Goal: Information Seeking & Learning: Learn about a topic

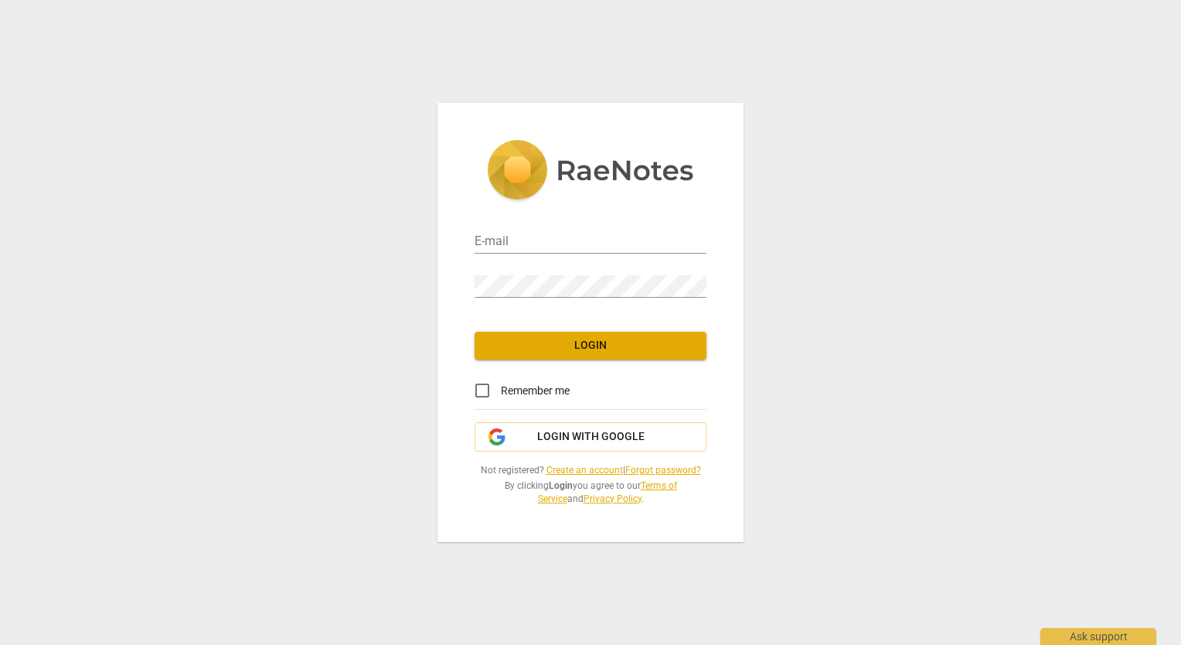
type input "[EMAIL_ADDRESS][DOMAIN_NAME]"
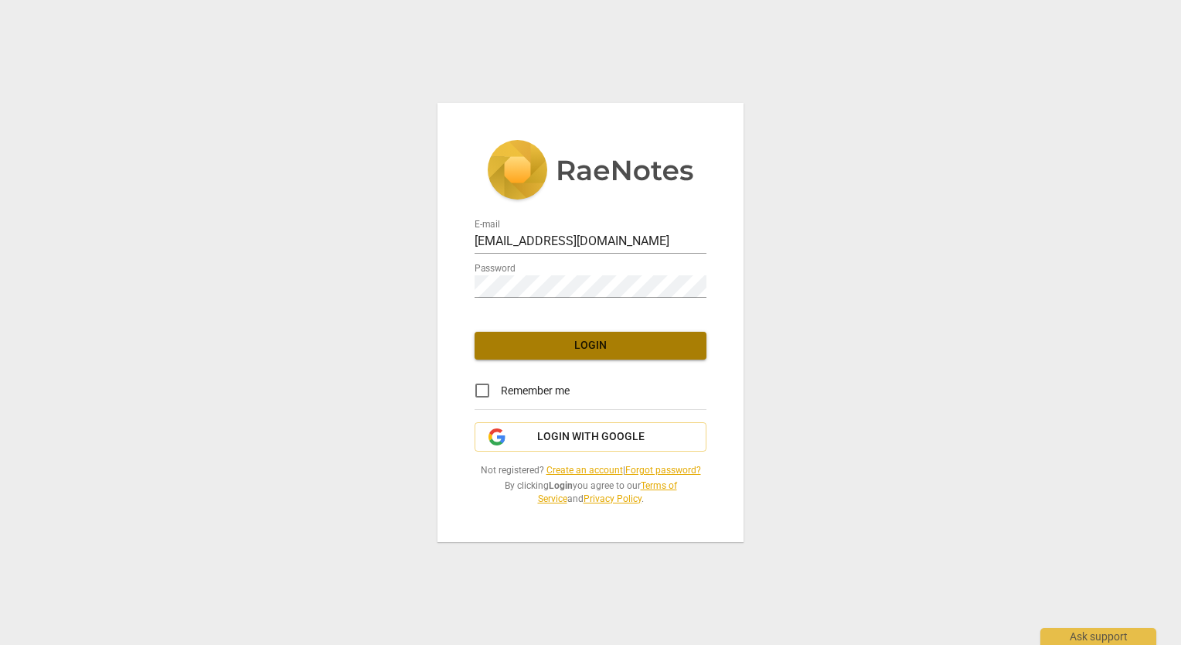
click at [579, 347] on span "Login" at bounding box center [590, 345] width 207 height 15
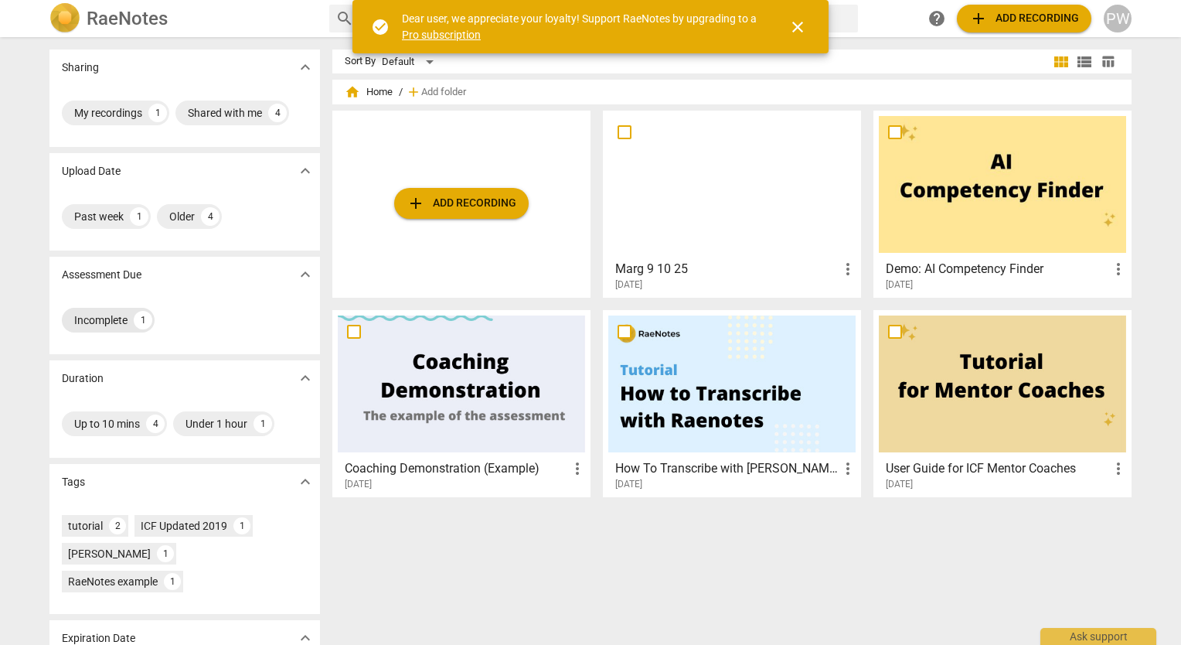
click at [134, 320] on div "1" at bounding box center [143, 320] width 19 height 19
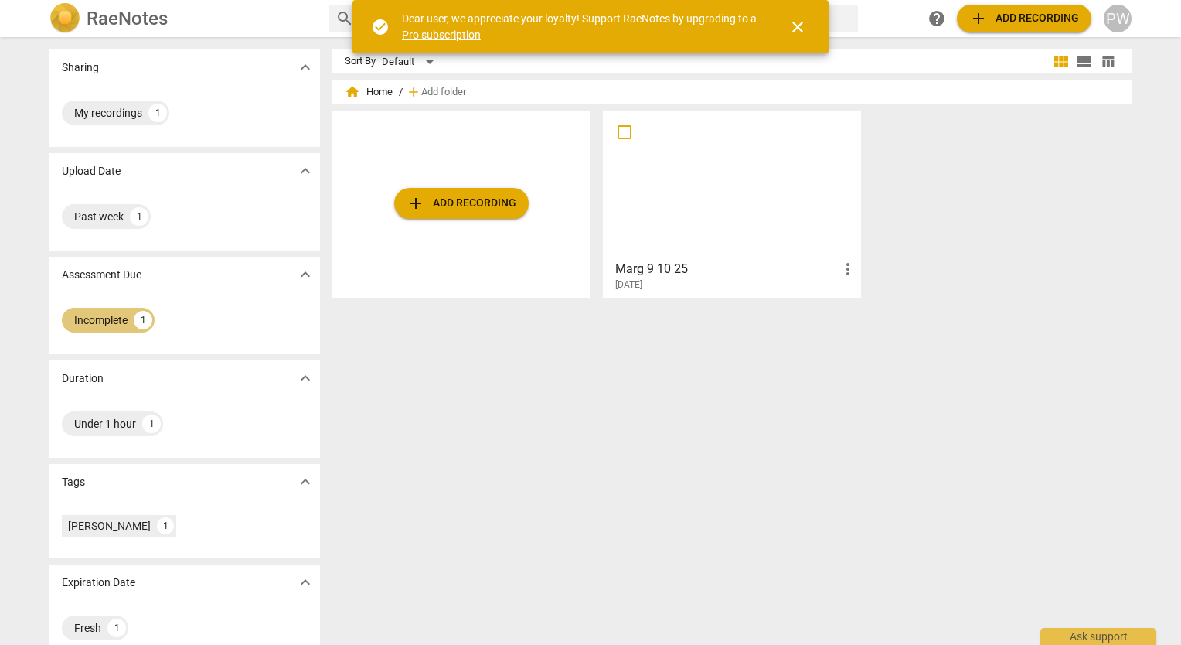
click at [134, 320] on div "1" at bounding box center [143, 320] width 19 height 19
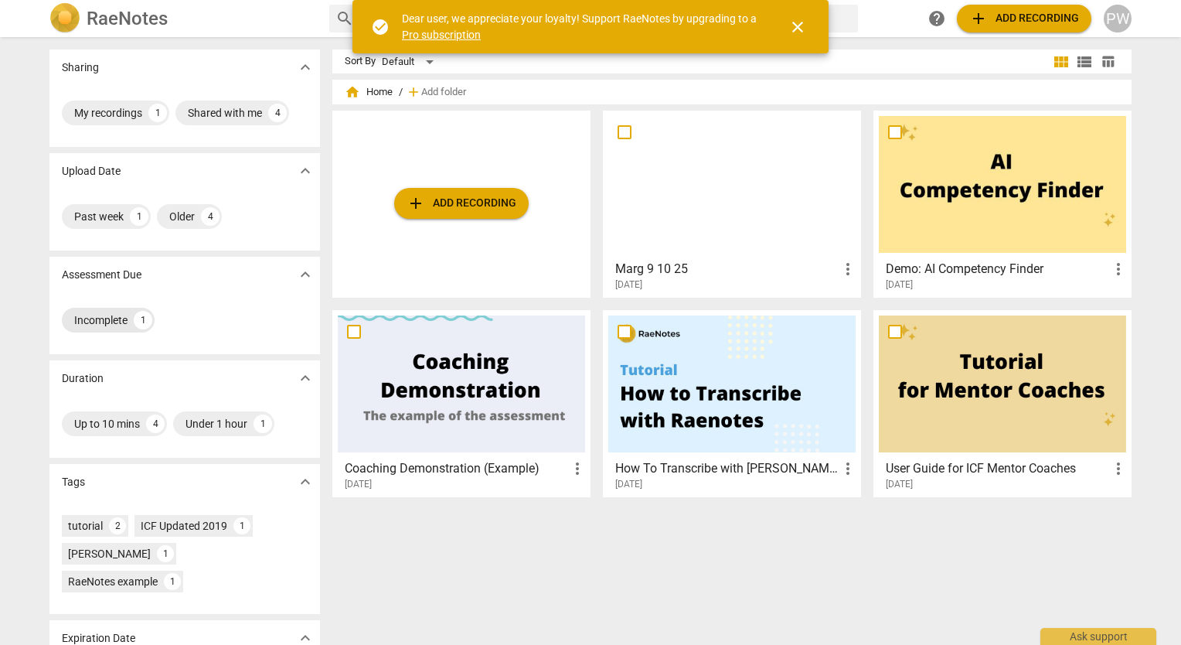
click at [134, 320] on div "1" at bounding box center [143, 320] width 19 height 19
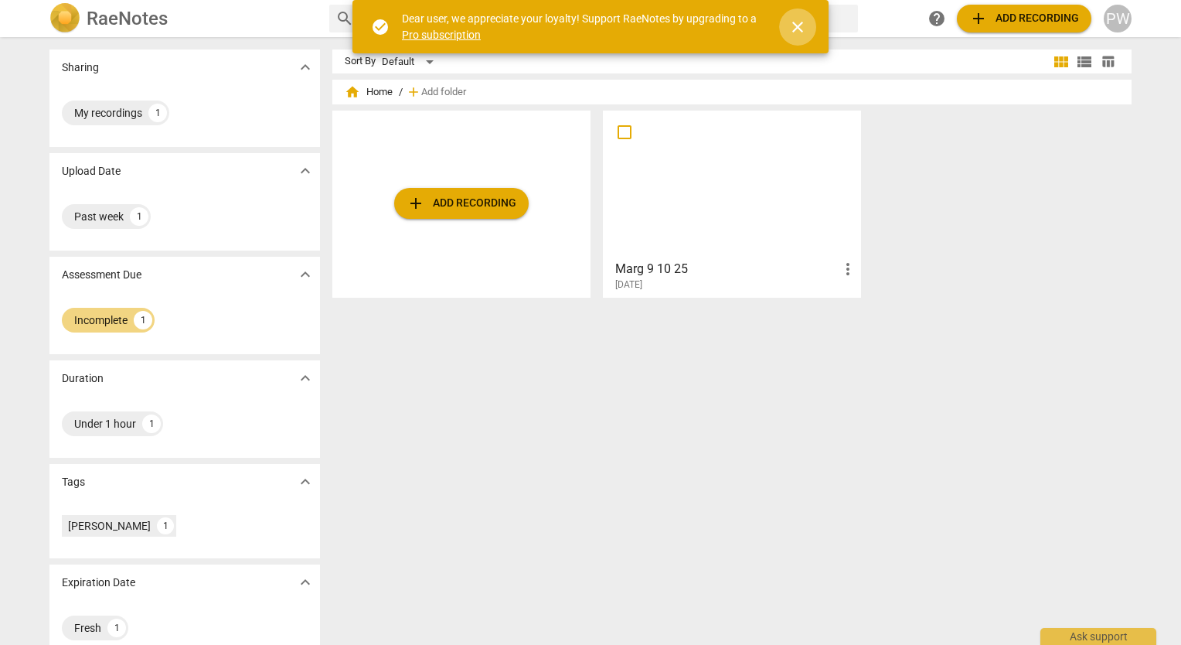
click at [805, 26] on span "close" at bounding box center [798, 27] width 19 height 19
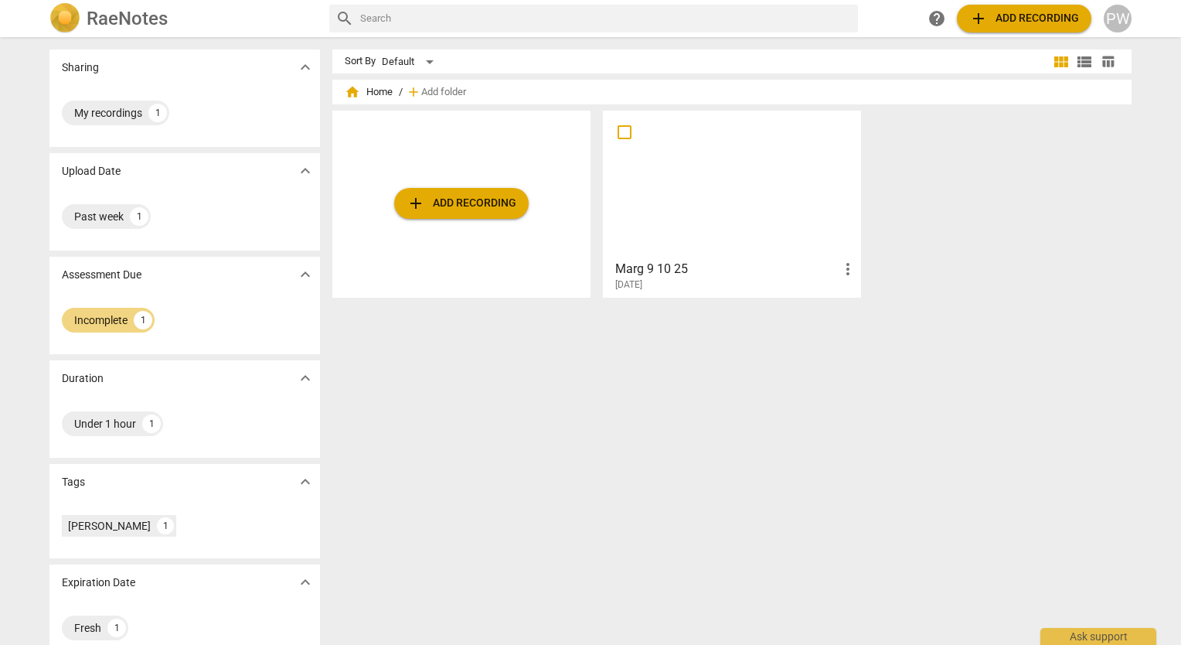
scroll to position [22, 0]
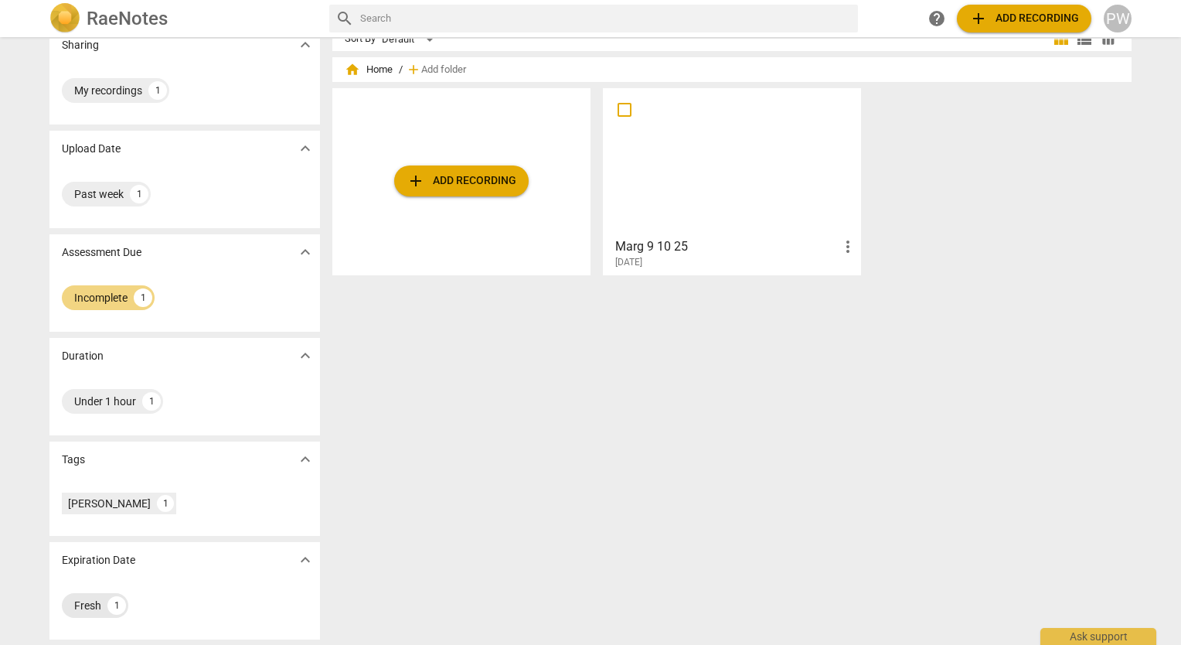
click at [78, 604] on div "Fresh" at bounding box center [87, 605] width 27 height 15
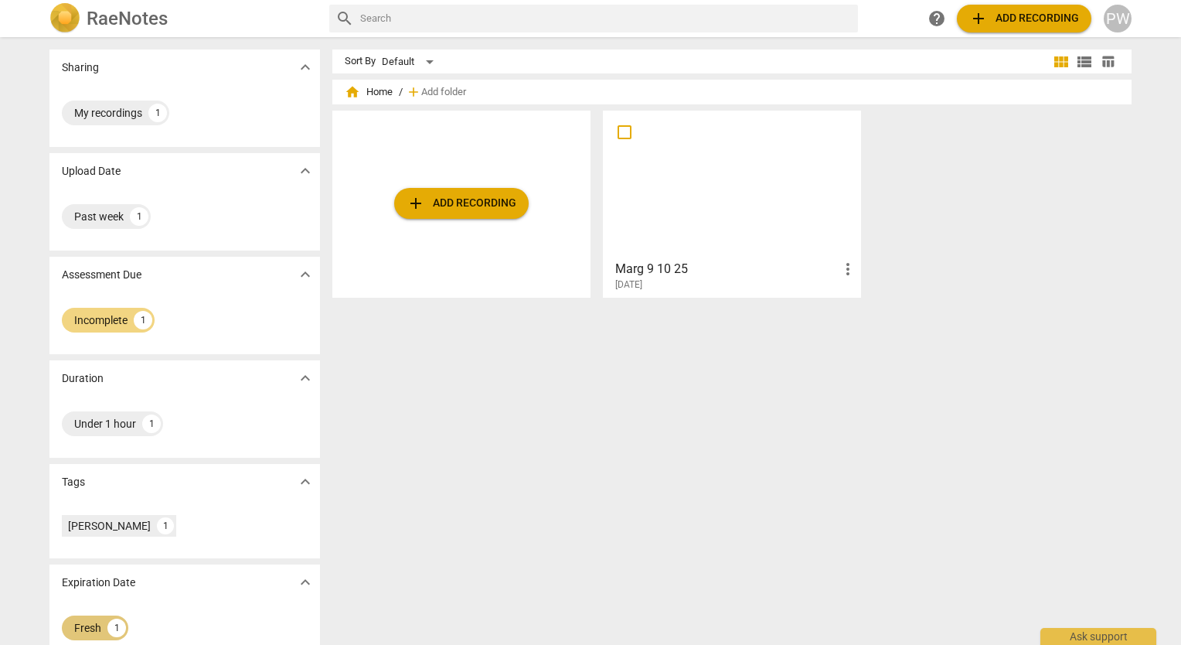
click at [115, 624] on div "1" at bounding box center [116, 627] width 19 height 19
click at [297, 578] on span "expand_more" at bounding box center [305, 582] width 19 height 19
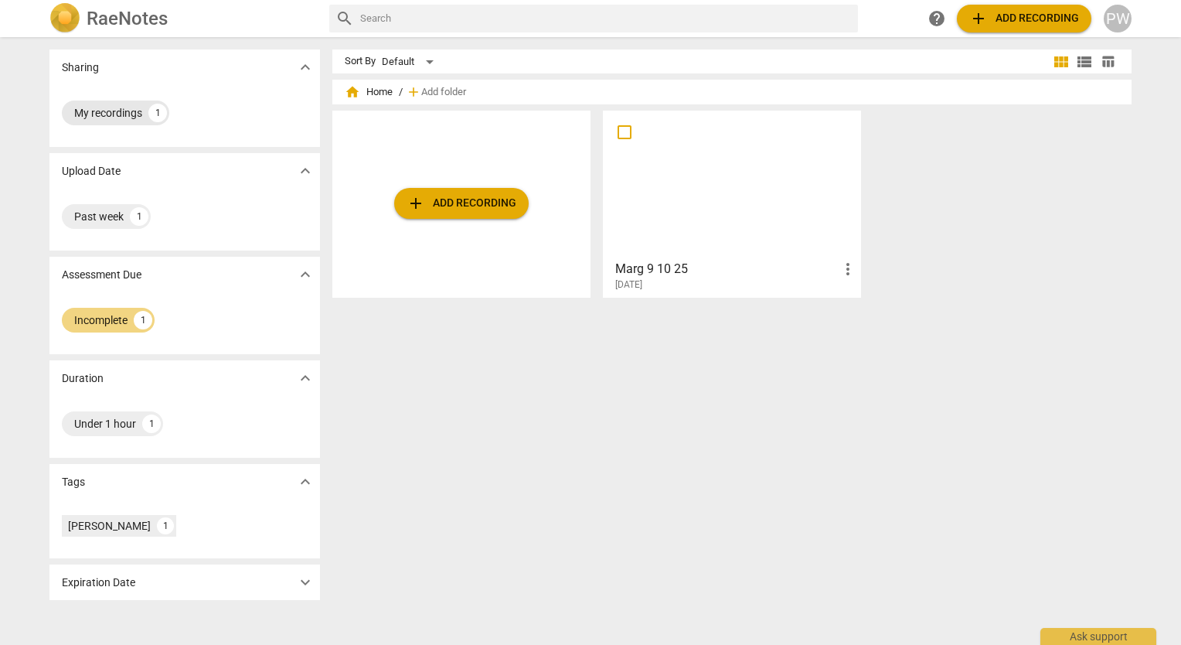
click at [121, 122] on div "My recordings 1" at bounding box center [115, 113] width 107 height 25
click at [99, 225] on div "Past week 1" at bounding box center [106, 216] width 89 height 25
click at [312, 171] on span "expand_more" at bounding box center [305, 171] width 19 height 19
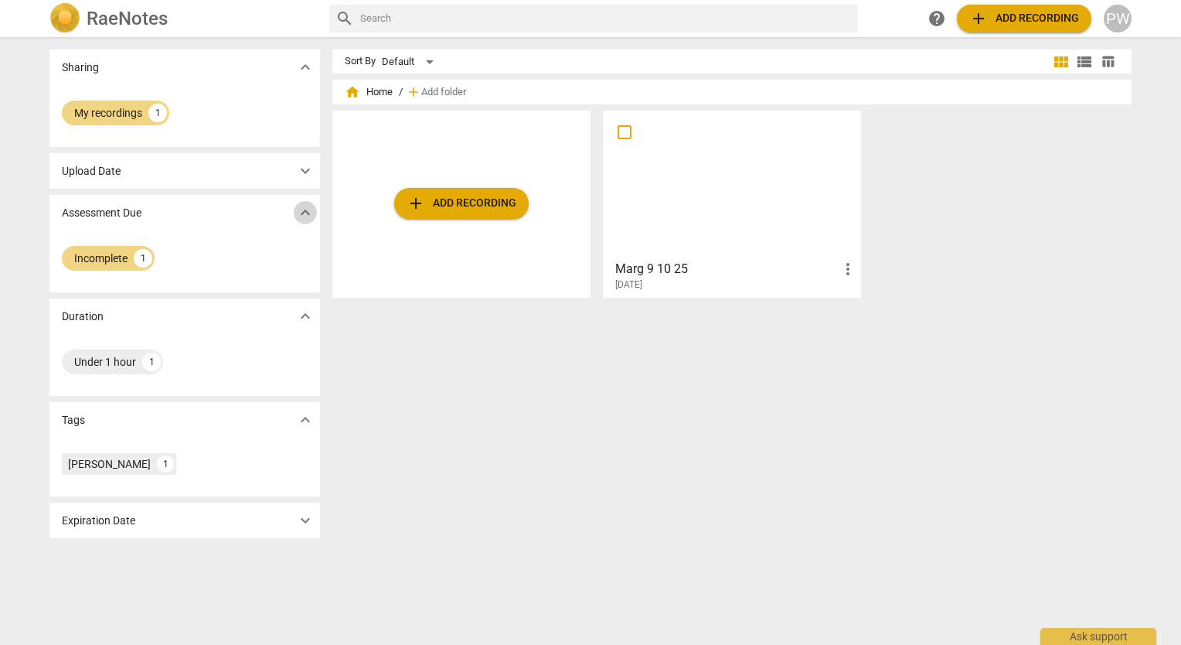
click at [303, 208] on span "expand_more" at bounding box center [305, 212] width 19 height 19
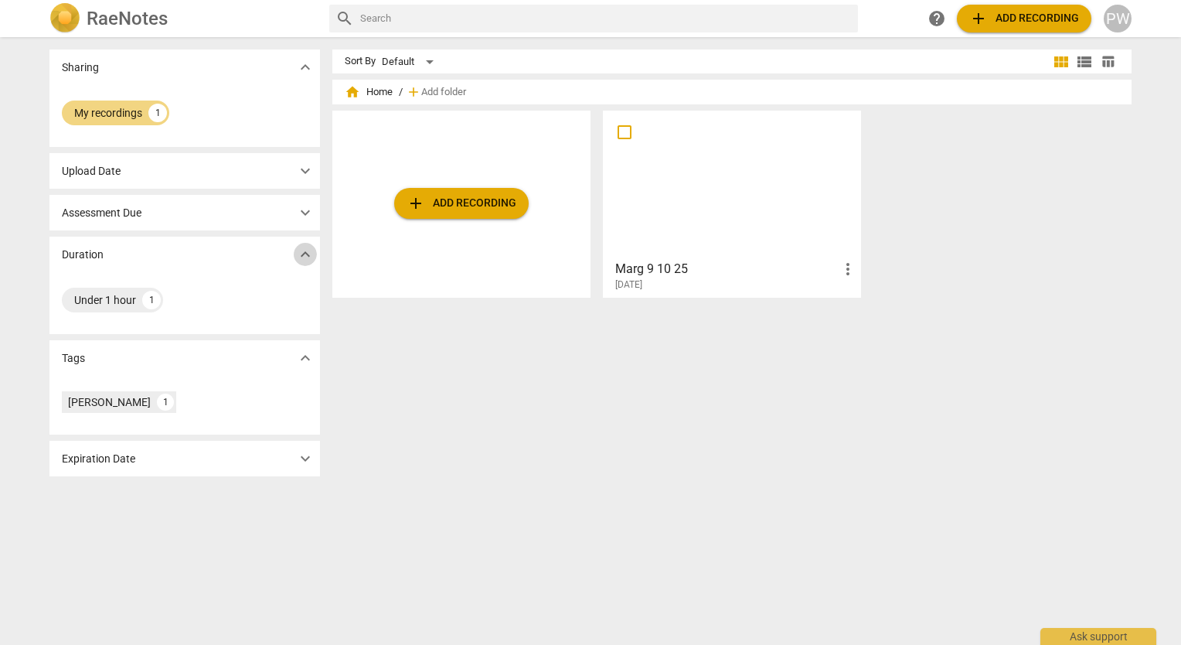
click at [300, 254] on span "expand_more" at bounding box center [305, 254] width 19 height 19
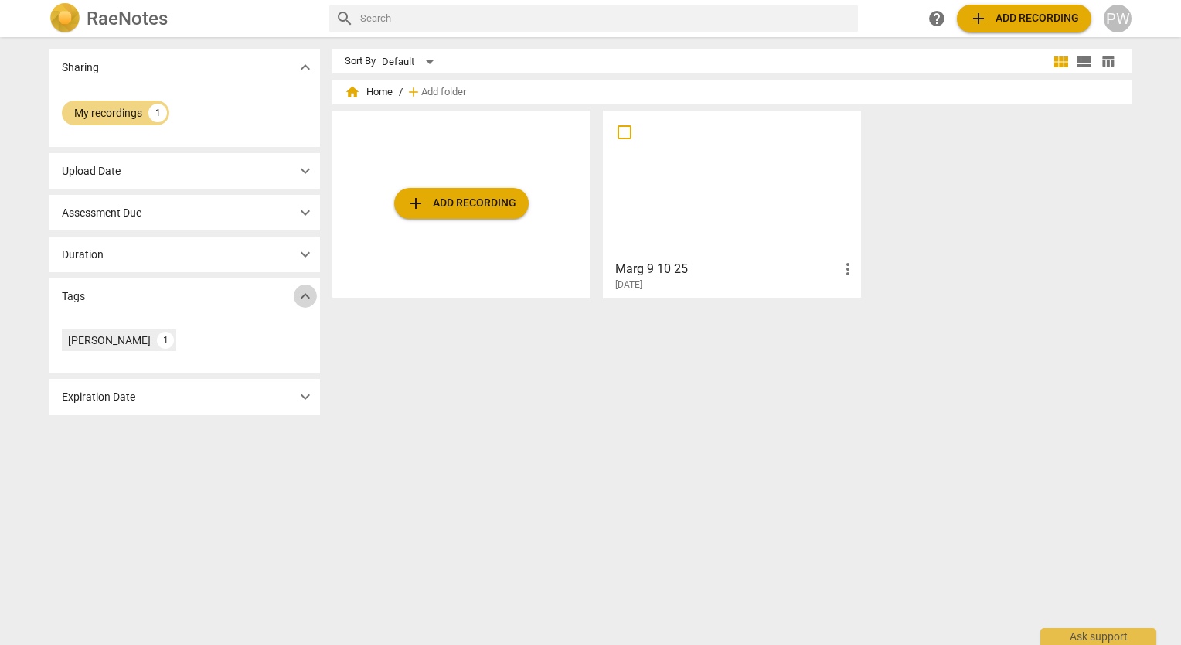
click at [300, 298] on span "expand_more" at bounding box center [305, 296] width 19 height 19
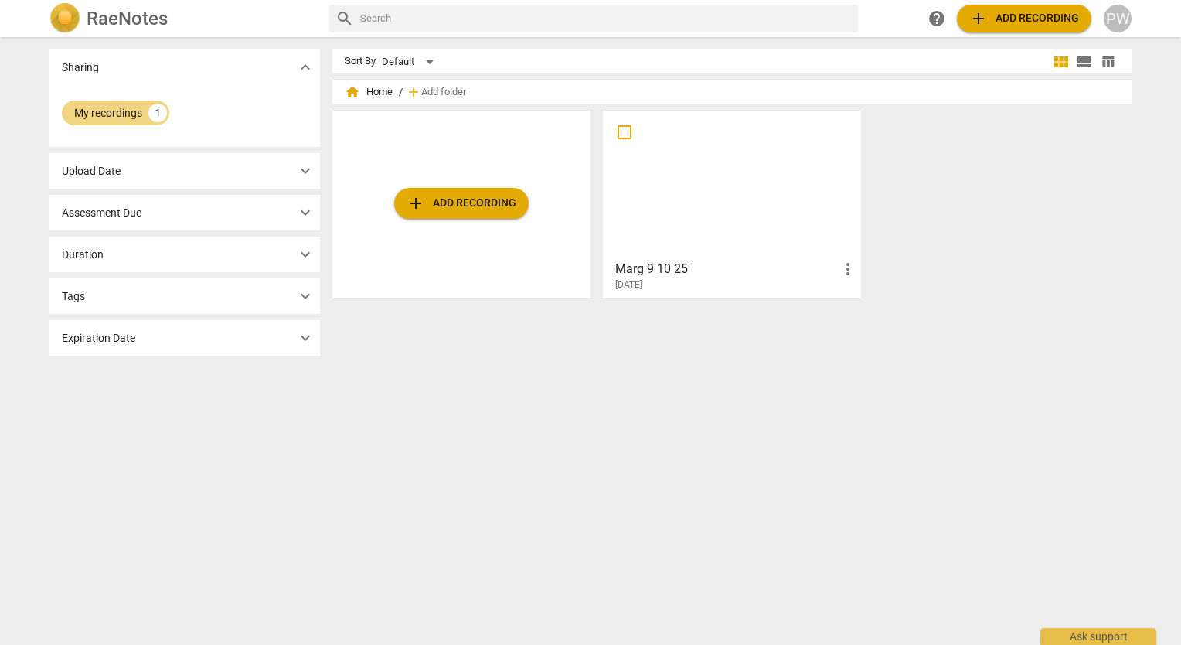
click at [247, 220] on div "Assessment Due expand_more" at bounding box center [184, 213] width 271 height 36
click at [302, 214] on span "expand_more" at bounding box center [305, 212] width 19 height 19
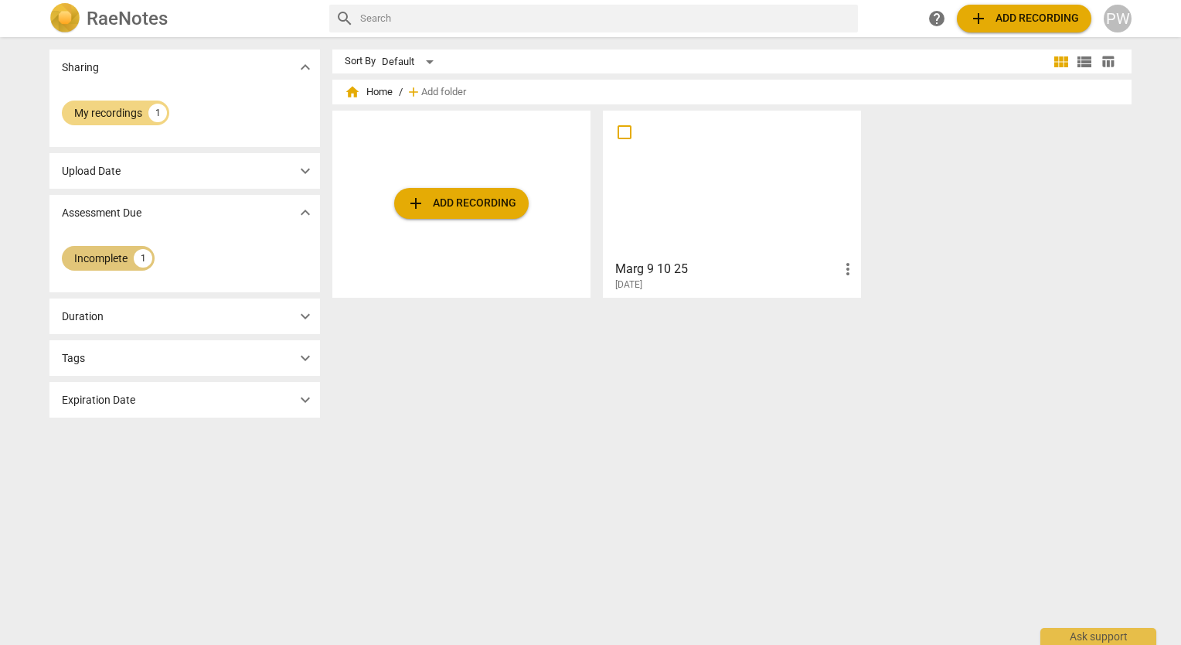
click at [114, 259] on div "Incomplete" at bounding box center [100, 257] width 53 height 15
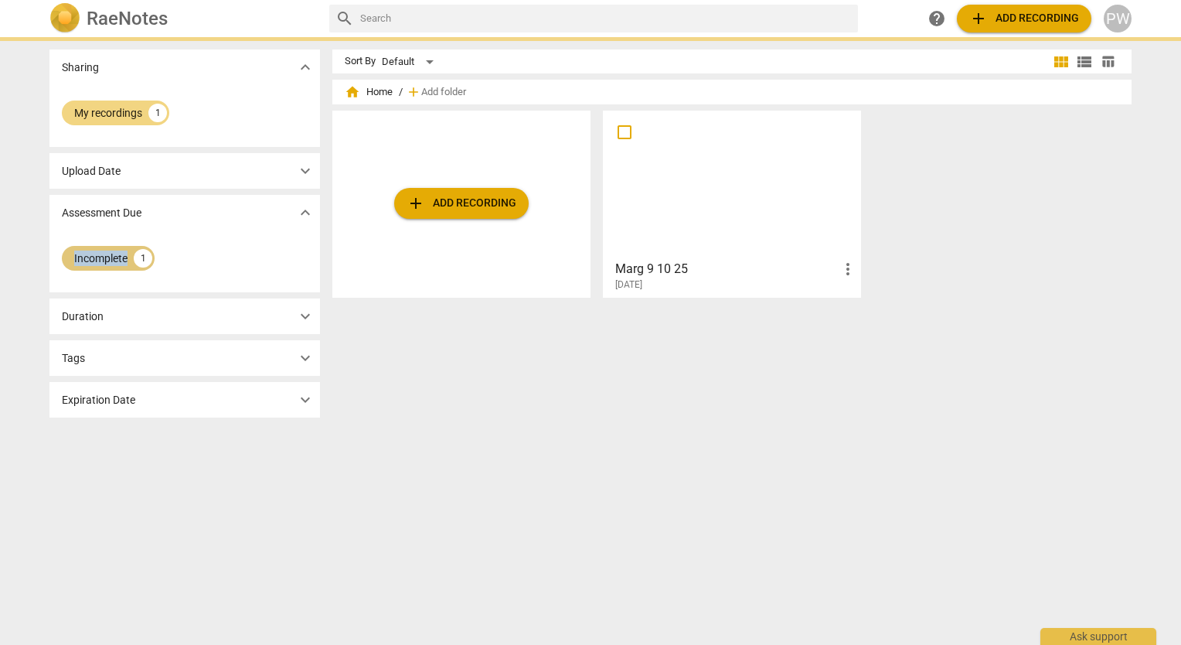
click at [114, 259] on div "Incomplete" at bounding box center [100, 257] width 53 height 15
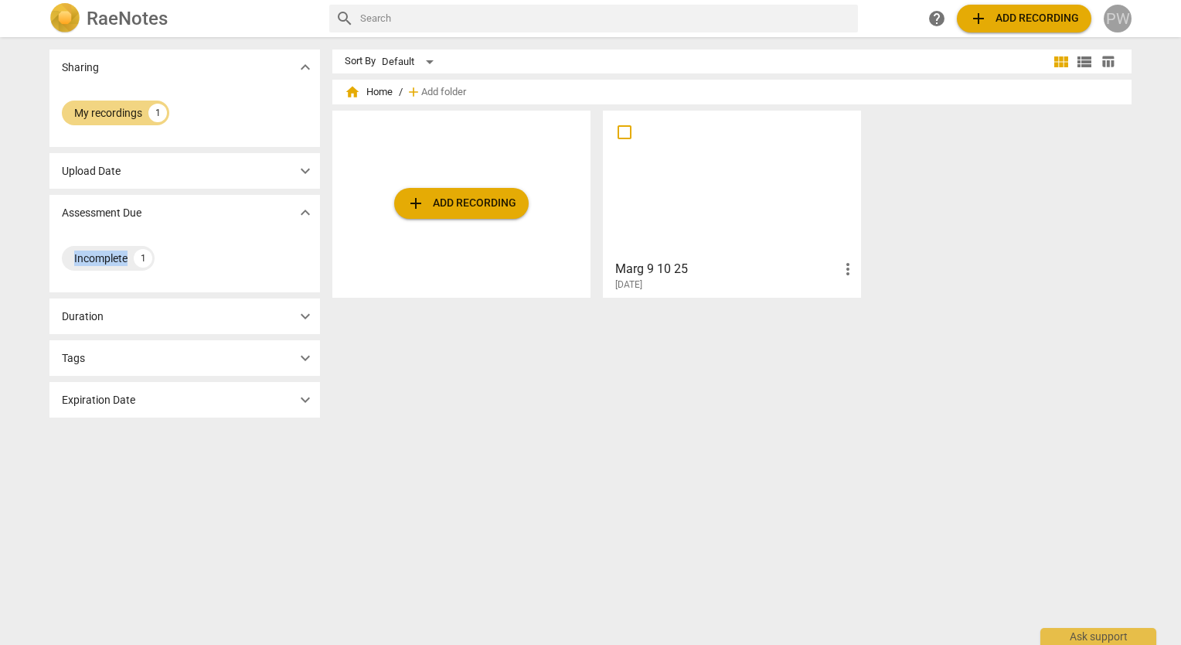
click at [1114, 18] on div "PW" at bounding box center [1118, 19] width 28 height 28
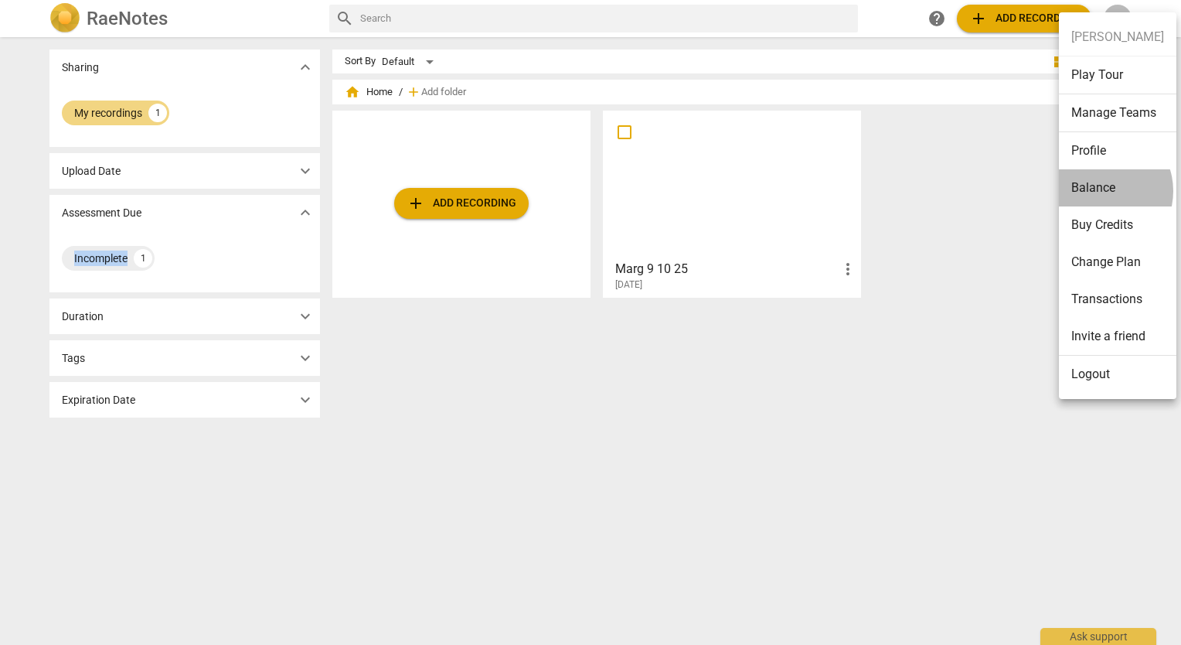
click at [1102, 190] on li "Balance" at bounding box center [1118, 187] width 118 height 37
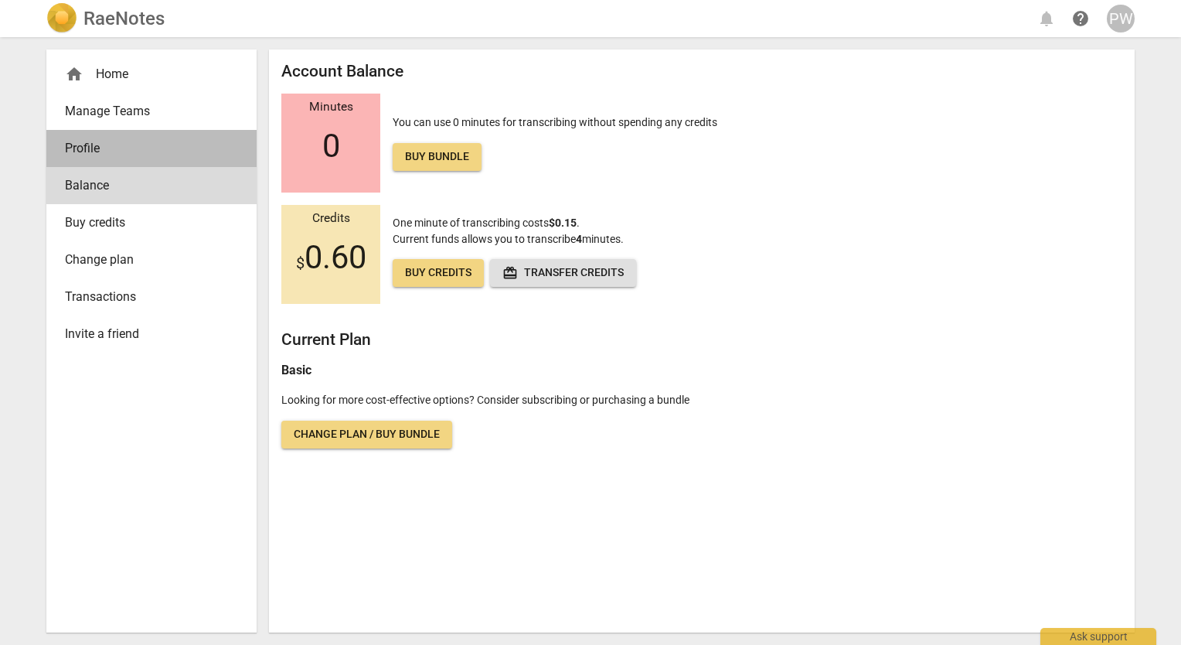
click at [88, 151] on span "Profile" at bounding box center [145, 148] width 161 height 19
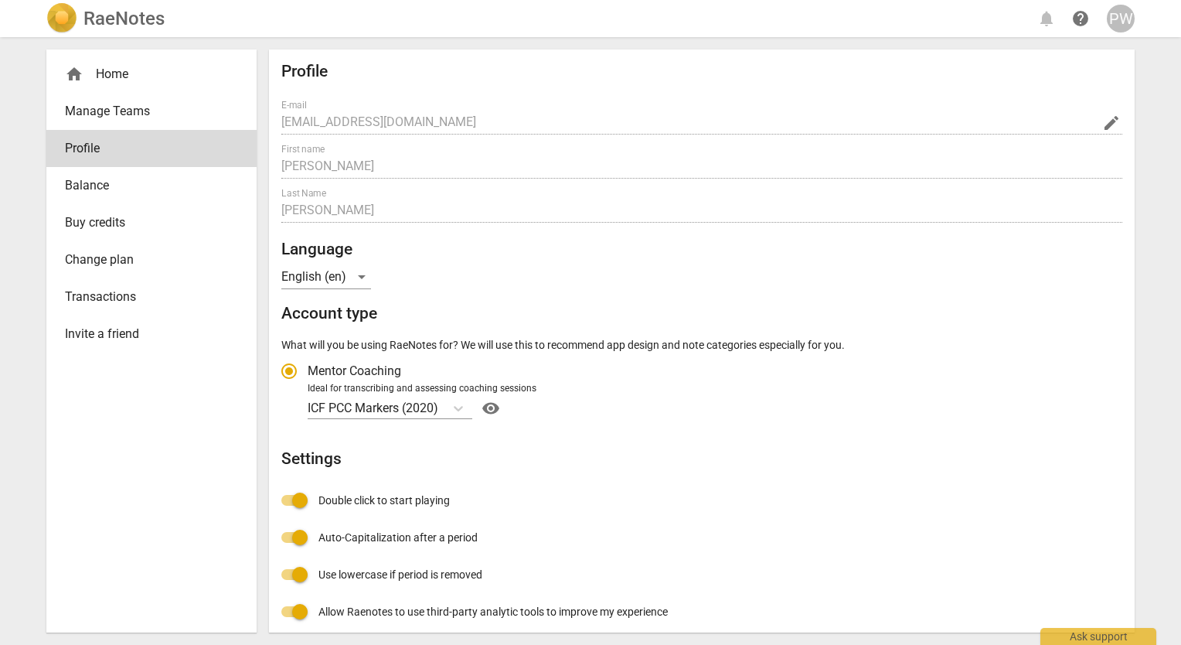
radio input "false"
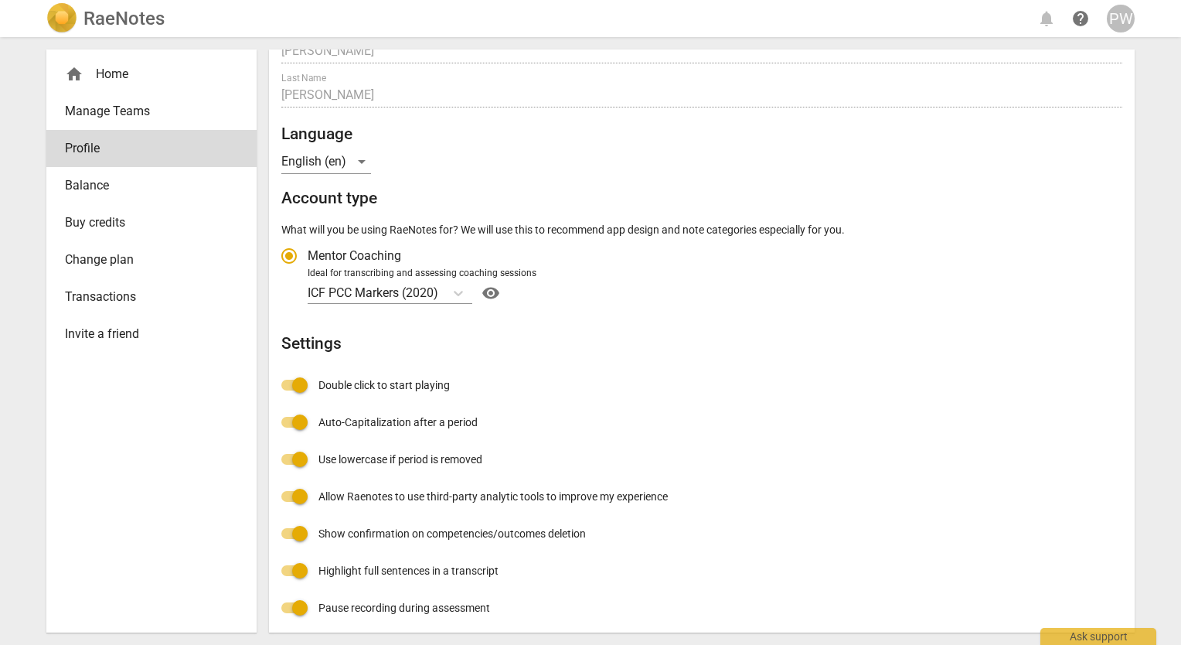
scroll to position [121, 0]
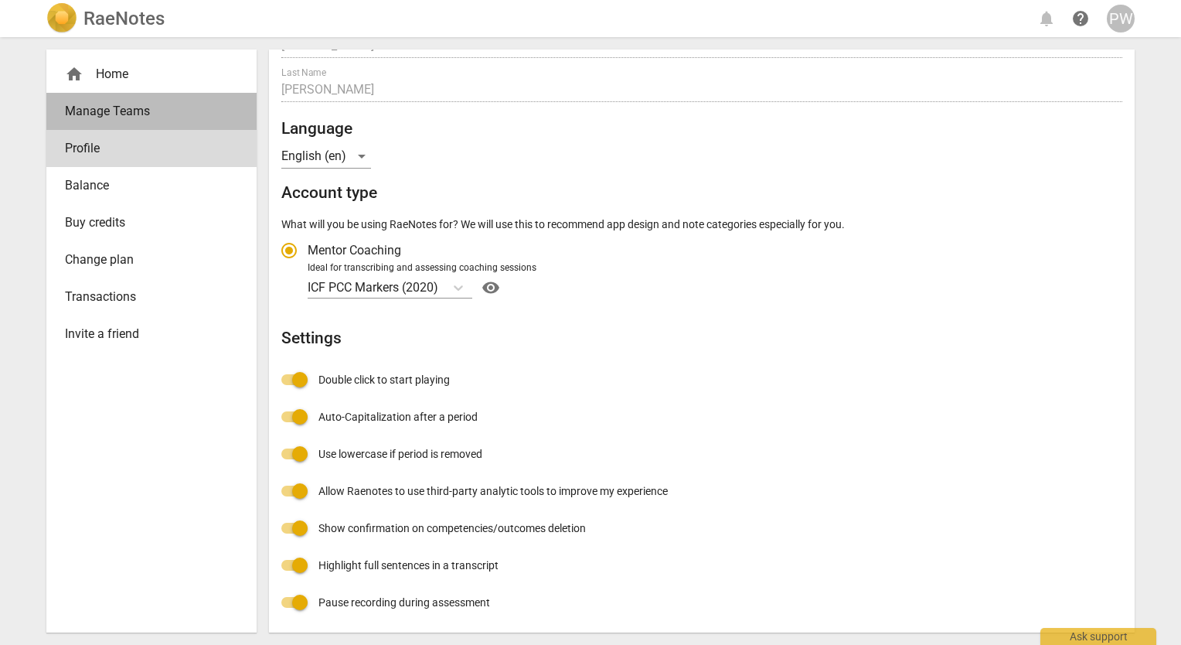
click at [101, 109] on span "Manage Teams" at bounding box center [145, 111] width 161 height 19
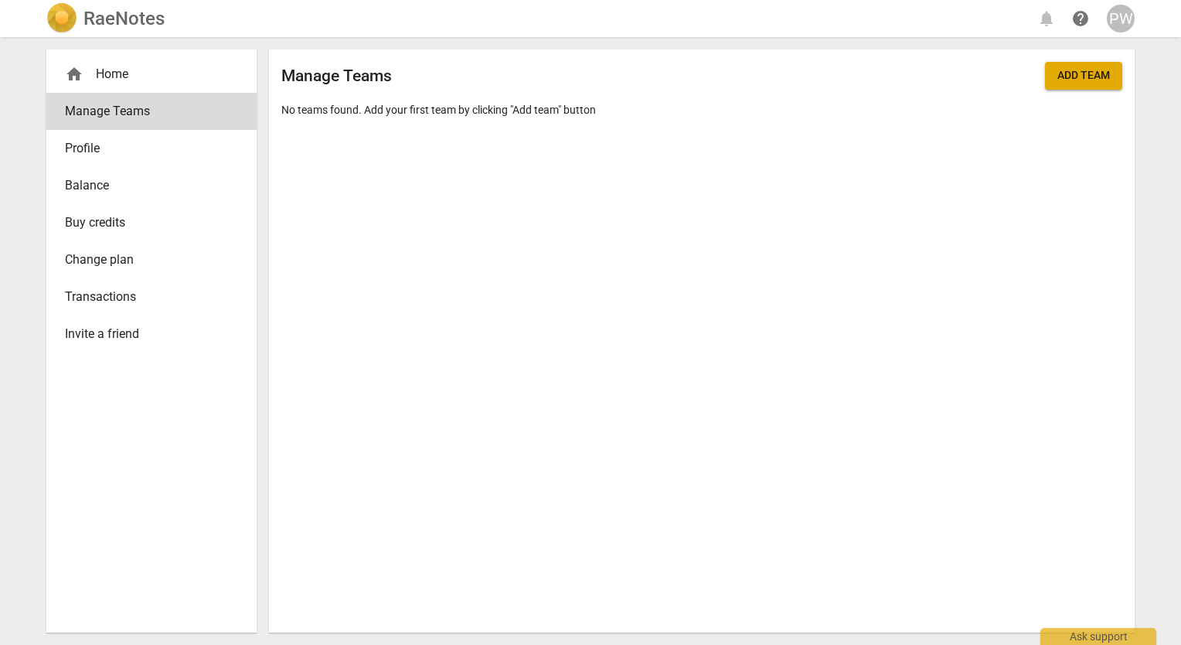
click at [111, 66] on div "home Home" at bounding box center [145, 74] width 161 height 19
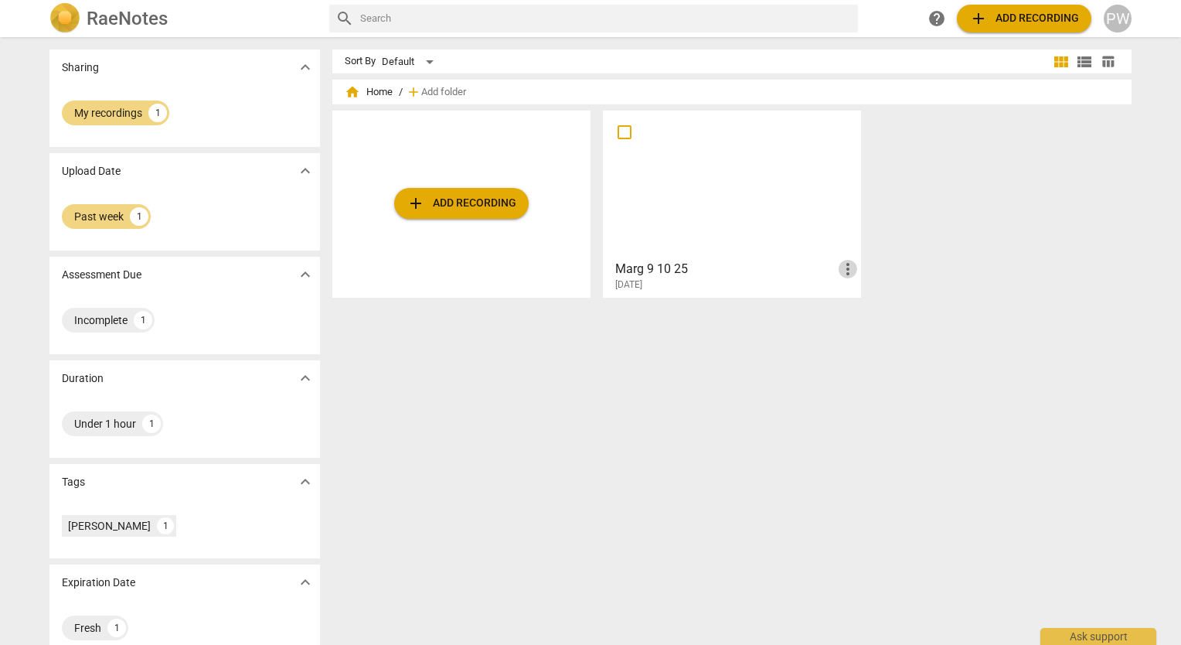
click at [844, 261] on span "more_vert" at bounding box center [848, 269] width 19 height 19
click at [844, 261] on li "Move" at bounding box center [866, 268] width 59 height 37
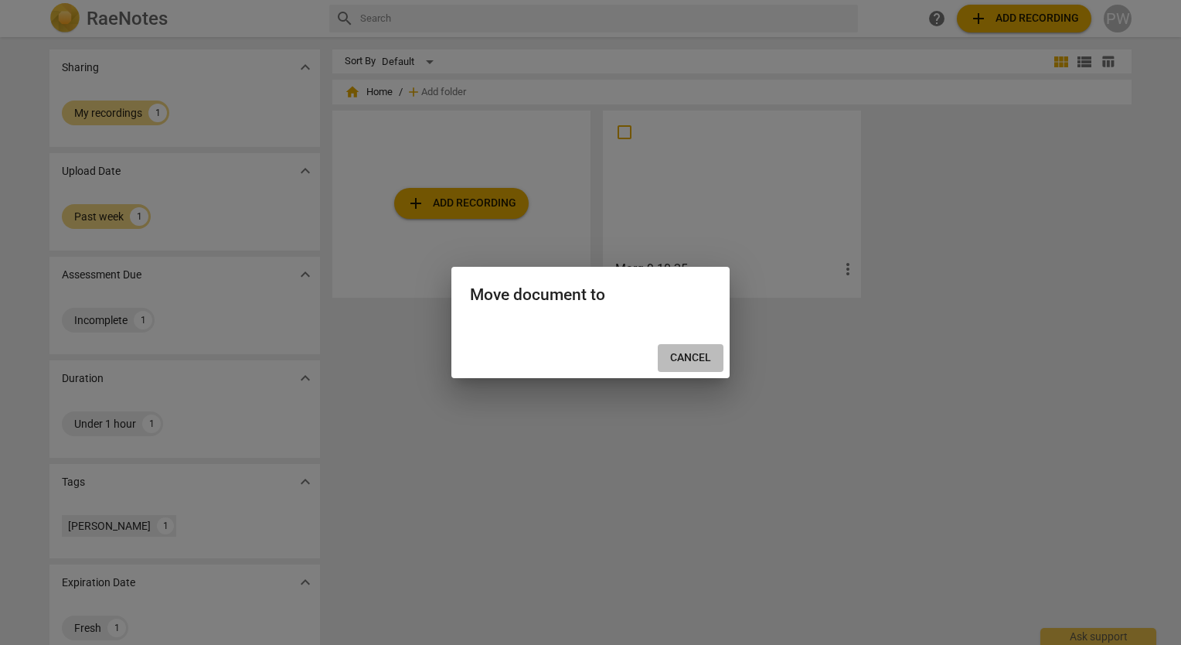
click at [696, 358] on span "Cancel" at bounding box center [690, 357] width 41 height 15
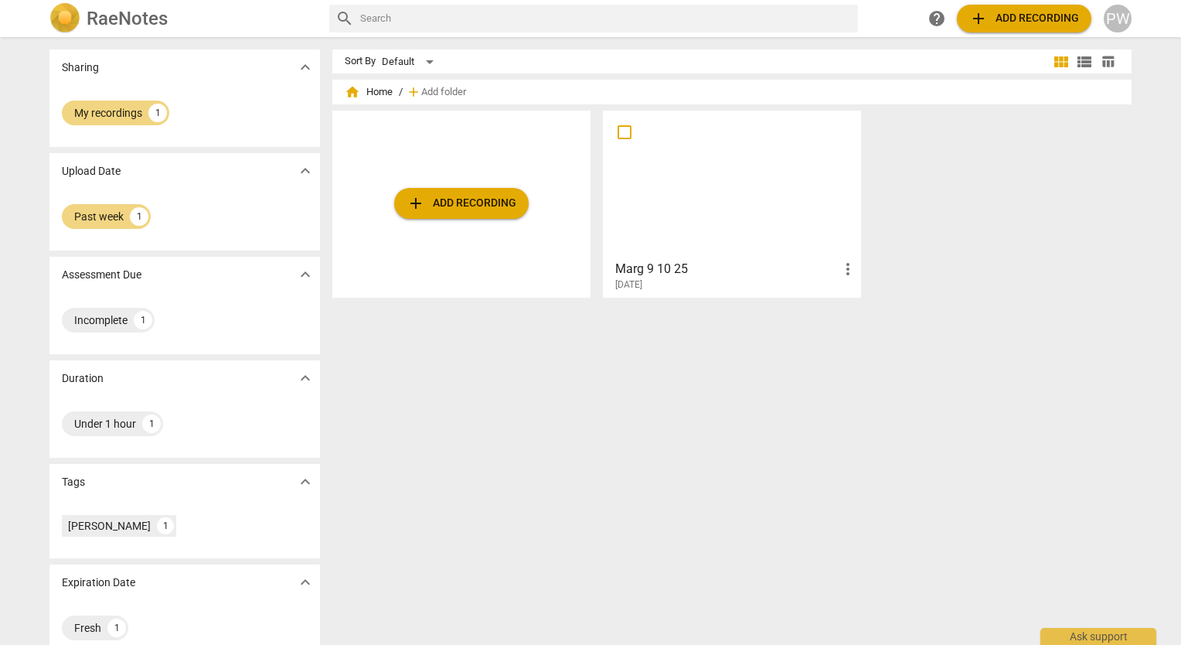
click at [756, 39] on div "Sharing expand_more My recordings 1 Upload Date expand_more Past week 1 Assessm…" at bounding box center [590, 342] width 1107 height 606
click at [1106, 639] on div "Ask support" at bounding box center [1099, 632] width 116 height 25
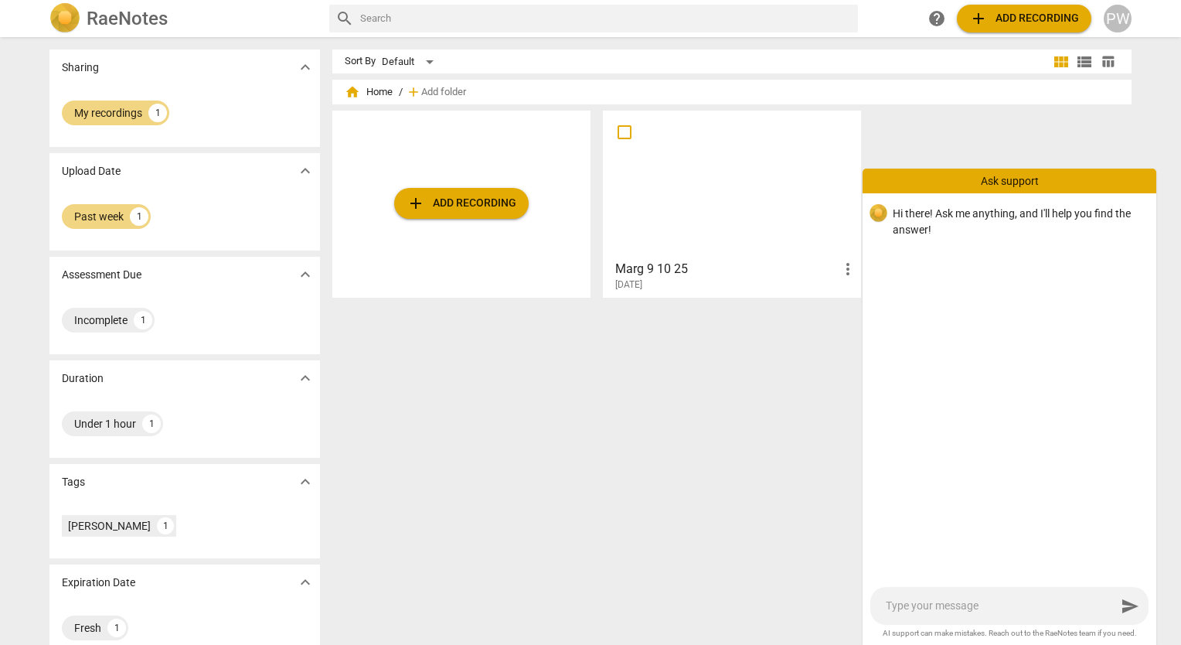
type textarea "H"
type textarea "HO"
type textarea "HOw"
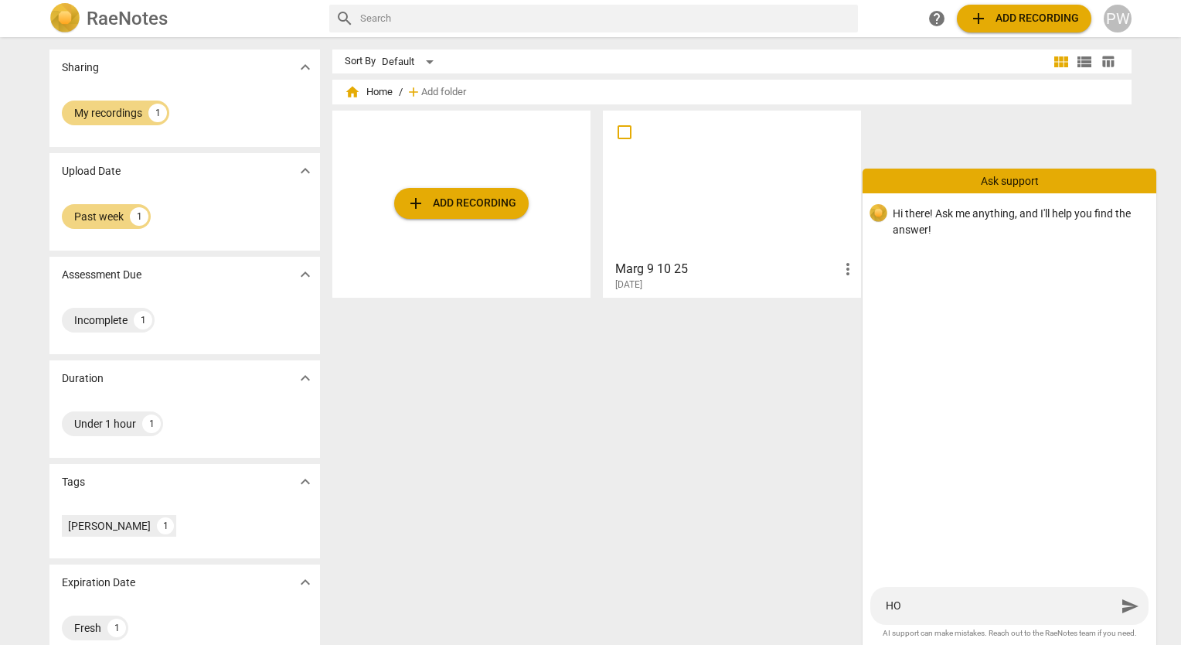
type textarea "HOw"
type textarea "HOw d"
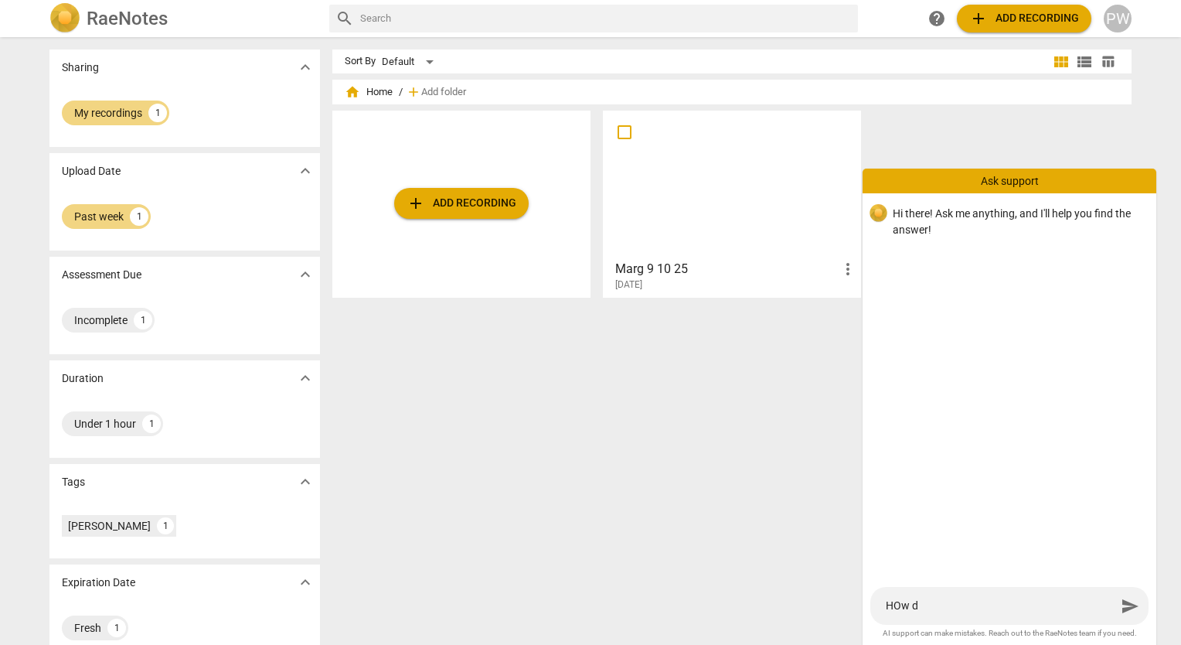
type textarea "HOw do"
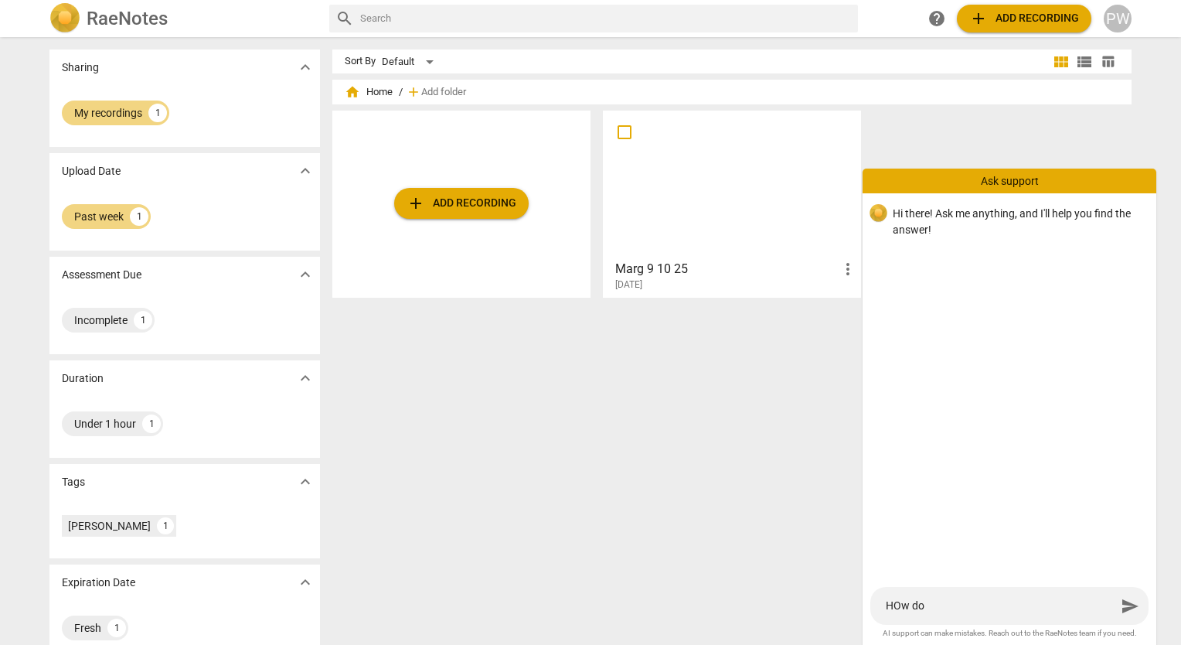
type textarea "HOw do"
type textarea "HOw d"
type textarea "HOw"
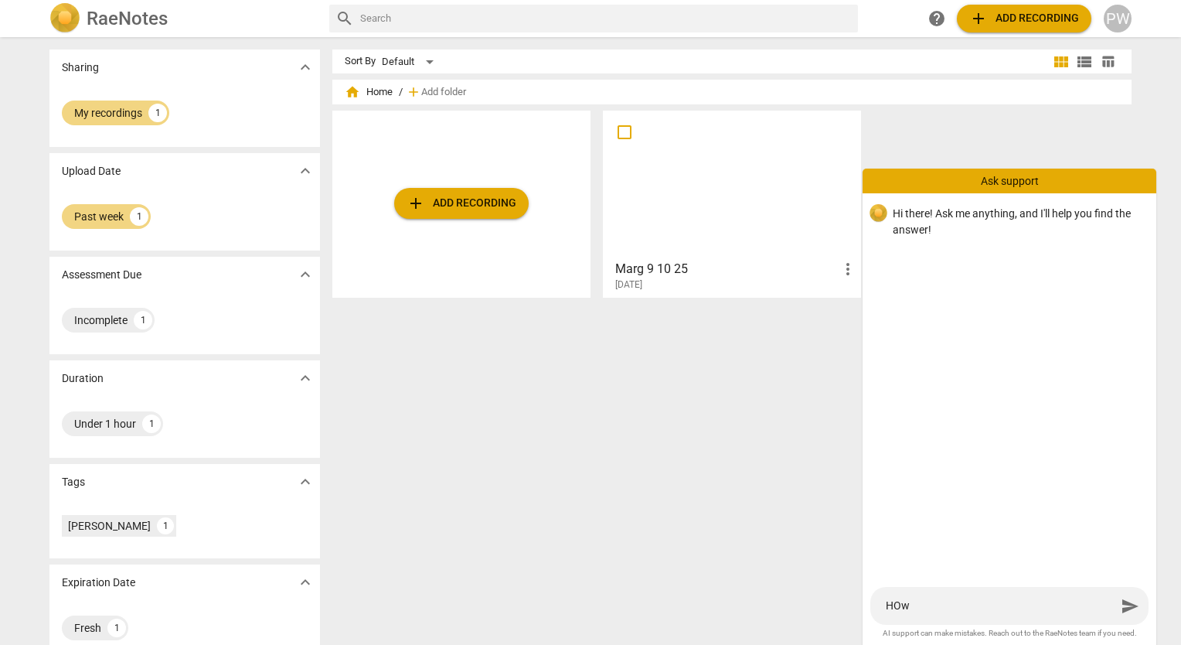
type textarea "HOw"
type textarea "HO"
type textarea "H"
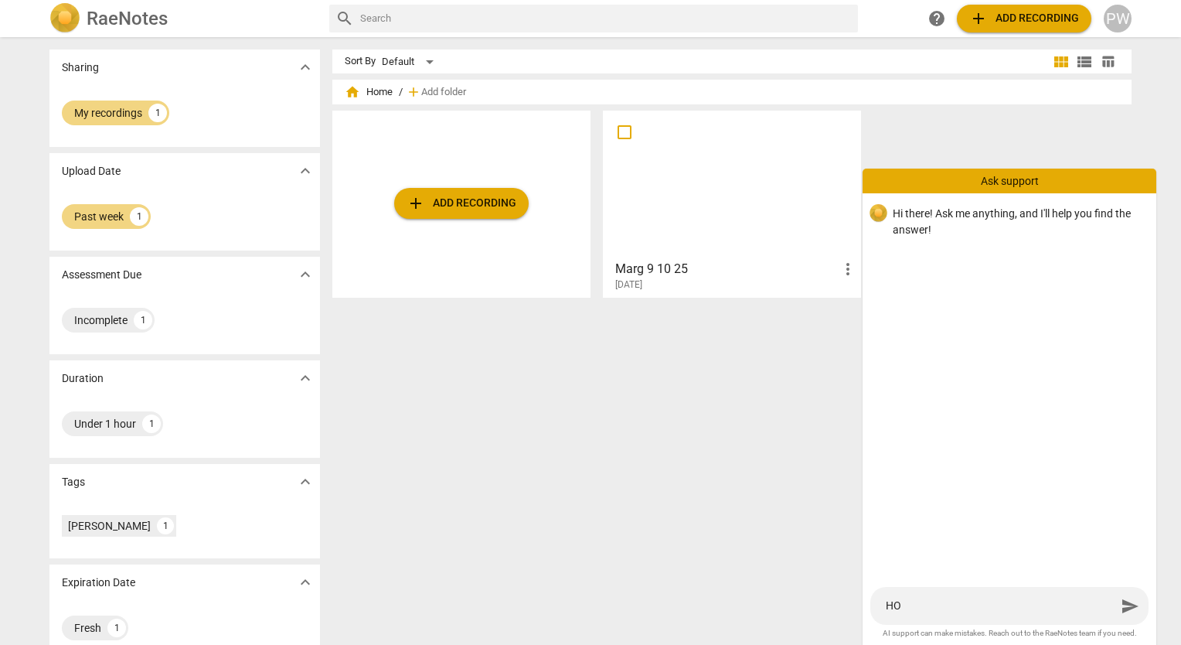
type textarea "H"
type textarea "Ho"
type textarea "How"
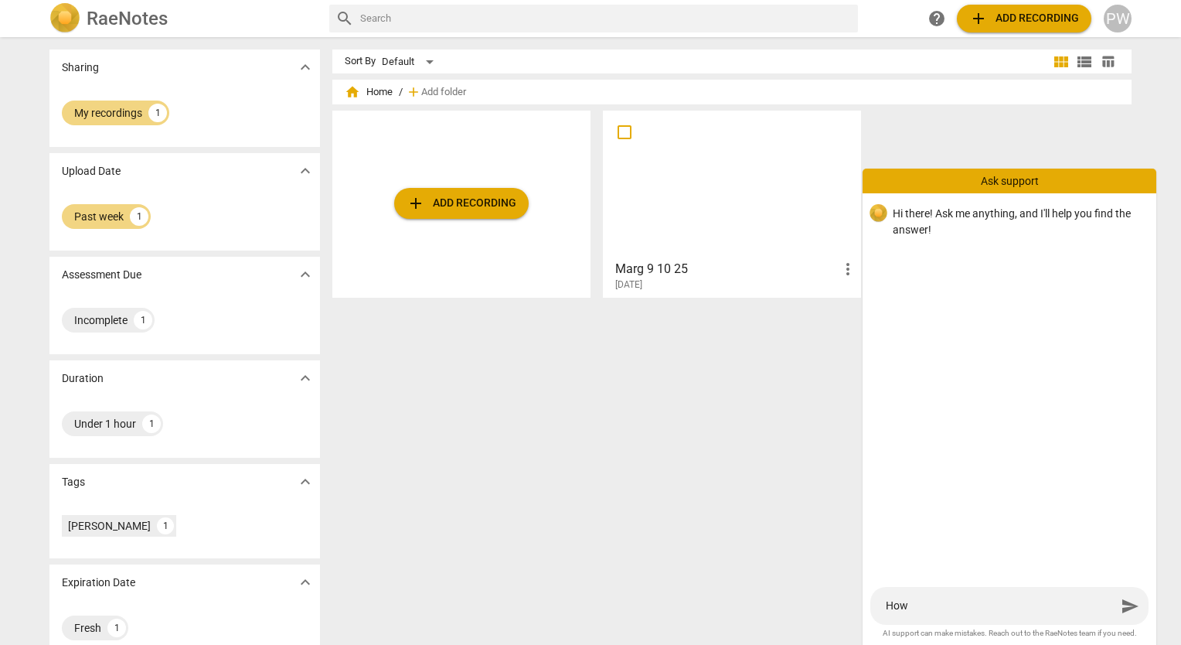
type textarea "How d"
type textarea "How do"
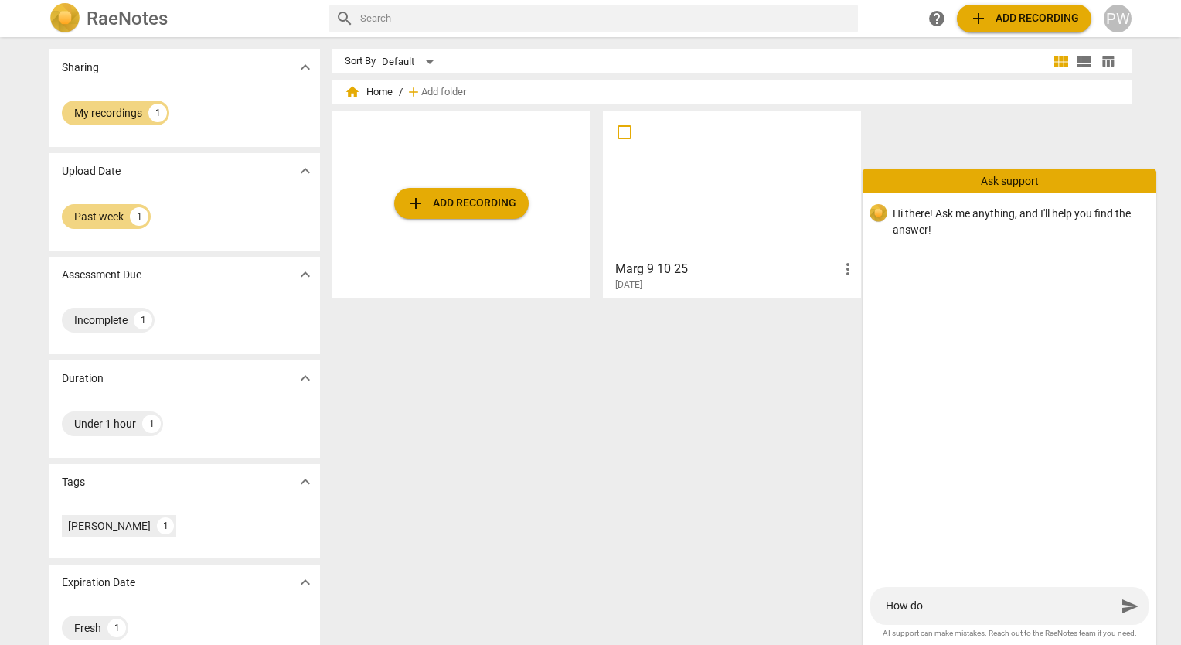
type textarea "How do"
type textarea "How do I"
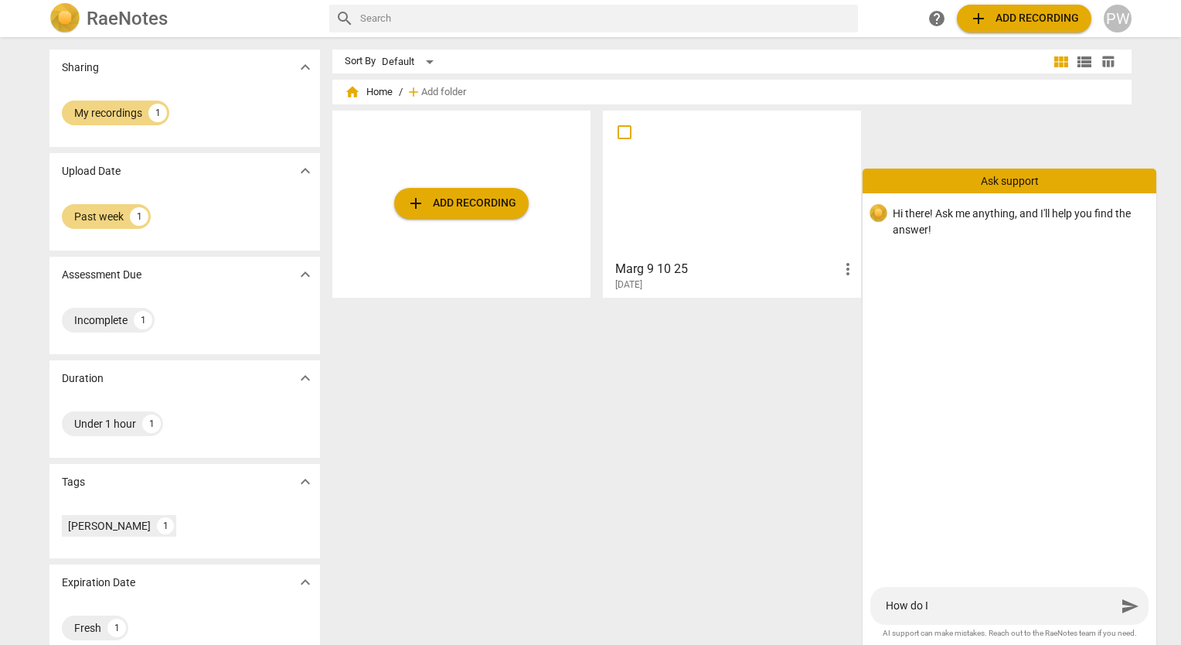
type textarea "How do I k"
type textarea "How do I kn"
type textarea "How do I kno"
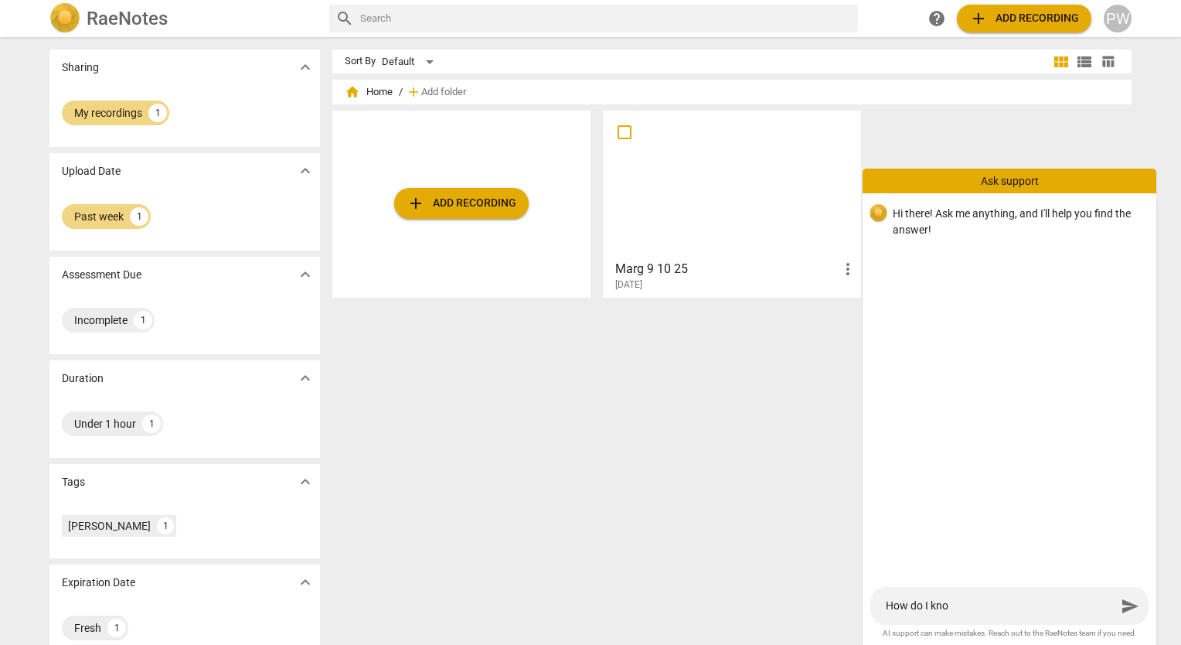
type textarea "How do I know"
type textarea "How do I know m"
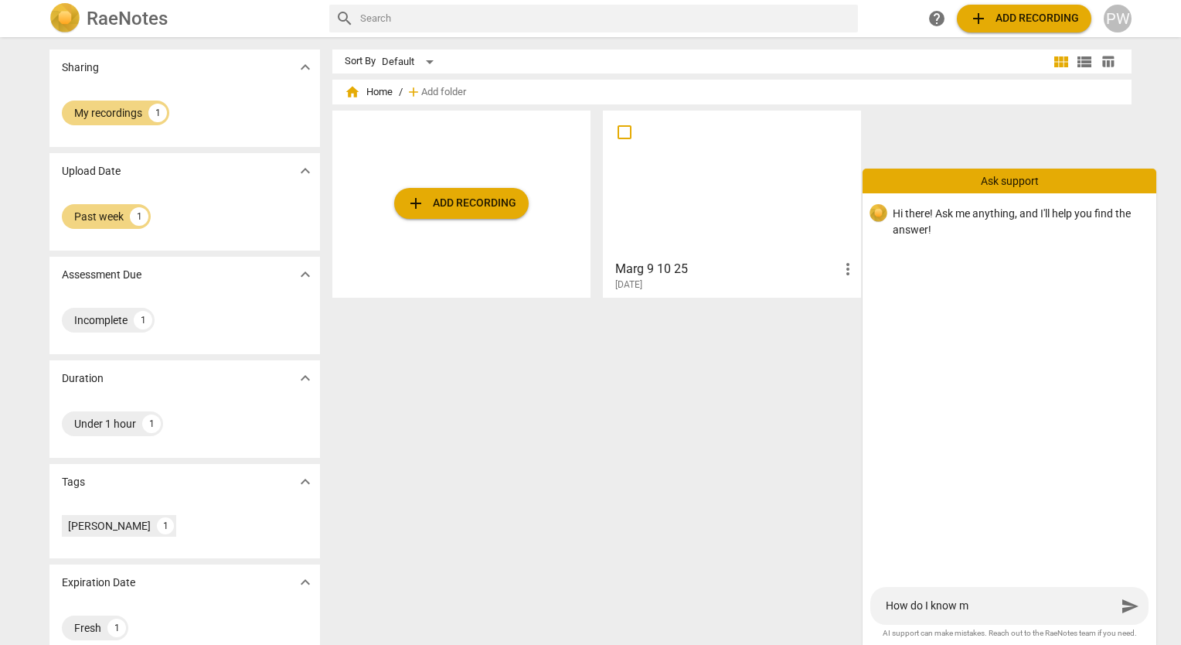
type textarea "How do I know my"
type textarea "How do I know my r"
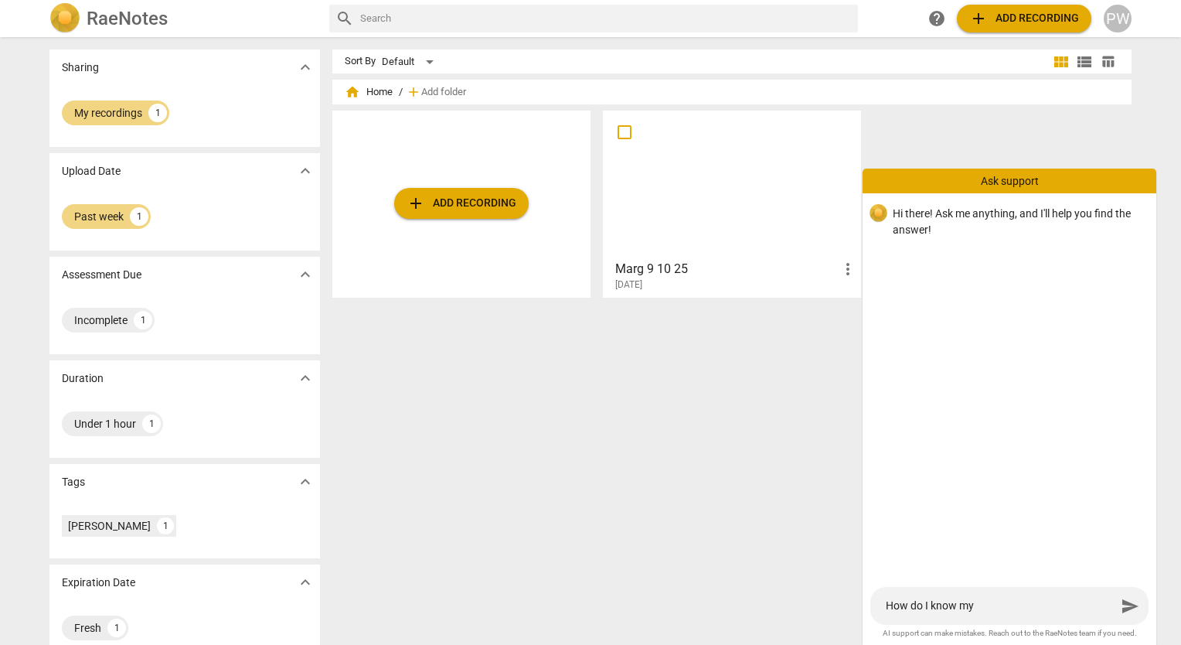
type textarea "How do I know my r"
type textarea "How do I know my re"
type textarea "How do I know my rec"
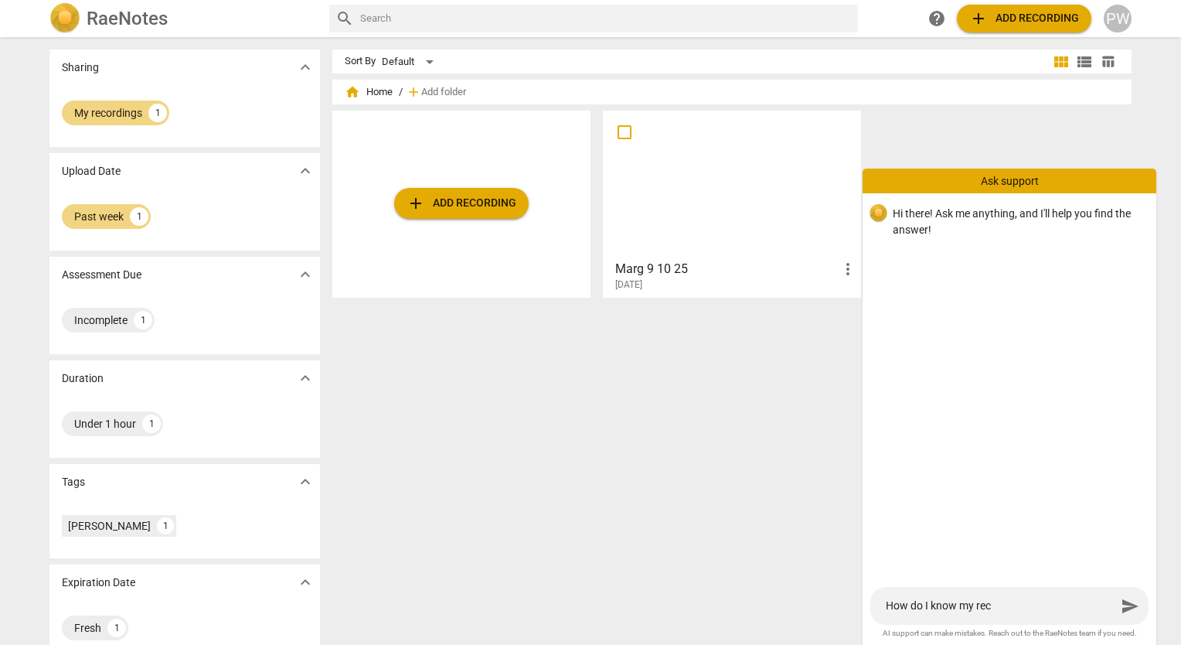
type textarea "How do I know my reco"
type textarea "How do I know my recor"
type textarea "How do I know my record"
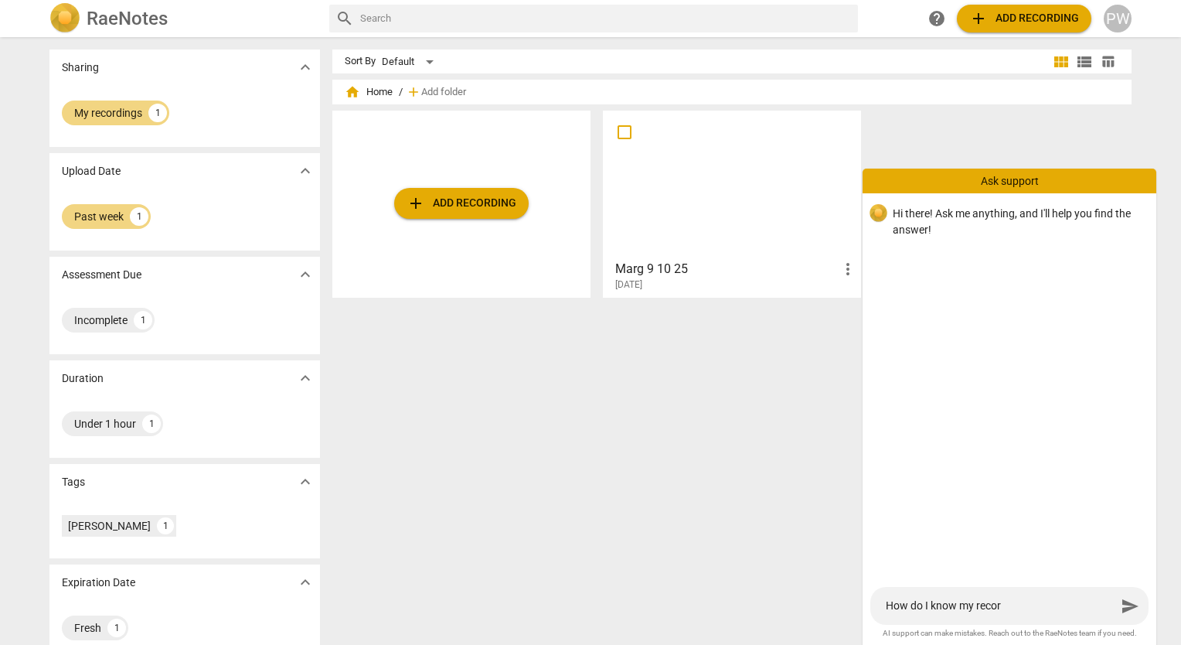
type textarea "How do I know my record"
type textarea "How do I know my recordi"
type textarea "How do I know my recordin"
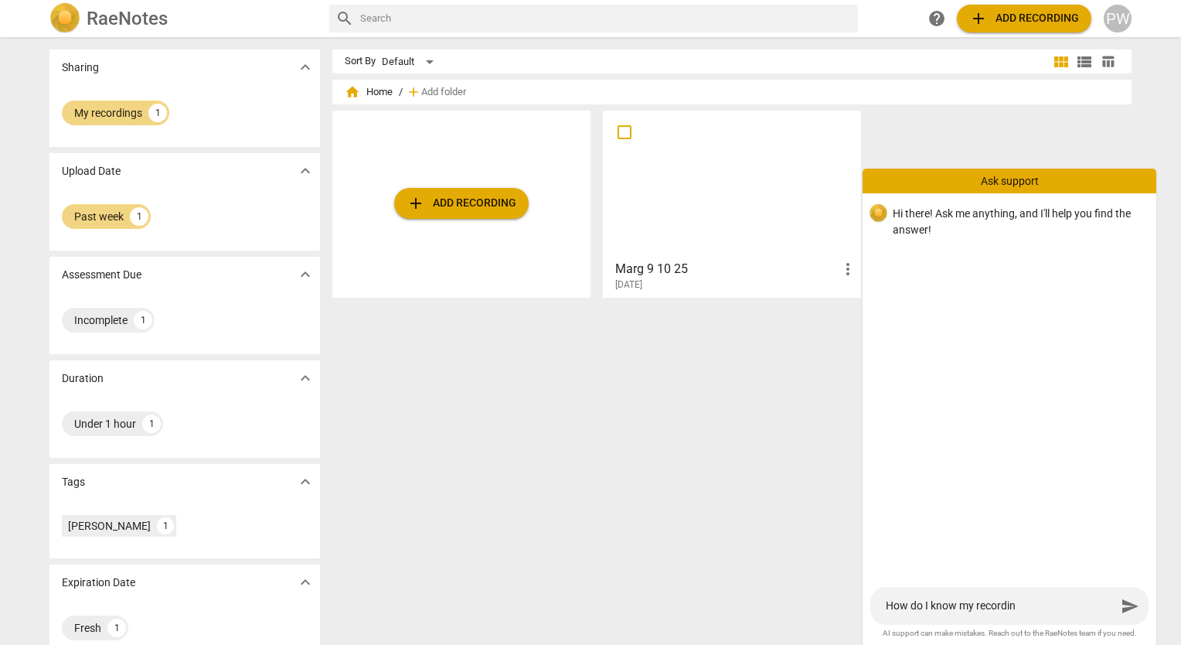
type textarea "How do I know my recording"
type textarea "How do I know my recording w"
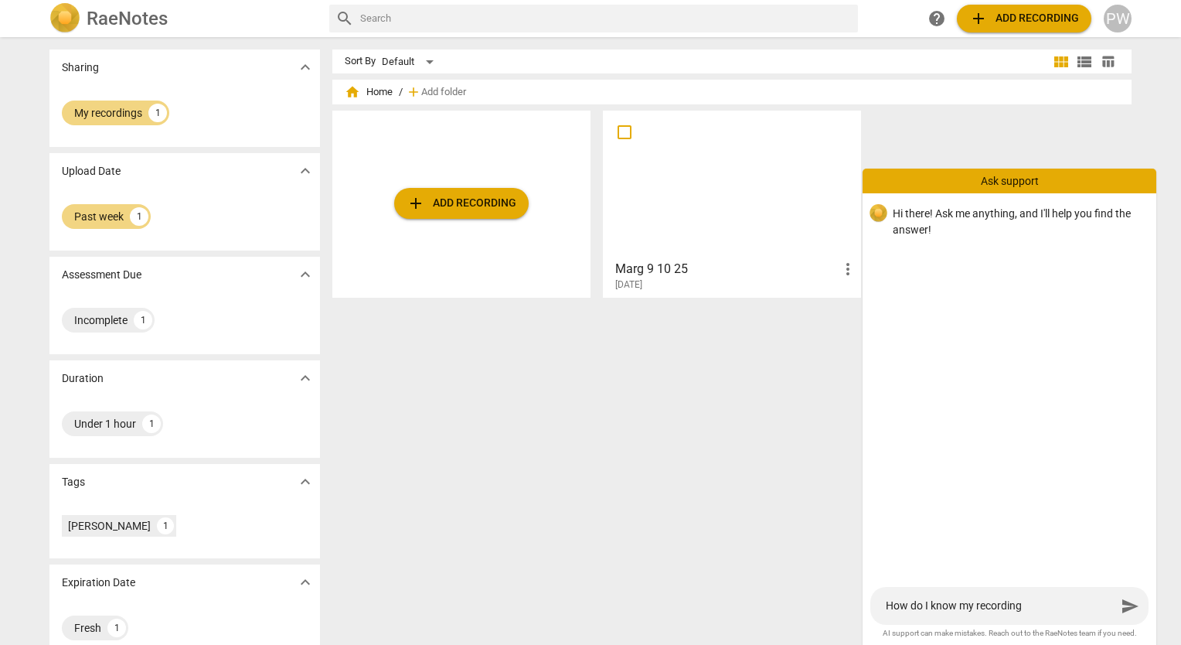
type textarea "How do I know my recording w"
type textarea "How do I know my recording wa"
type textarea "How do I know my recording was"
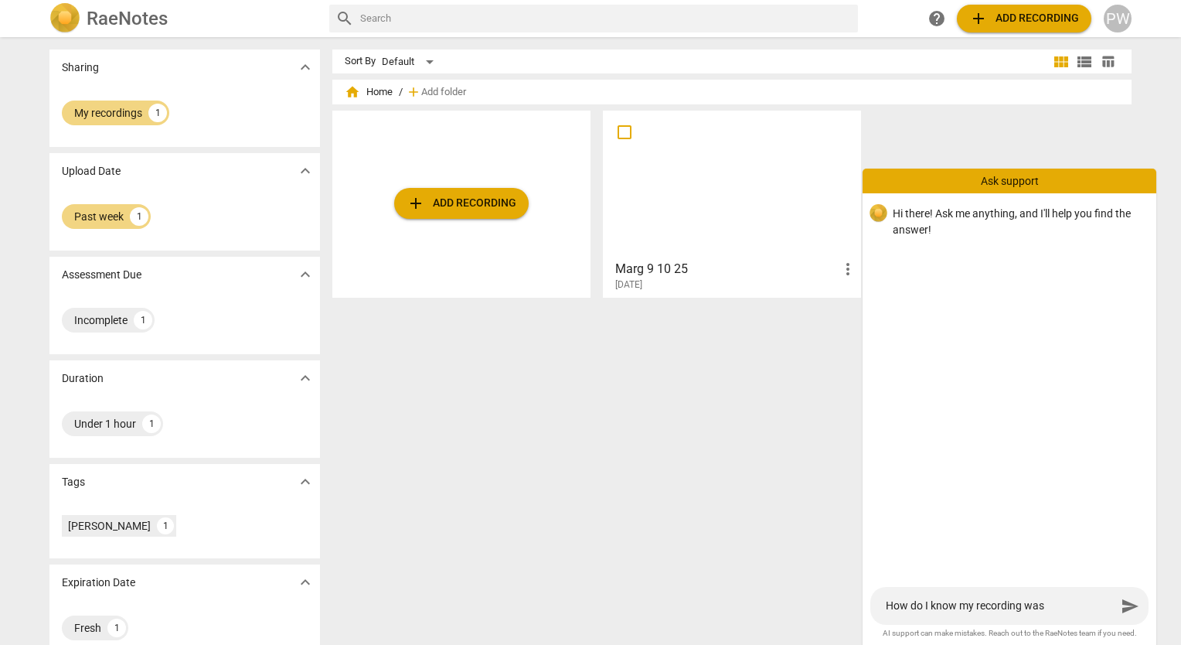
type textarea "How do I know my recording was"
type textarea "How do I know my recording was s"
type textarea "How do I know my recording was se"
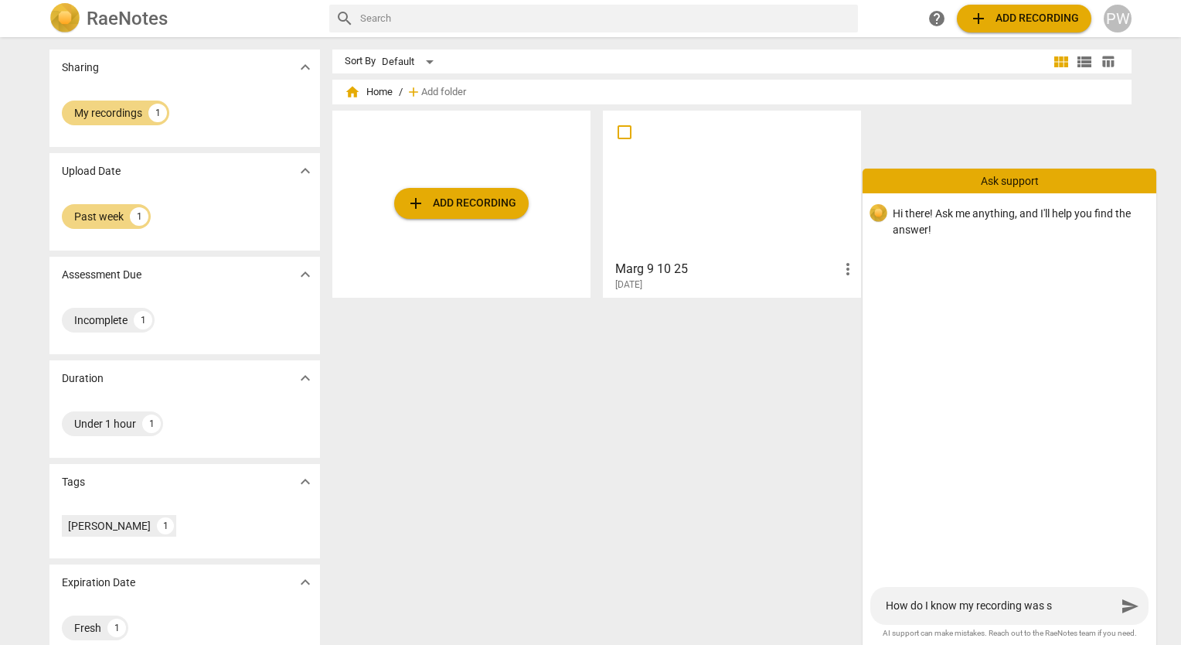
type textarea "How do I know my recording was se"
type textarea "How do I know my recording was [PERSON_NAME]"
type textarea "How do I know my recording was sent"
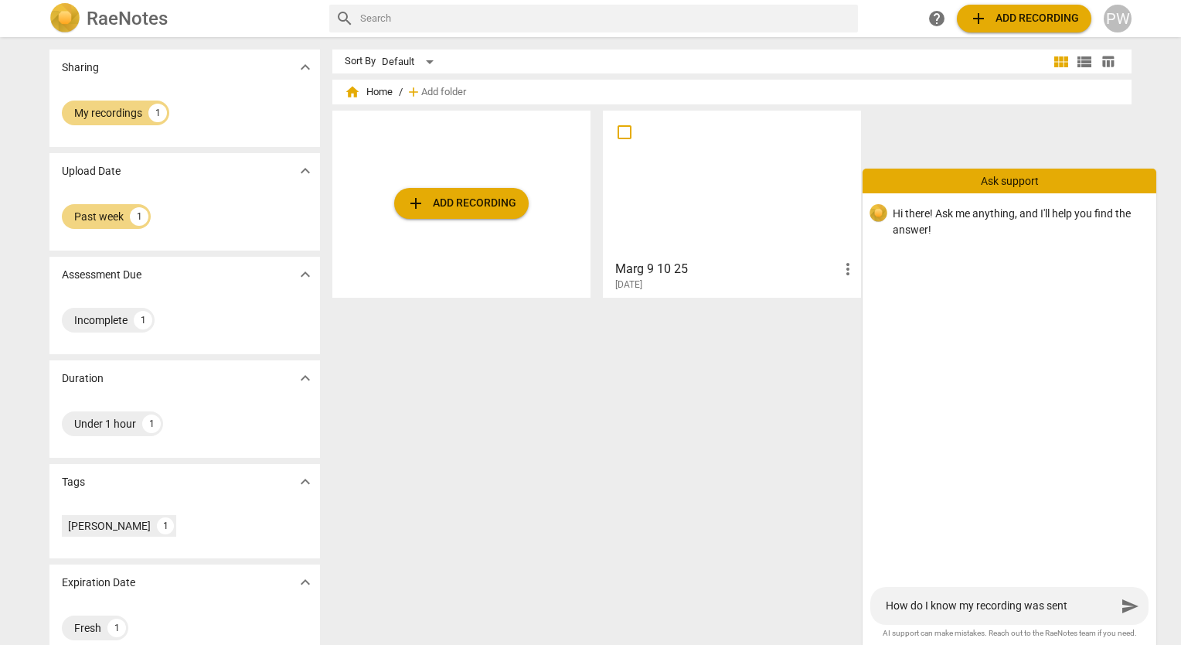
type textarea "How do I know my recording was sent f"
type textarea "How do I know my recording was sent fo"
type textarea "How do I know my recording was sent for"
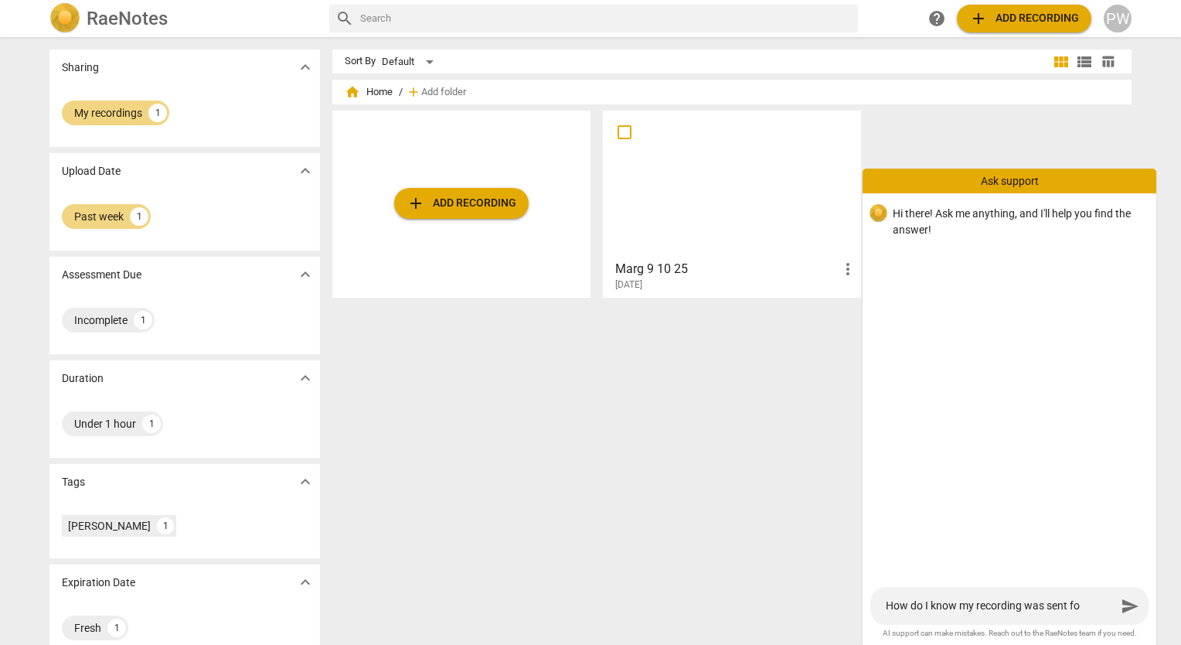
type textarea "How do I know my recording was sent for"
type textarea "How do I know my recording was sent for m"
type textarea "How do I know my recording was sent for ma"
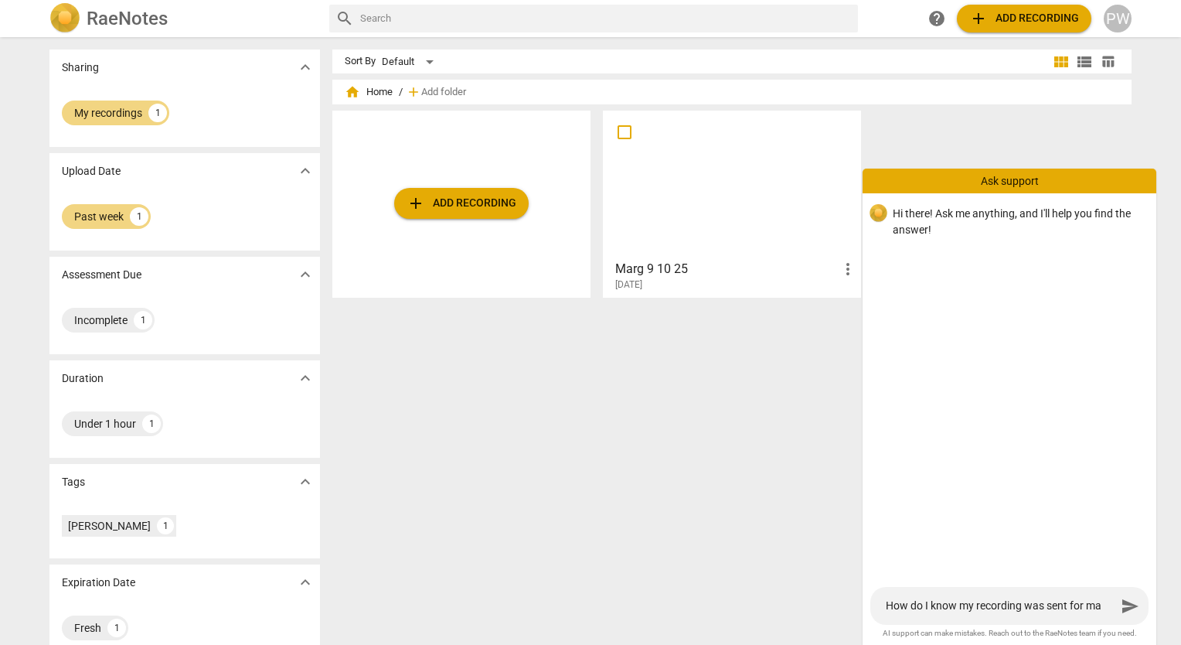
type textarea "How do I know my recording was sent for mar"
type textarea "How do I know my recording was sent for [PERSON_NAME]"
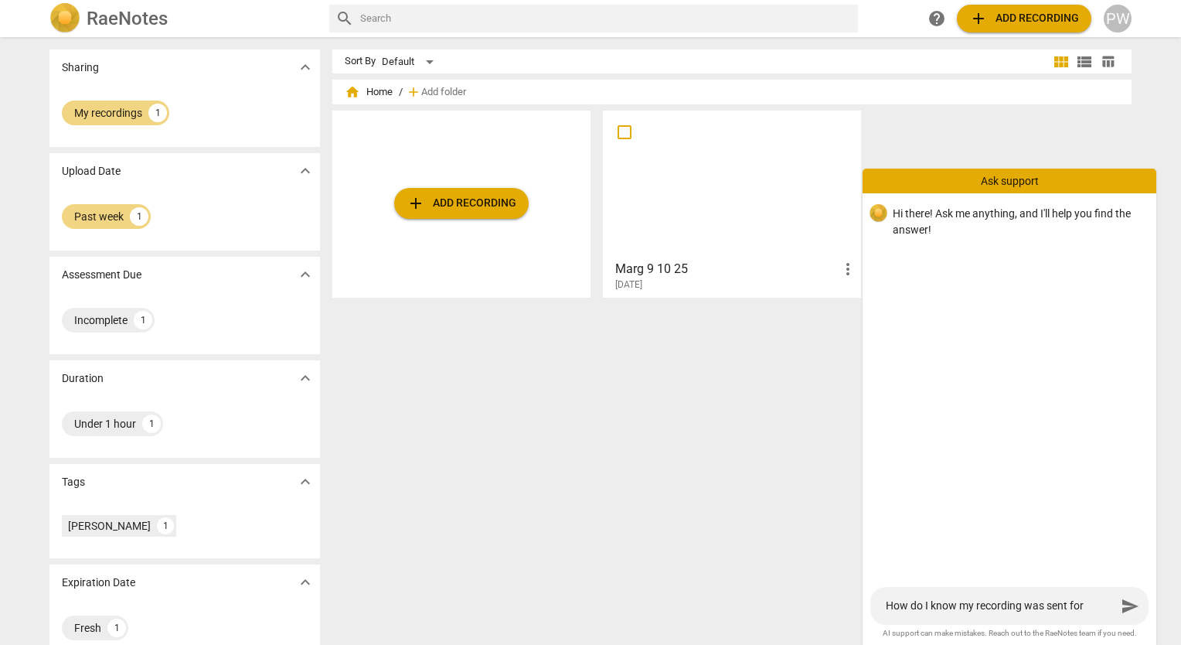
type textarea "How do I know my recording was sent for [PERSON_NAME]"
type textarea "How do I know my recording was sent for marking"
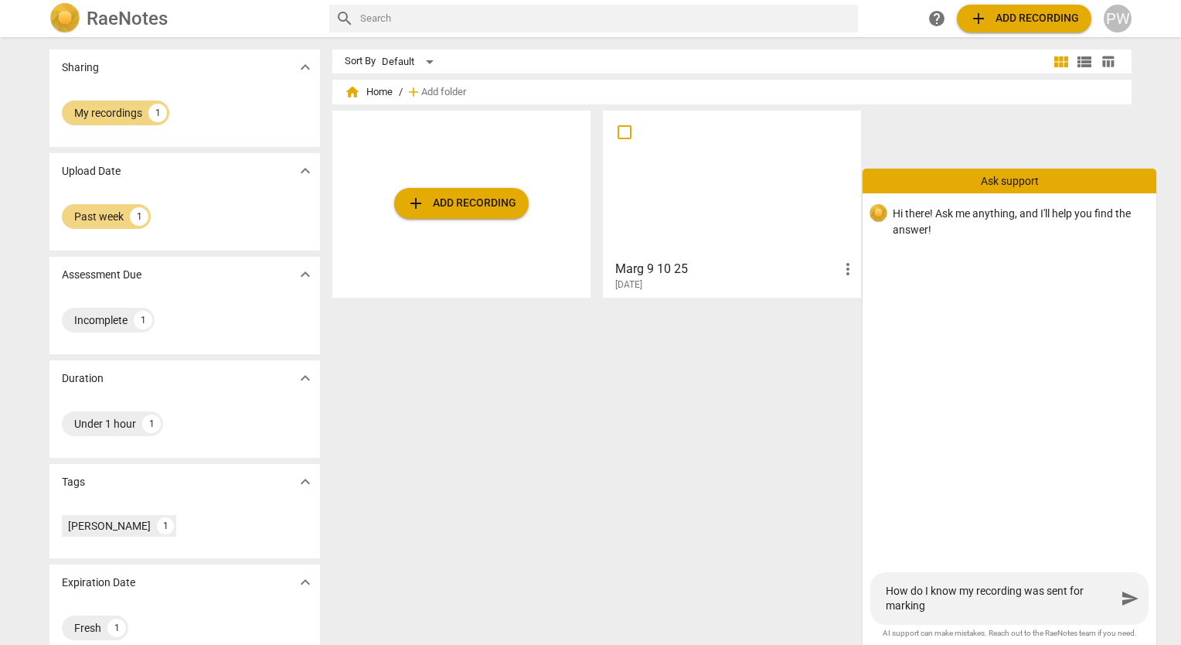
type textarea "How do I know my recording was sent for marking"
type textarea "How do I know my recording was sent for marking P"
type textarea "How do I know my recording was sent for marking PC"
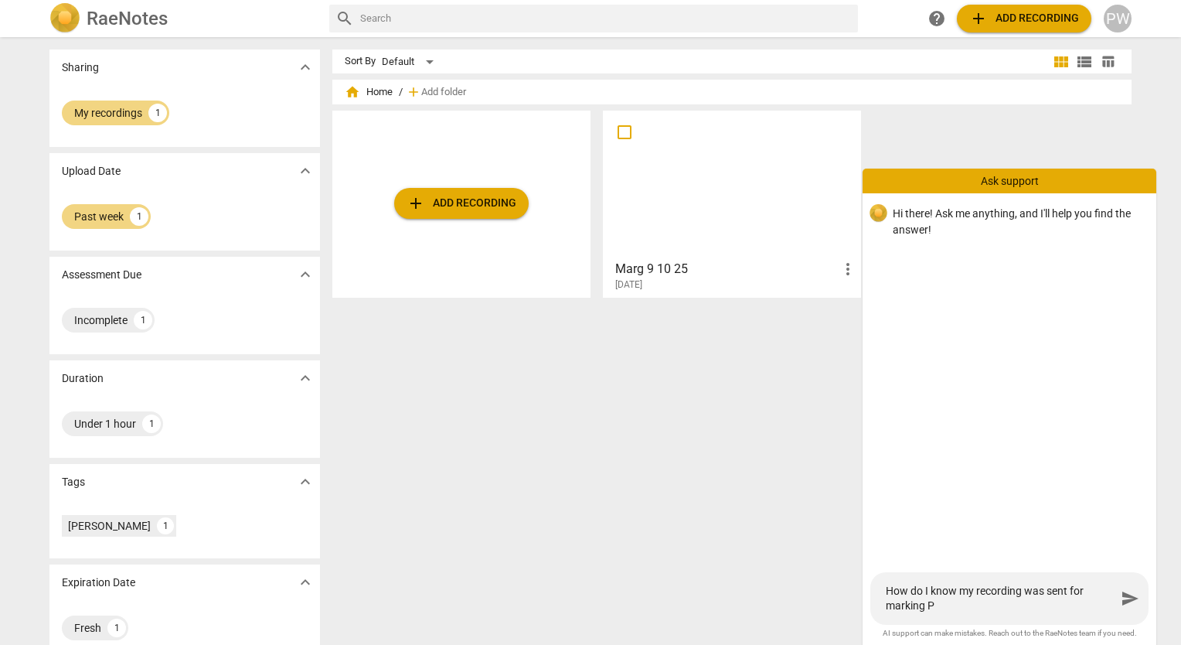
type textarea "How do I know my recording was sent for marking PC"
type textarea "How do I know my recording was sent for marking PCC"
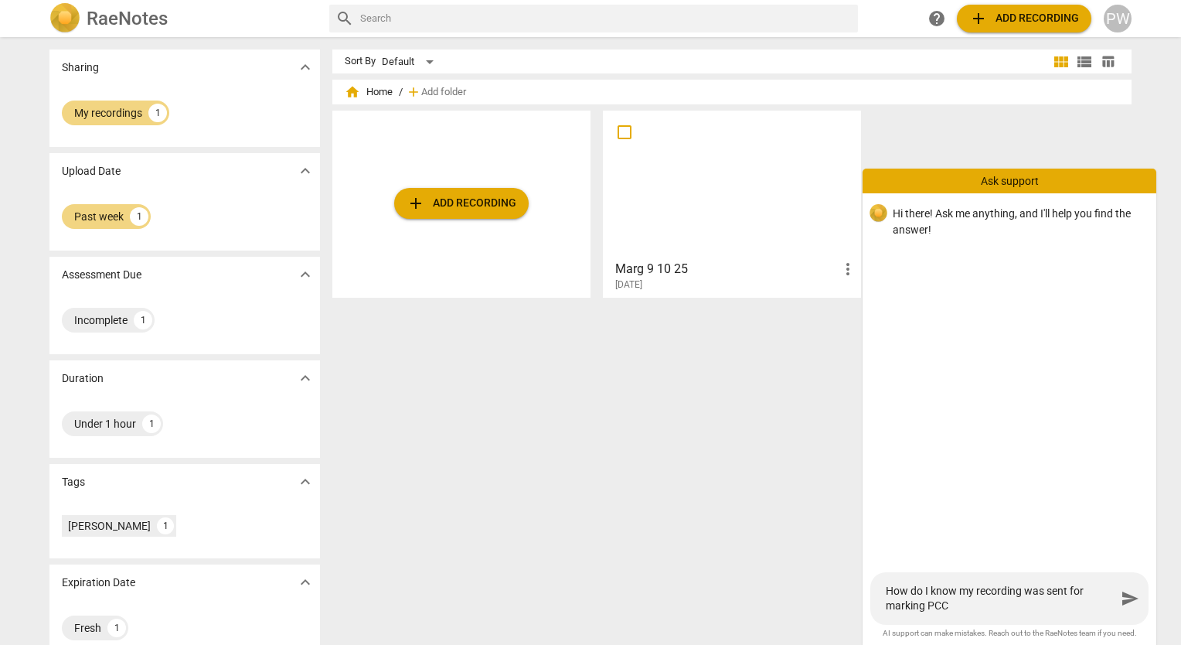
type textarea "How do I know my recording was sent for marking PCC M"
type textarea "How do I know my recording was sent for marking PCC Ma"
type textarea "How do I know my recording was sent for marking PCC Mar"
type textarea "How do I know my recording was sent for marking PCC Mark"
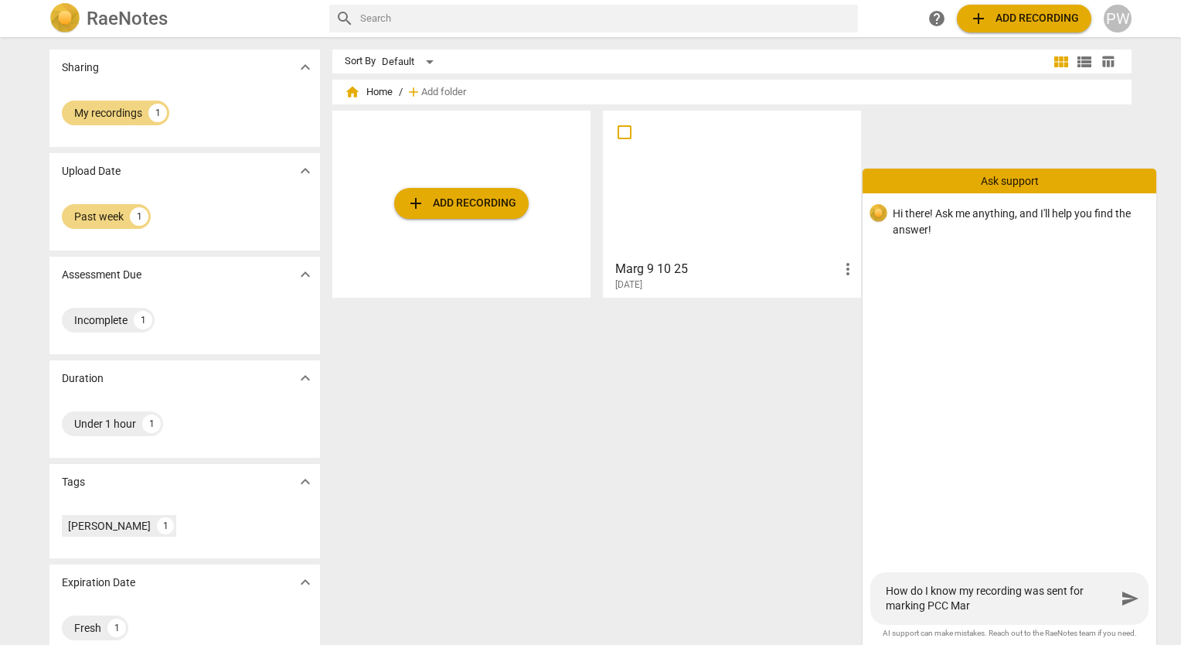
type textarea "How do I know my recording was sent for marking PCC Mark"
type textarea "How do I know my recording was sent for marking PCC Marke"
type textarea "How do I know my recording was sent for marking PCC Markek"
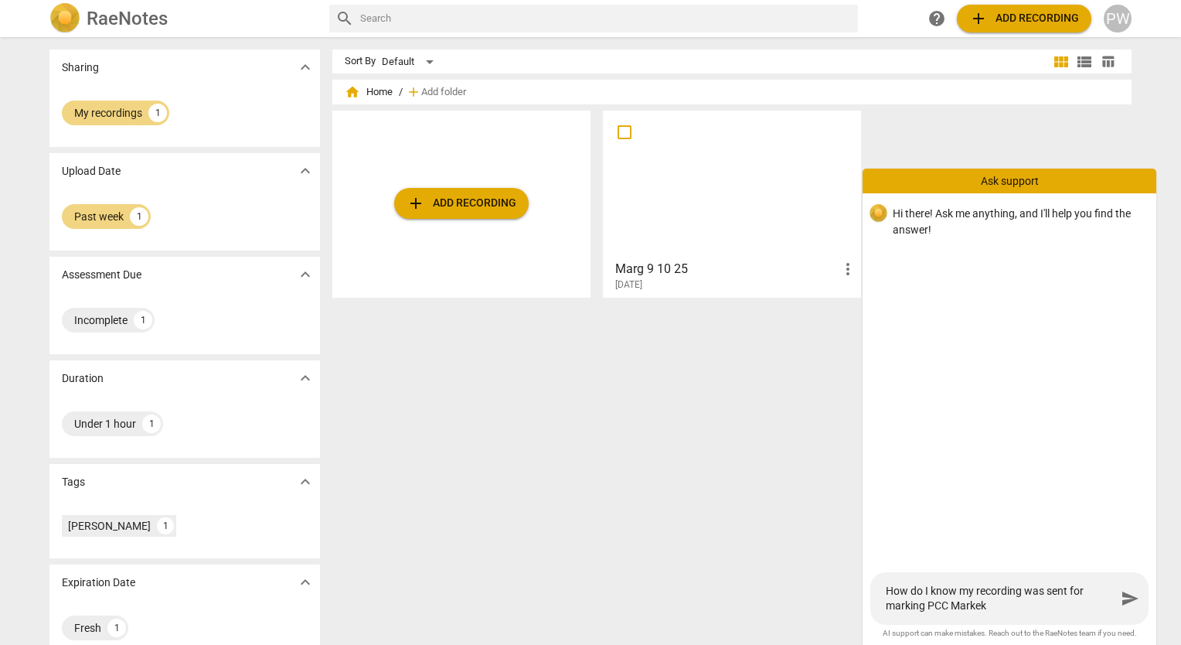
type textarea "How do I know my recording was sent for marking PCC Markeks"
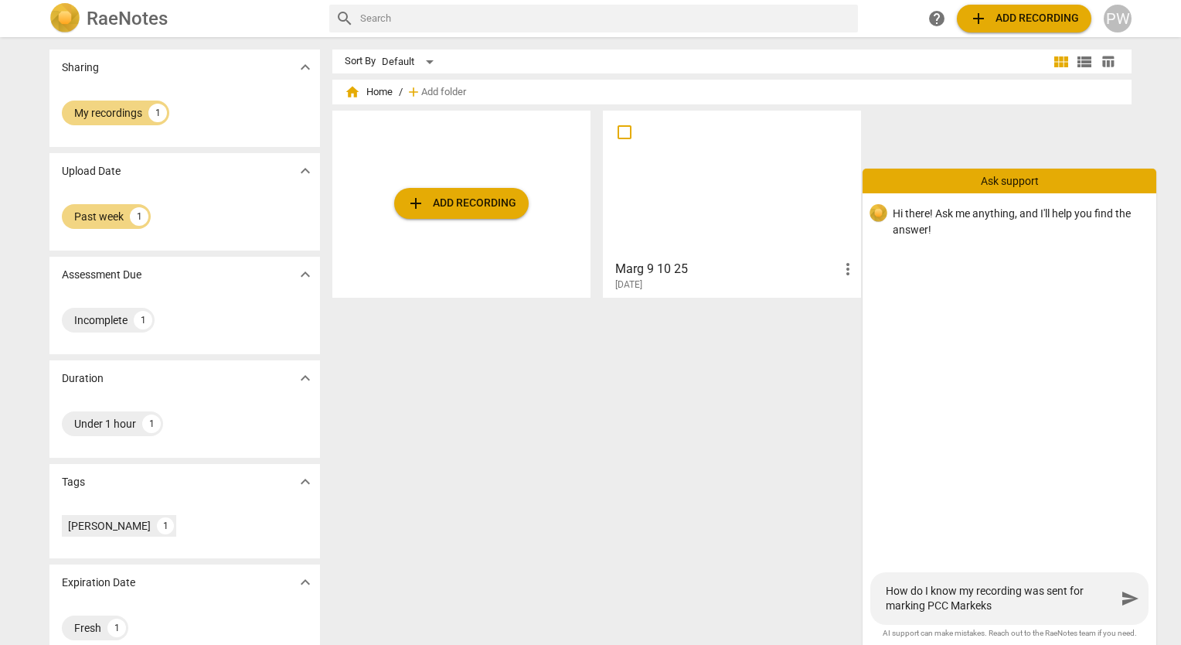
type textarea "How do I know my recording was sent for marking PCC Markeks"
type textarea "How do I know my recording was sent for marking PCC Markek"
type textarea "How do I know my recording was sent for marking PCC Marke"
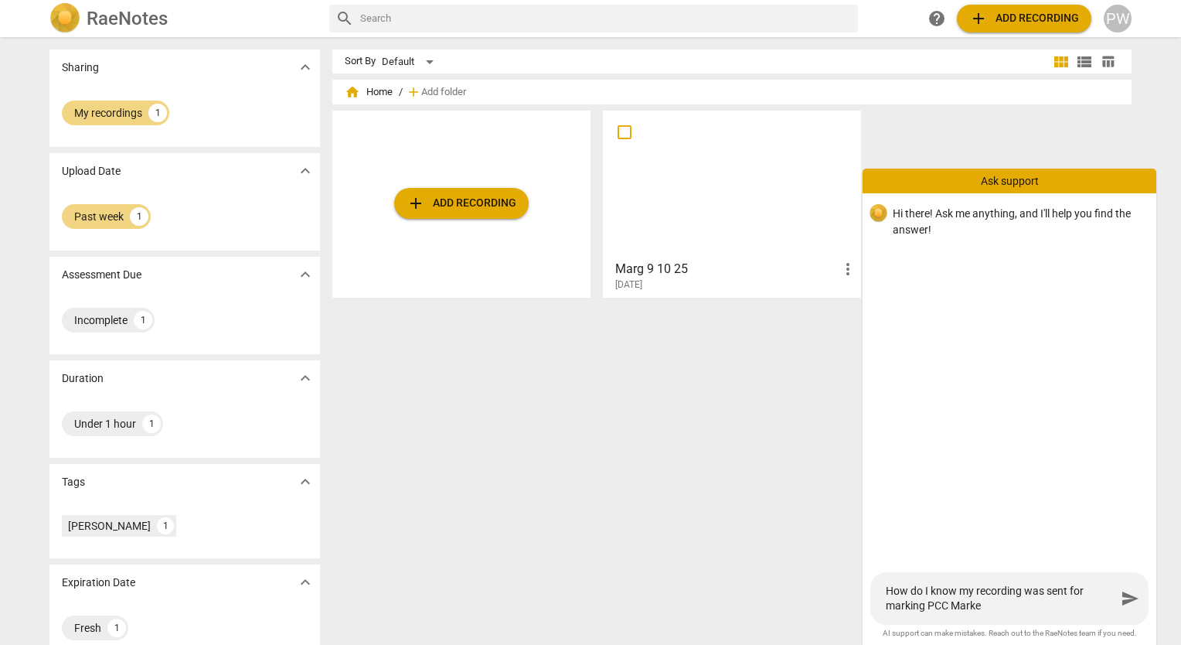
type textarea "How do I know my recording was sent for marking PCC Marker"
type textarea "How do I know my recording was sent for marking PCC Markers"
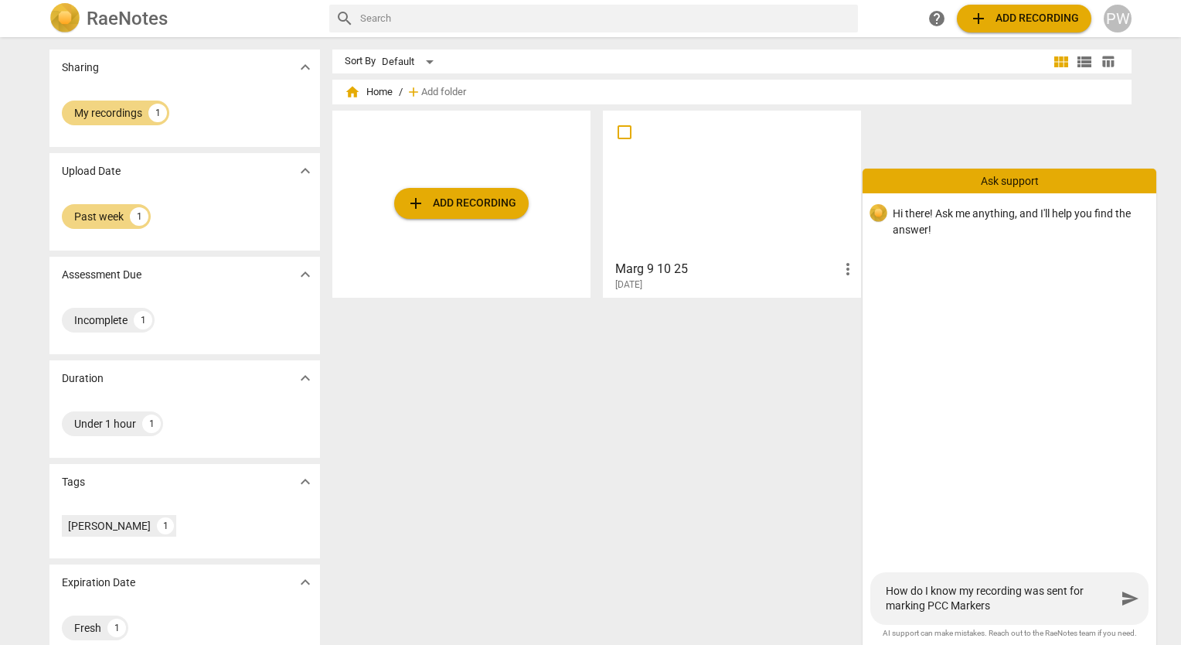
type textarea "How do I know my recording was sent for marking PCC Markers"
type textarea "How do I know my recording was sent for marking PCC Markers &"
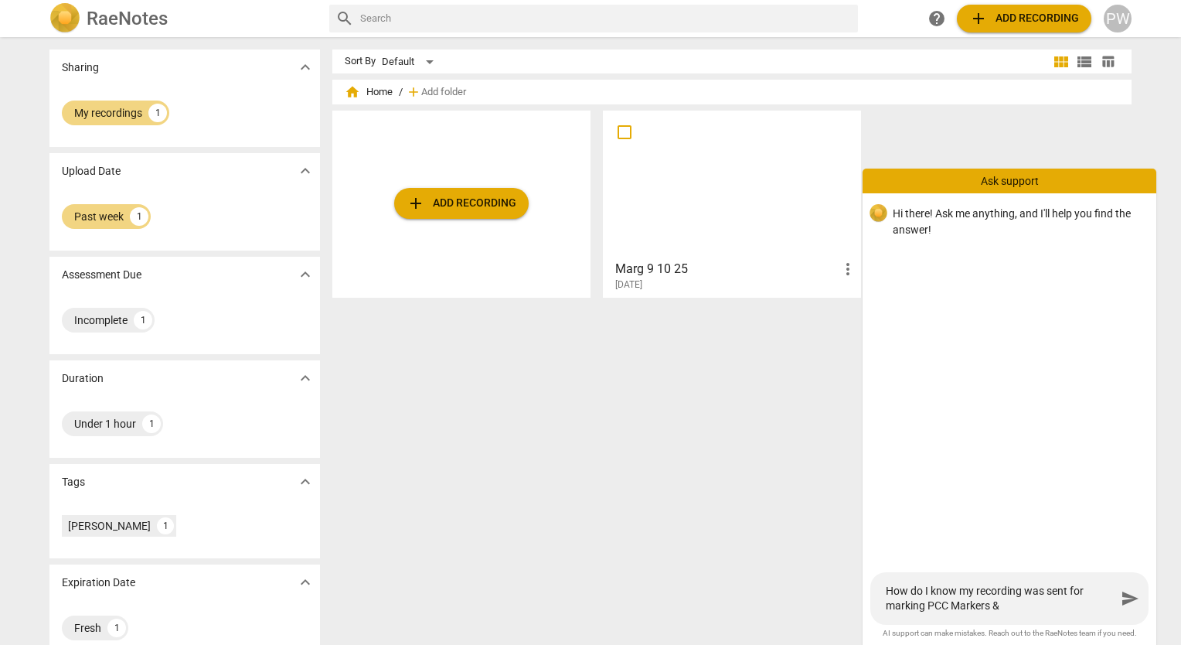
type textarea "How do I know my recording was sent for marking PCC Markers & I"
type textarea "How do I know my recording was sent for marking PCC Markers & IC"
type textarea "How do I know my recording was sent for marking PCC Markers & ICF"
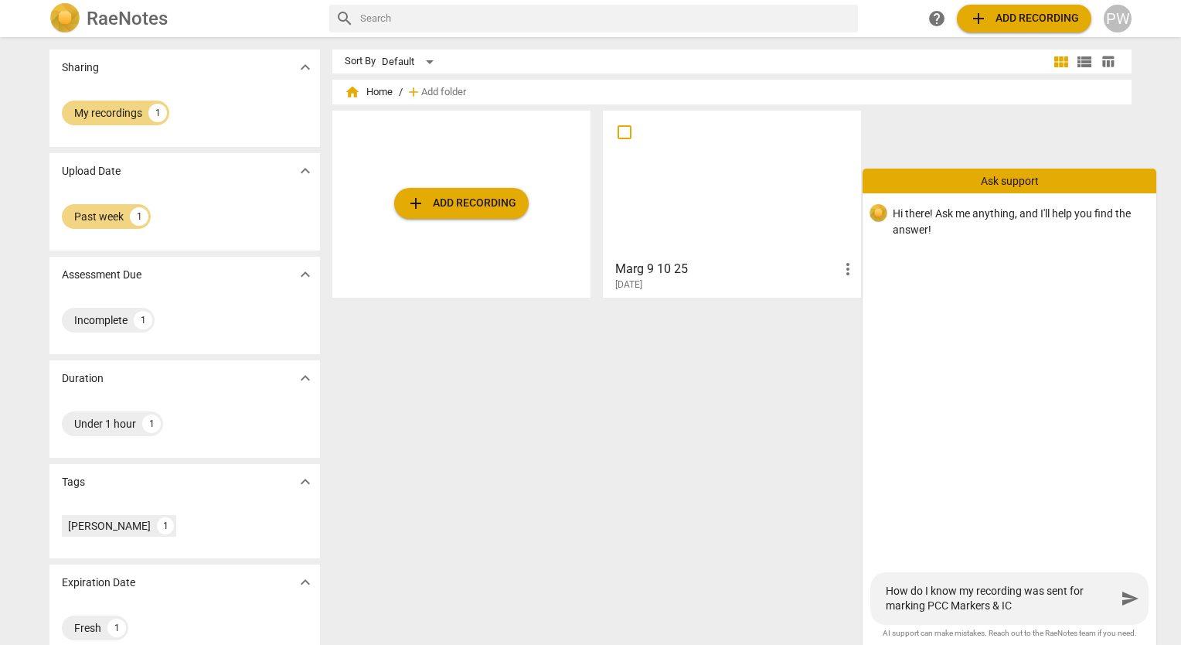
type textarea "How do I know my recording was sent for marking PCC Markers & ICF"
type textarea "How do I know my recording was sent for marking PCC Markers & ICF C"
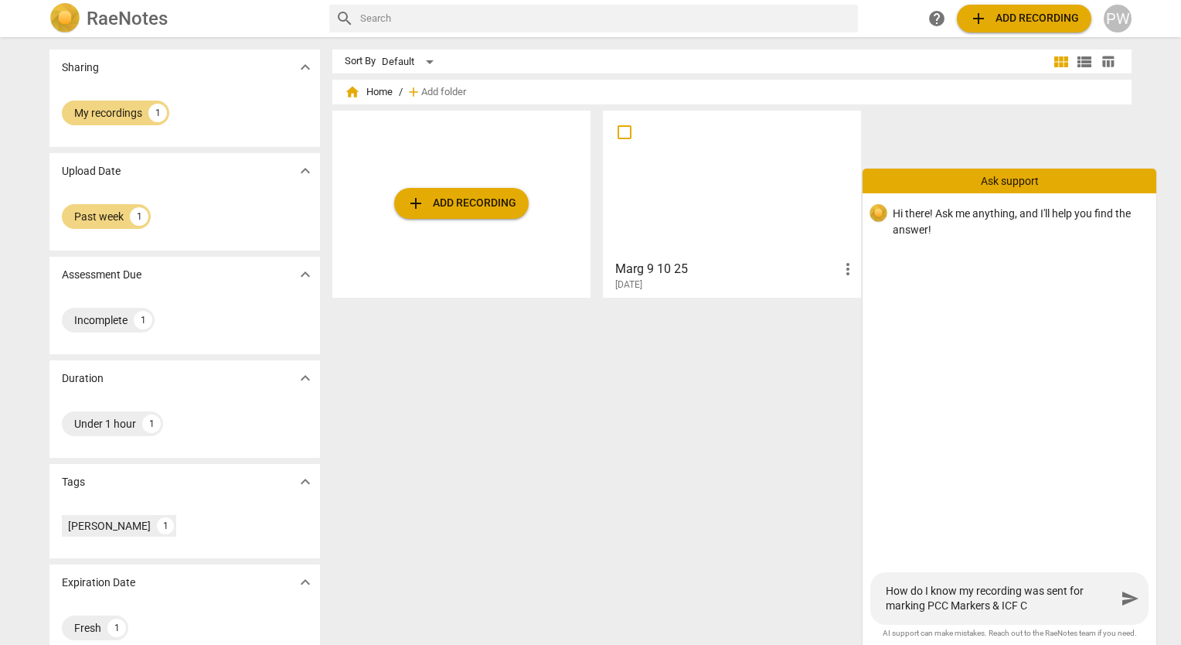
type textarea "How do I know my recording was sent for marking PCC Markers & ICF Co"
type textarea "How do I know my recording was sent for marking PCC Markers & ICF Co,"
type textarea "How do I know my recording was sent for marking PCC Markers & ICF Co,p"
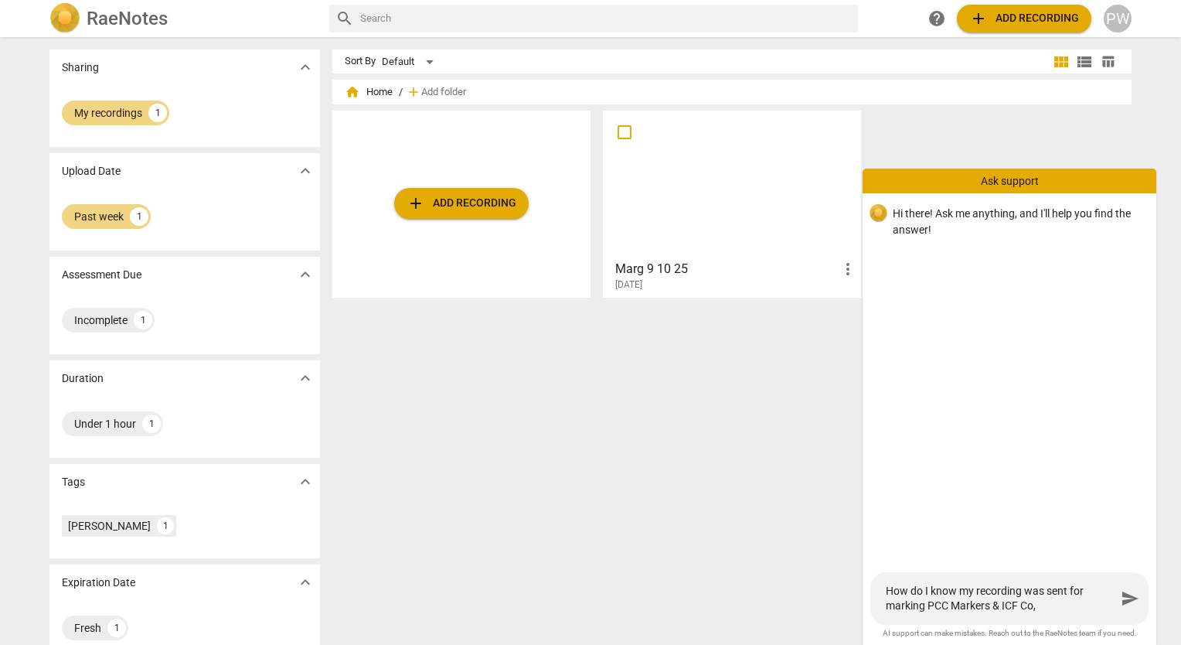
type textarea "How do I know my recording was sent for marking PCC Markers & ICF Co,p"
type textarea "How do I know my recording was sent for marking PCC Markers & ICF Co,pe"
type textarea "How do I know my recording was sent for marking PCC Markers & ICF Co,pem"
type textarea "How do I know my recording was sent for marking PCC Markers & ICF Co,pemn"
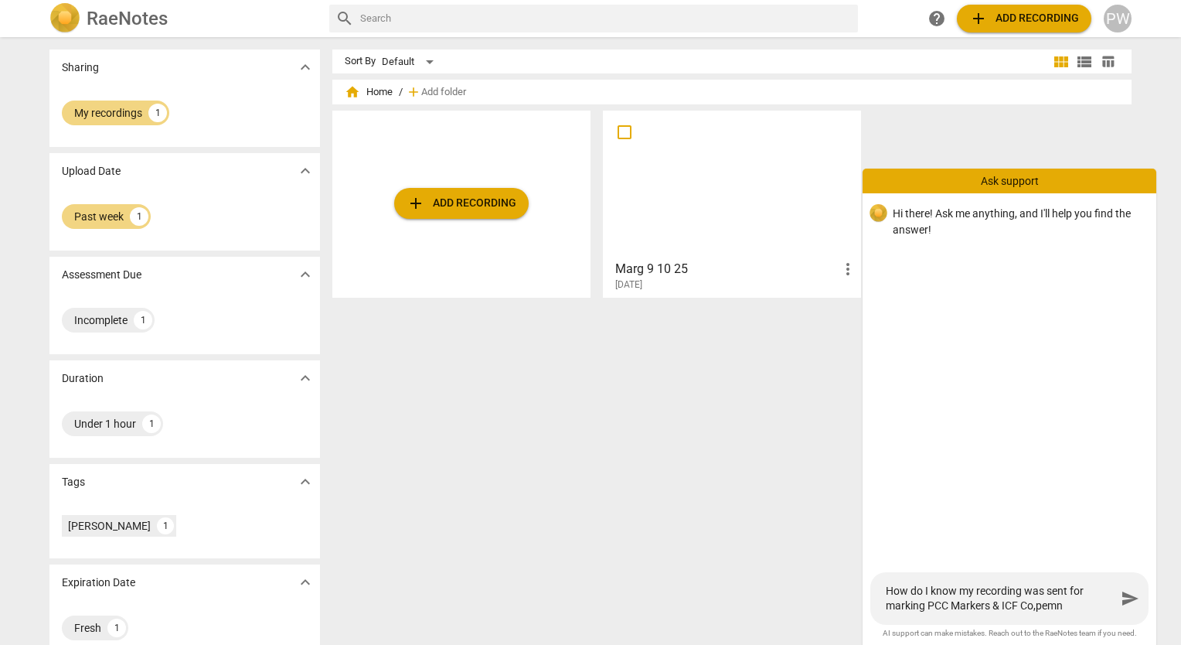
type textarea "How do I know my recording was sent for marking PCC Markers & ICF Co,pem"
type textarea "How do I know my recording was sent for marking PCC Markers & ICF Co,pe"
type textarea "How do I know my recording was sent for marking PCC Markers & ICF Co,p"
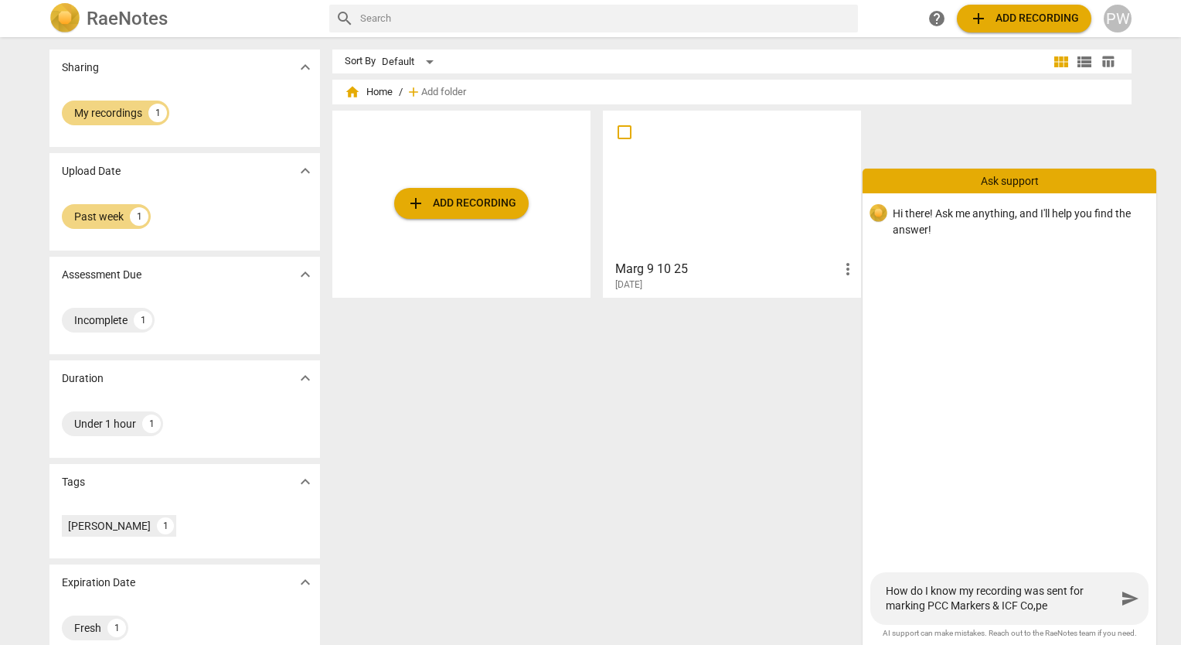
type textarea "How do I know my recording was sent for marking PCC Markers & ICF Co,p"
type textarea "How do I know my recording was sent for marking PCC Markers & ICF Co,"
type textarea "How do I know my recording was sent for marking PCC Markers & ICF Co"
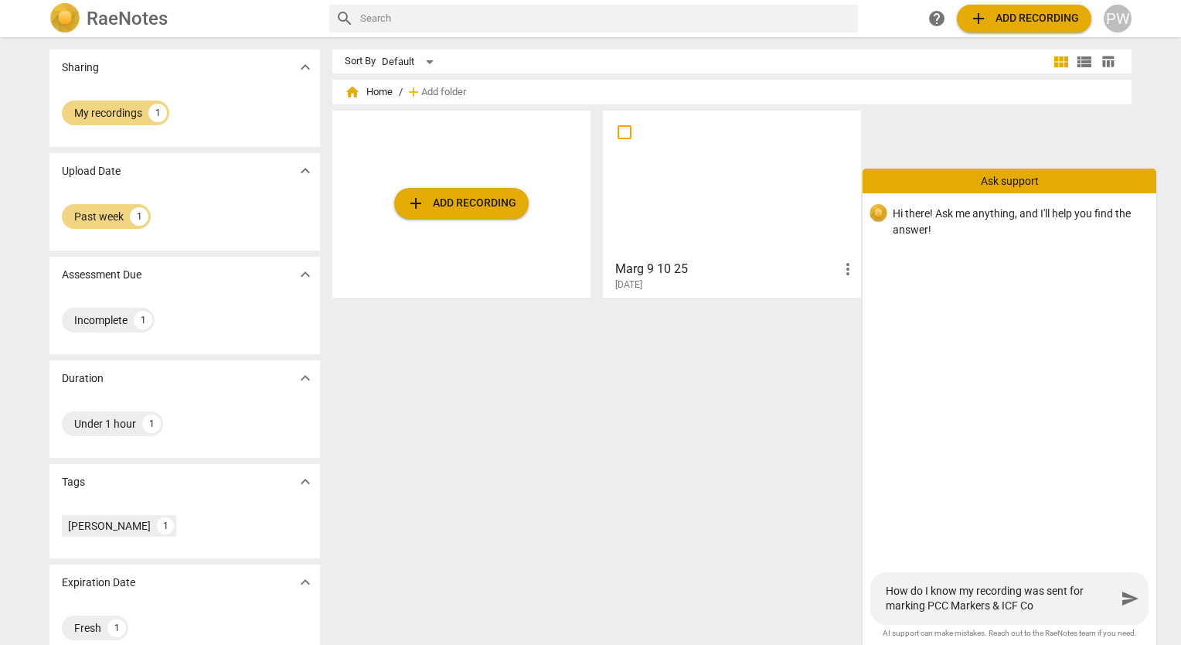
type textarea "How do I know my recording was sent for marking PCC Markers & ICF Com"
type textarea "How do I know my recording was sent for marking PCC Markers & ICF Comp"
type textarea "How do I know my recording was sent for marking PCC Markers & ICF Compe"
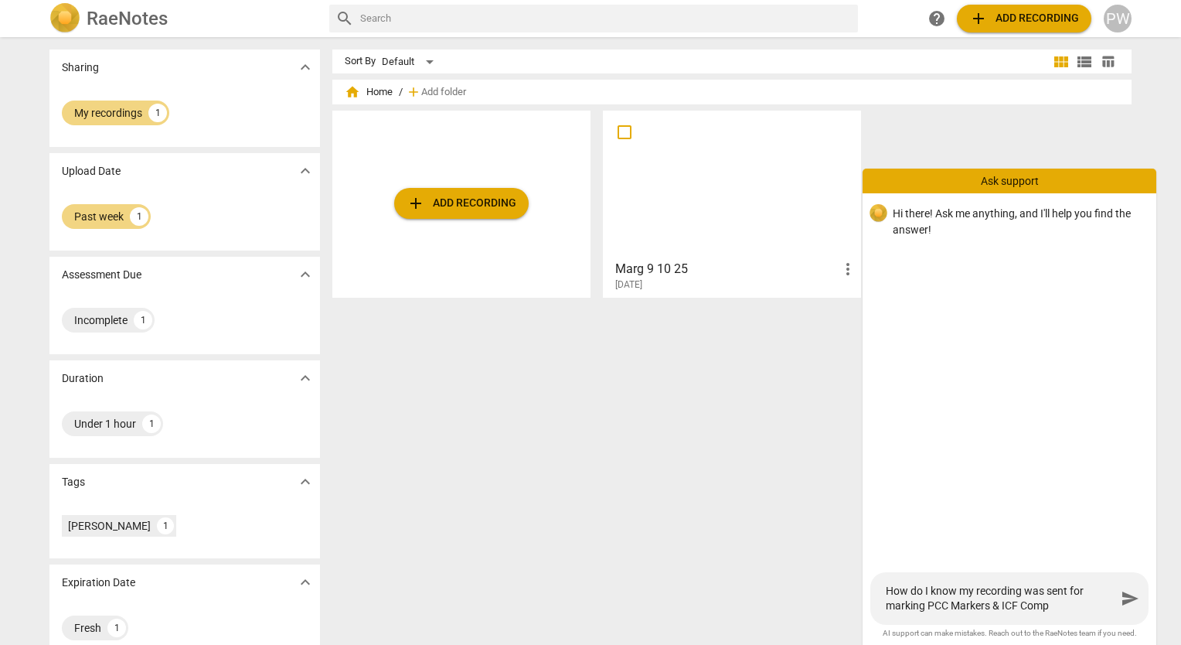
type textarea "How do I know my recording was sent for marking PCC Markers & ICF Compe"
type textarea "How do I know my recording was sent for marking PCC Markers & ICF Compet"
type textarea "How do I know my recording was sent for marking PCC Markers & ICF Compete"
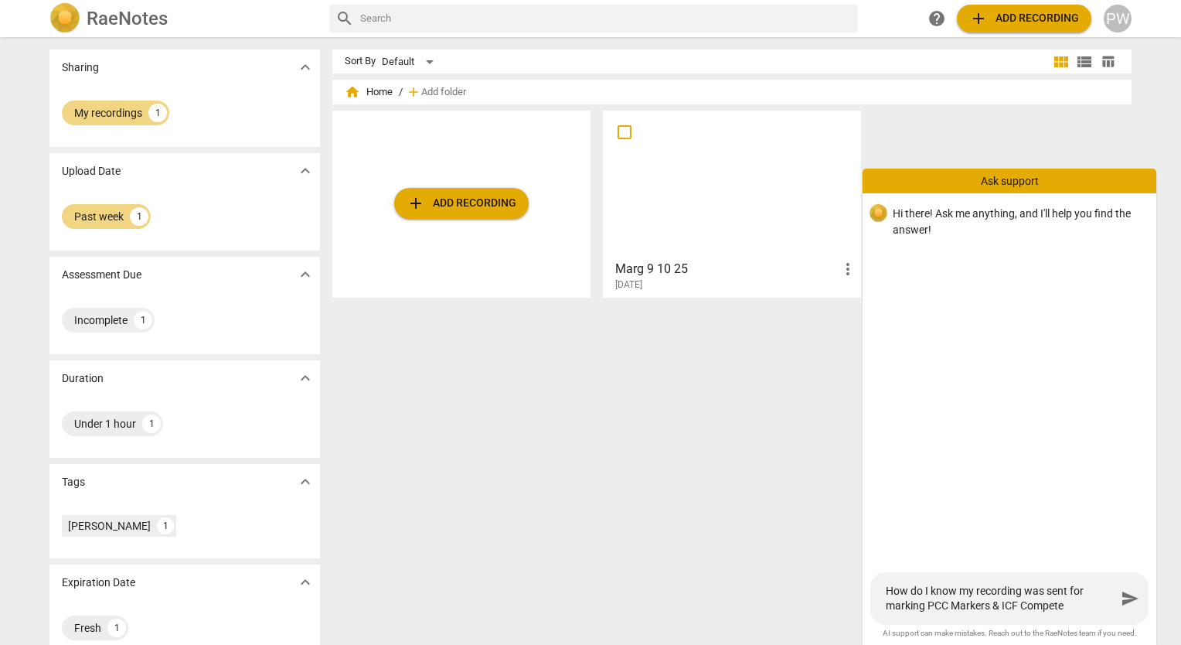
type textarea "How do I know my recording was sent for marking PCC Markers & ICF Competec"
type textarea "How do I know my recording was sent for marking PCC Markers & ICF Compete"
type textarea "How do I know my recording was sent for marking PCC Markers & ICF Competen"
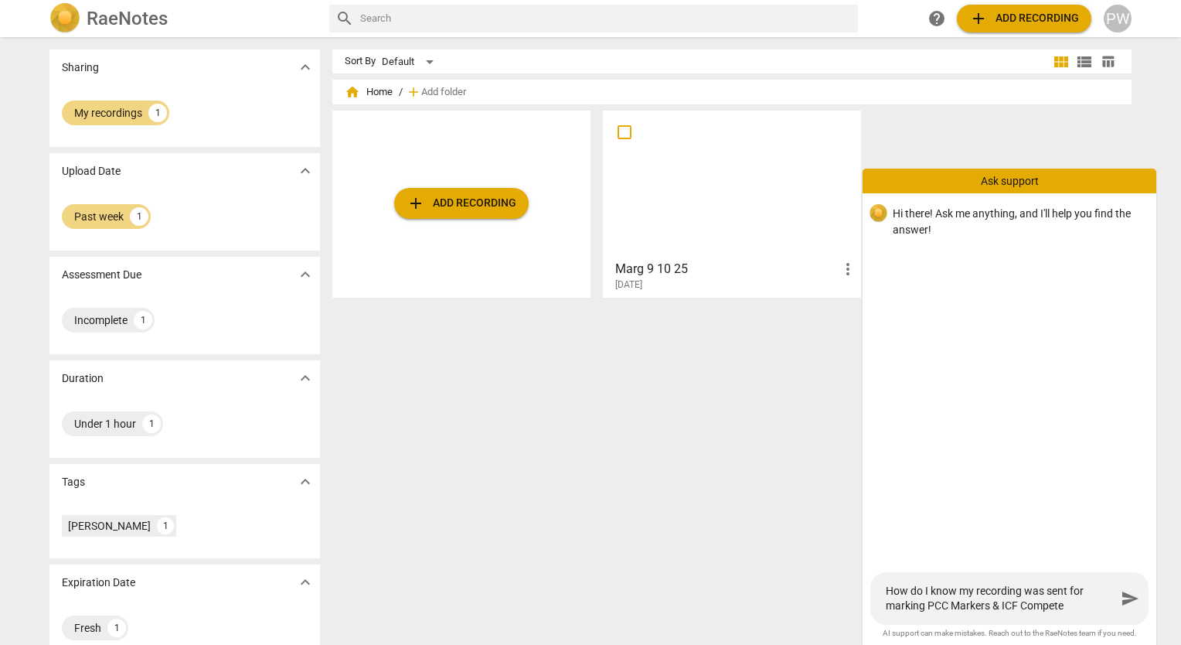
type textarea "How do I know my recording was sent for marking PCC Markers & ICF Competen"
type textarea "How do I know my recording was sent for marking PCC Markers & ICF Competenc"
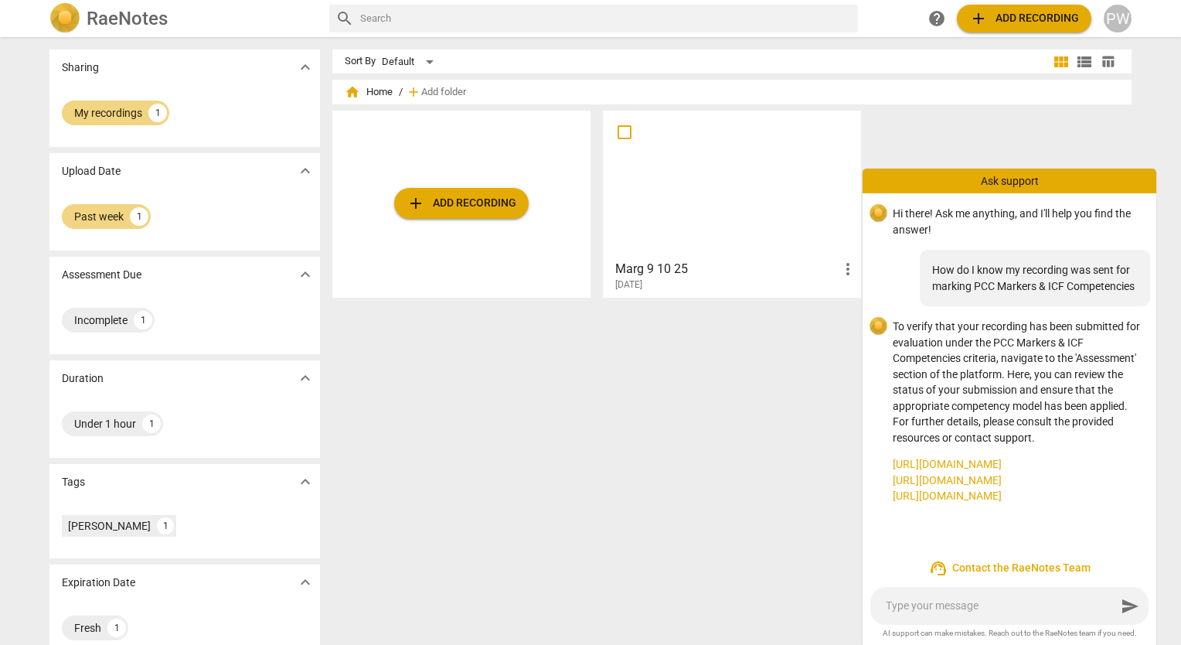
click at [121, 17] on h2 "RaeNotes" at bounding box center [127, 19] width 81 height 22
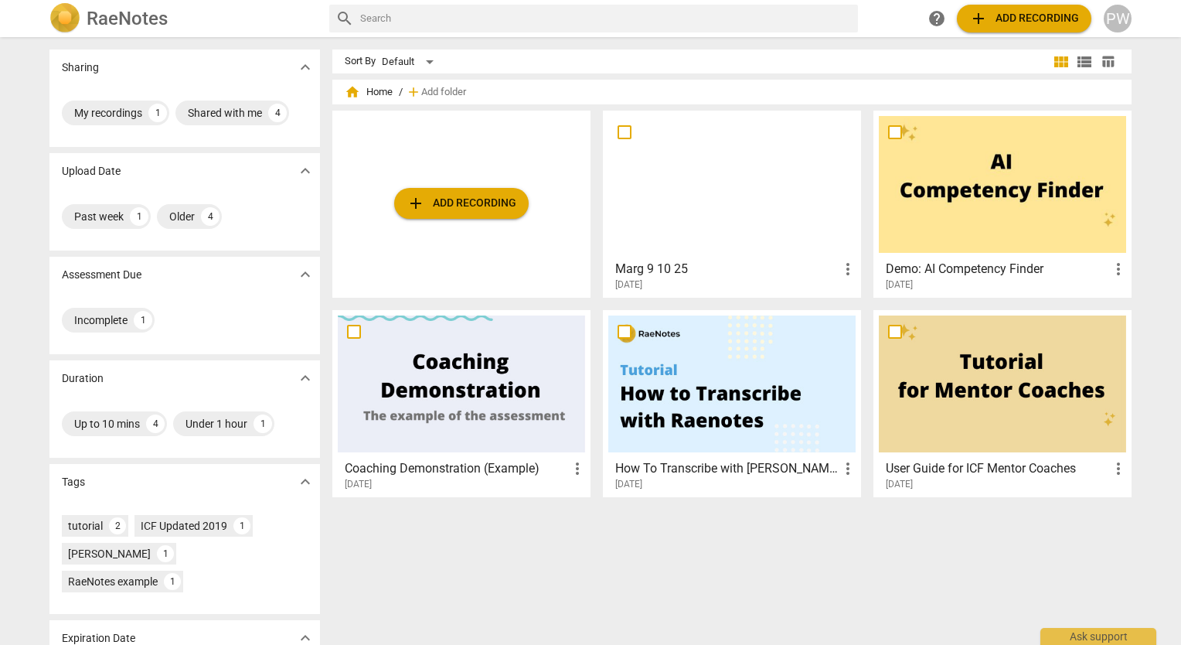
click at [736, 377] on div at bounding box center [731, 383] width 247 height 137
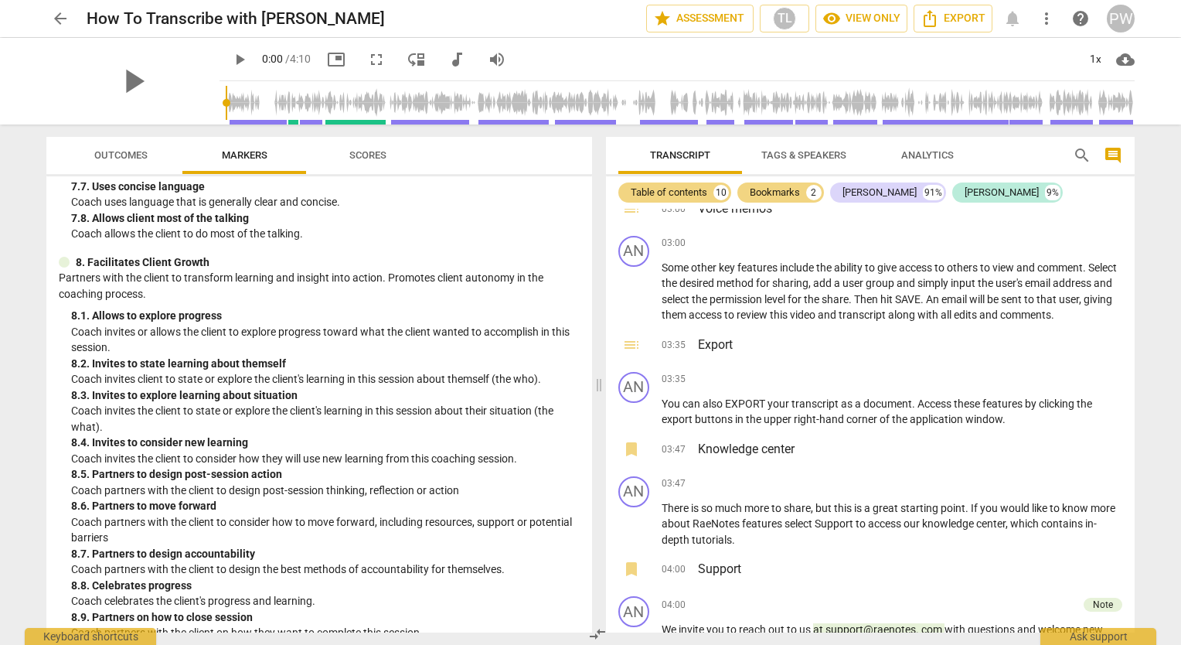
scroll to position [1627, 0]
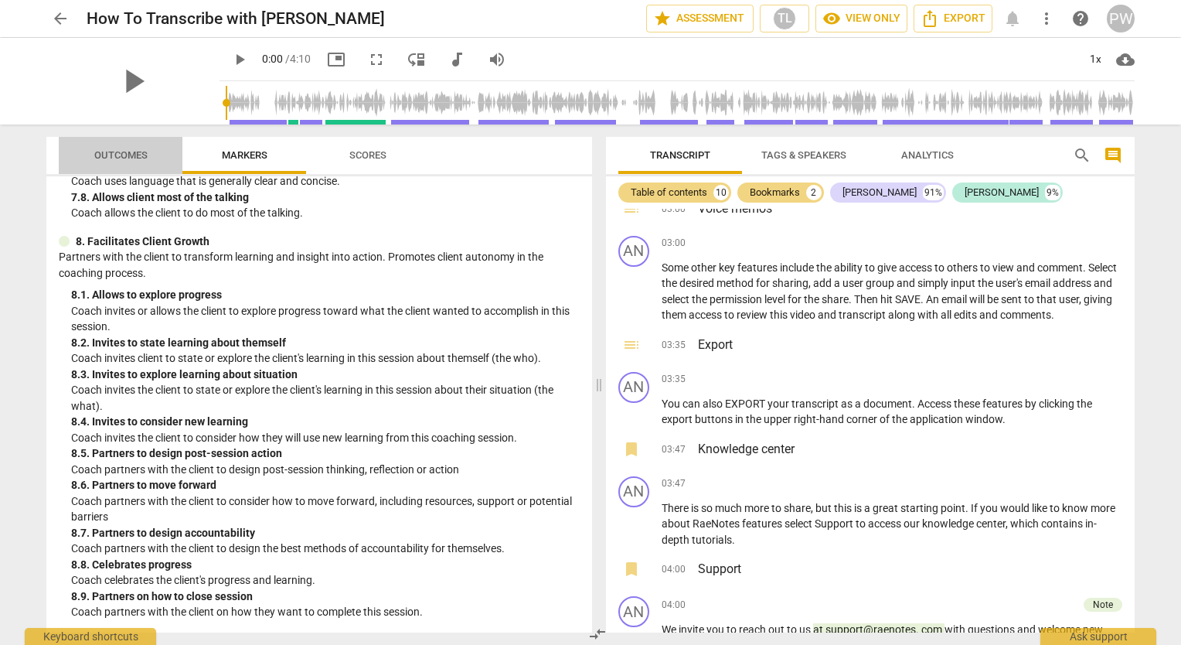
click at [131, 148] on span "Outcomes" at bounding box center [121, 155] width 90 height 21
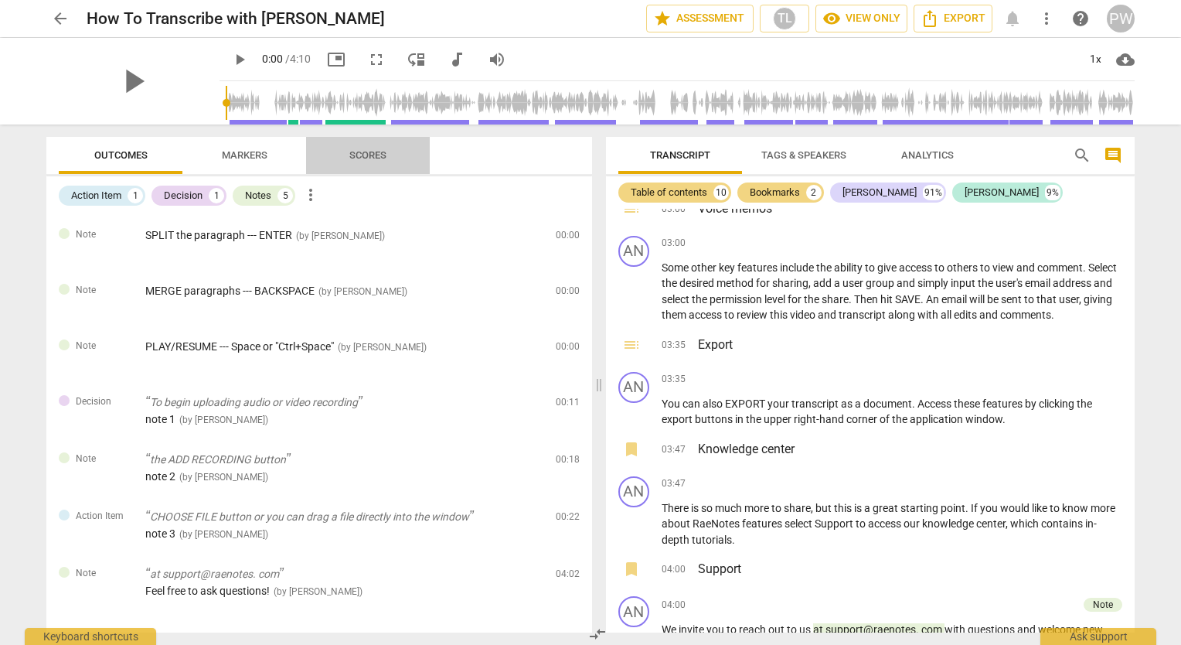
click at [368, 154] on span "Scores" at bounding box center [367, 155] width 37 height 12
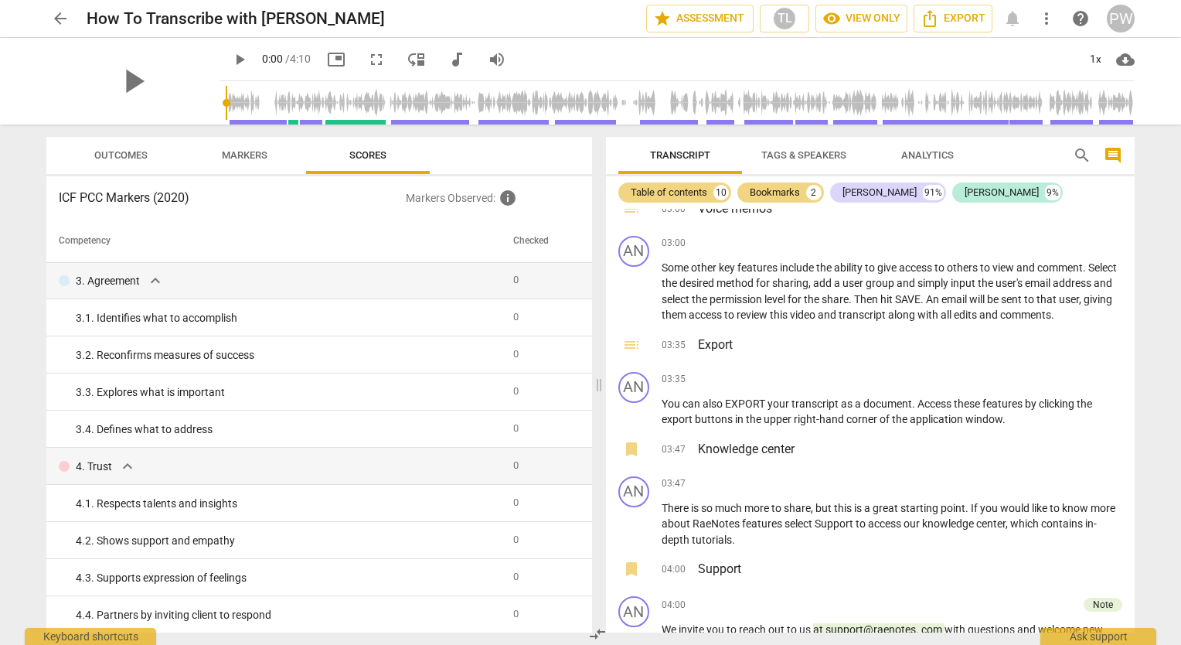
scroll to position [0, 0]
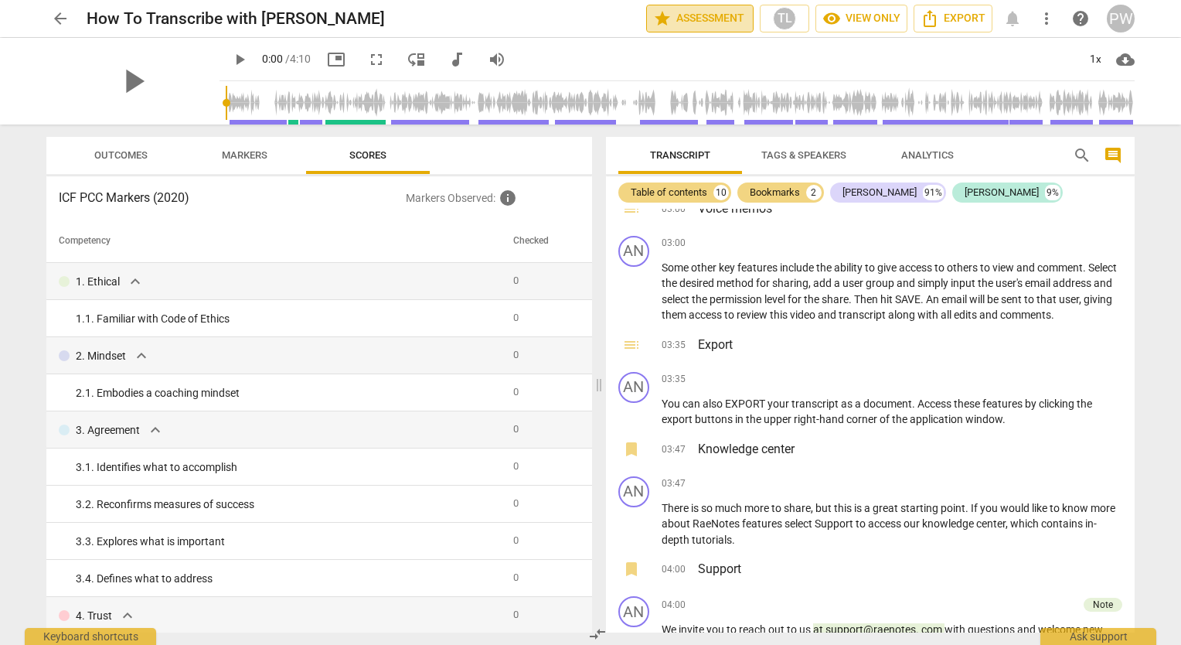
click at [688, 28] on button "star Assessment" at bounding box center [699, 19] width 107 height 28
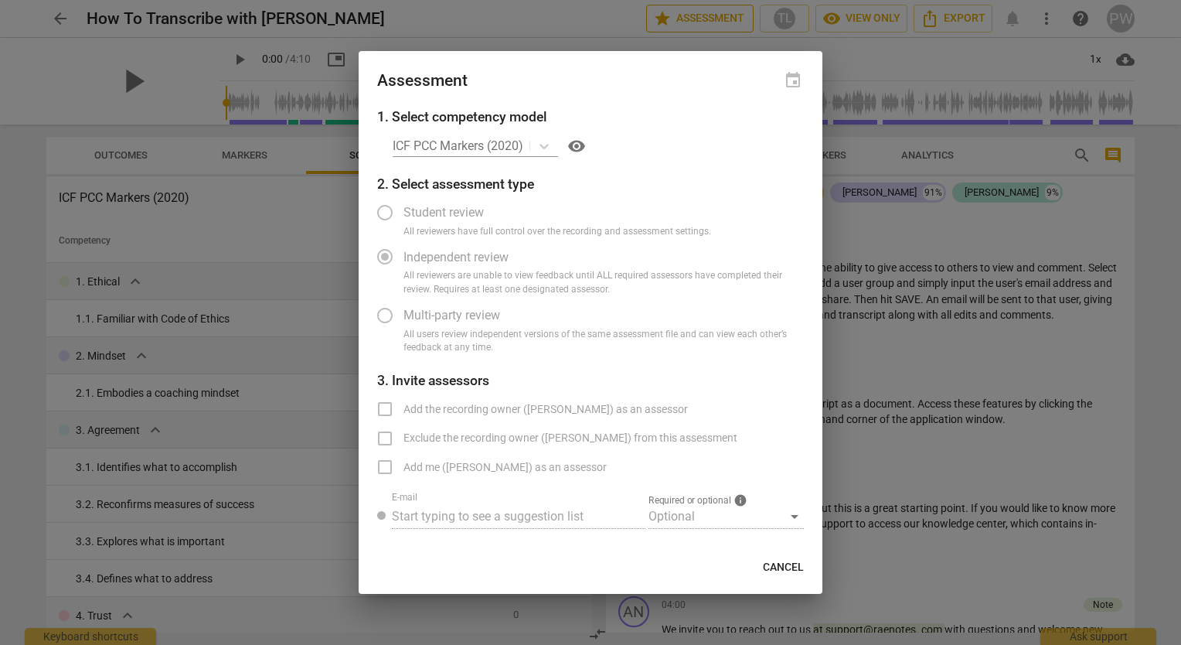
click at [688, 28] on div at bounding box center [590, 322] width 1181 height 645
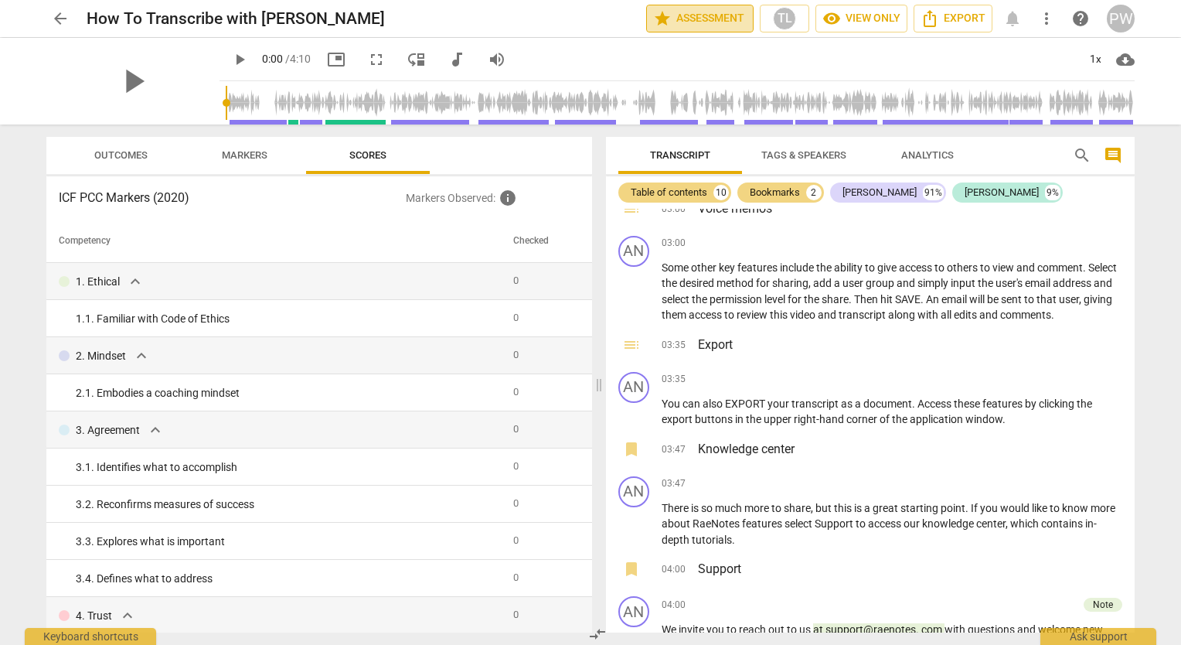
click at [688, 14] on span "star Assessment" at bounding box center [700, 18] width 94 height 19
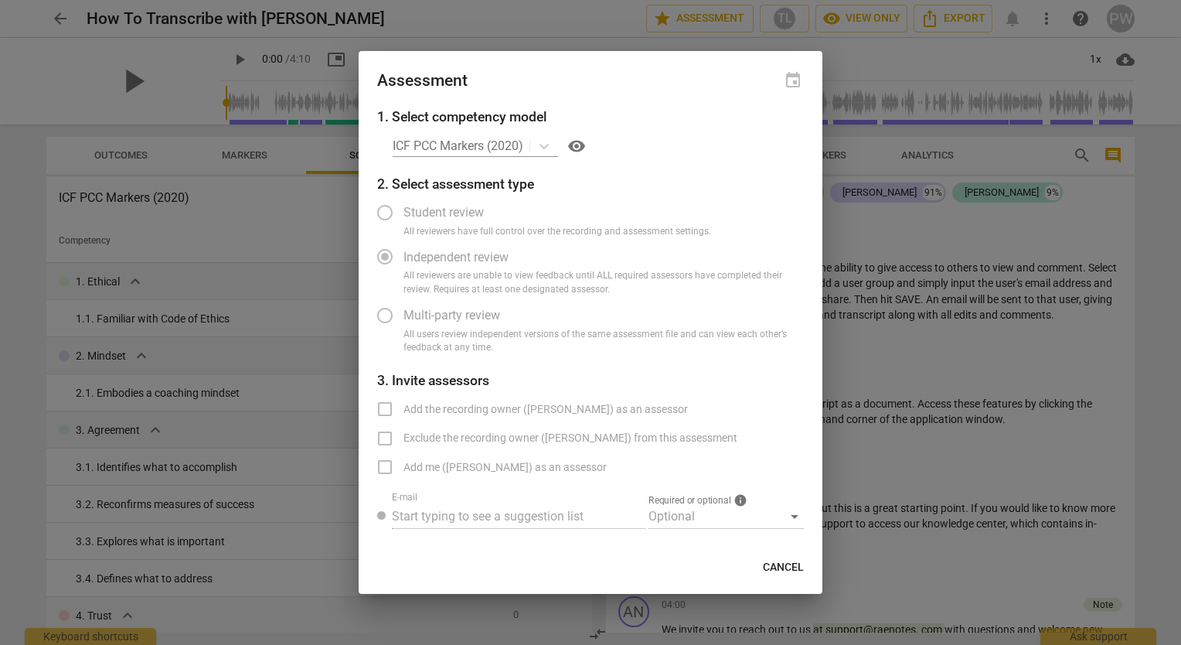
click at [702, 61] on div "Assessment event" at bounding box center [591, 79] width 464 height 56
click at [792, 76] on div "event" at bounding box center [793, 81] width 22 height 22
click at [862, 92] on div at bounding box center [590, 322] width 1181 height 645
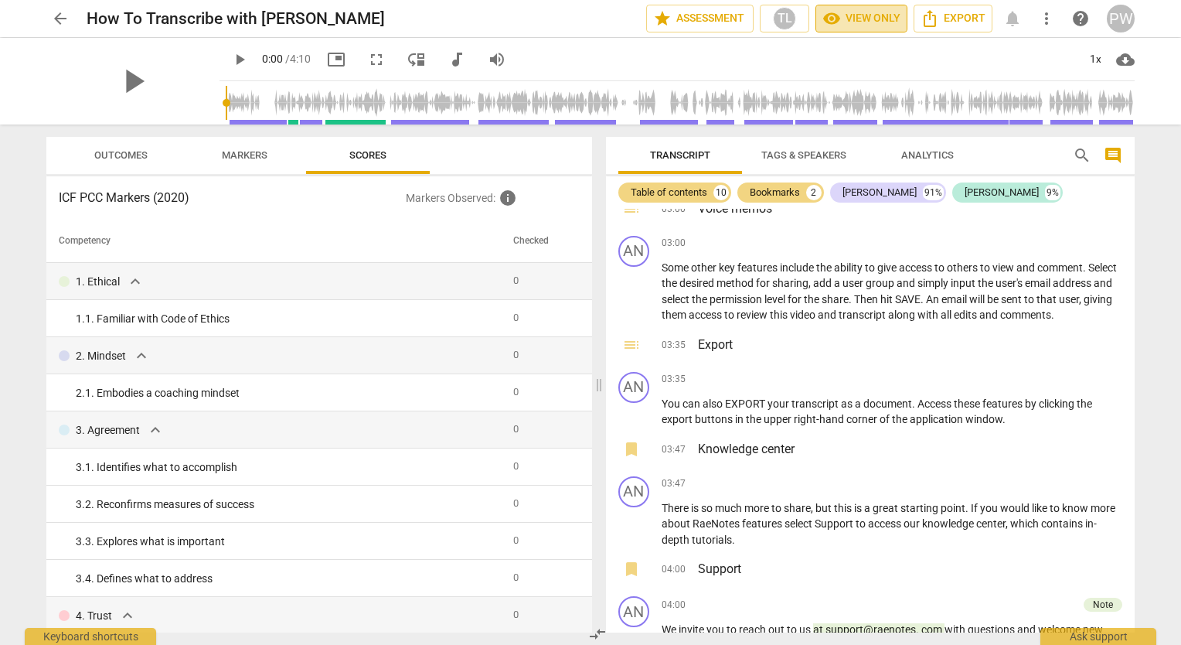
click at [879, 17] on span "visibility View only" at bounding box center [862, 18] width 78 height 19
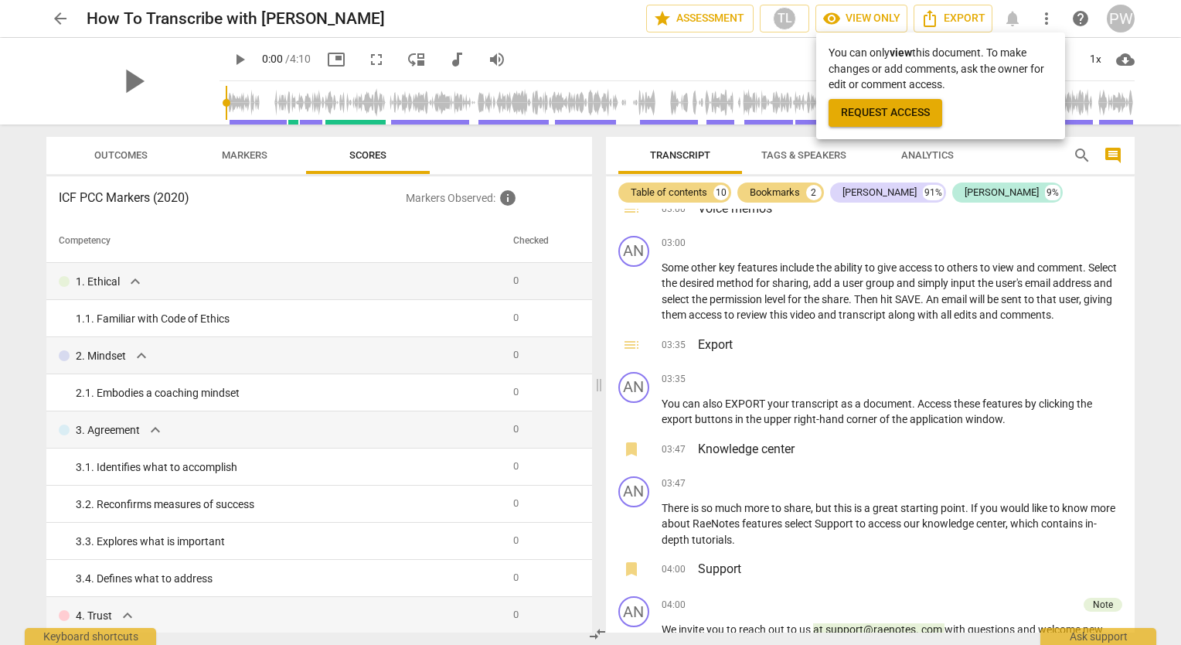
click at [784, 26] on div at bounding box center [590, 322] width 1181 height 645
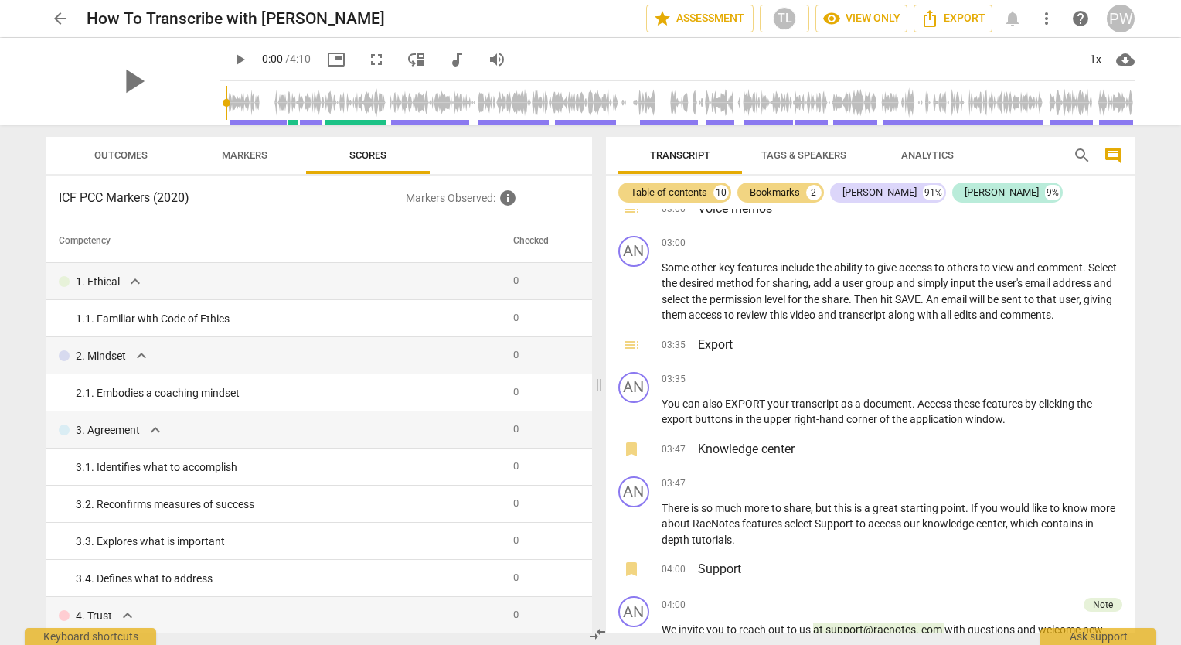
click at [784, 26] on div "TL" at bounding box center [784, 18] width 23 height 23
click at [869, 22] on div at bounding box center [590, 322] width 1181 height 645
click at [869, 22] on span "visibility View only" at bounding box center [862, 18] width 78 height 19
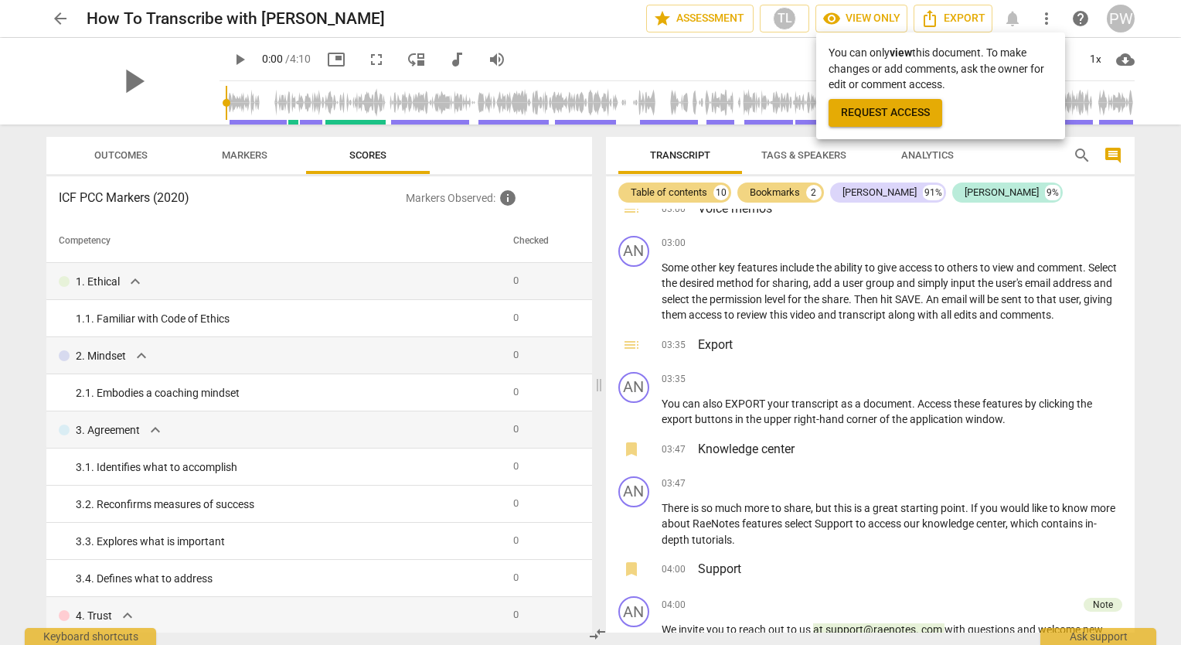
click at [1018, 18] on div at bounding box center [590, 322] width 1181 height 645
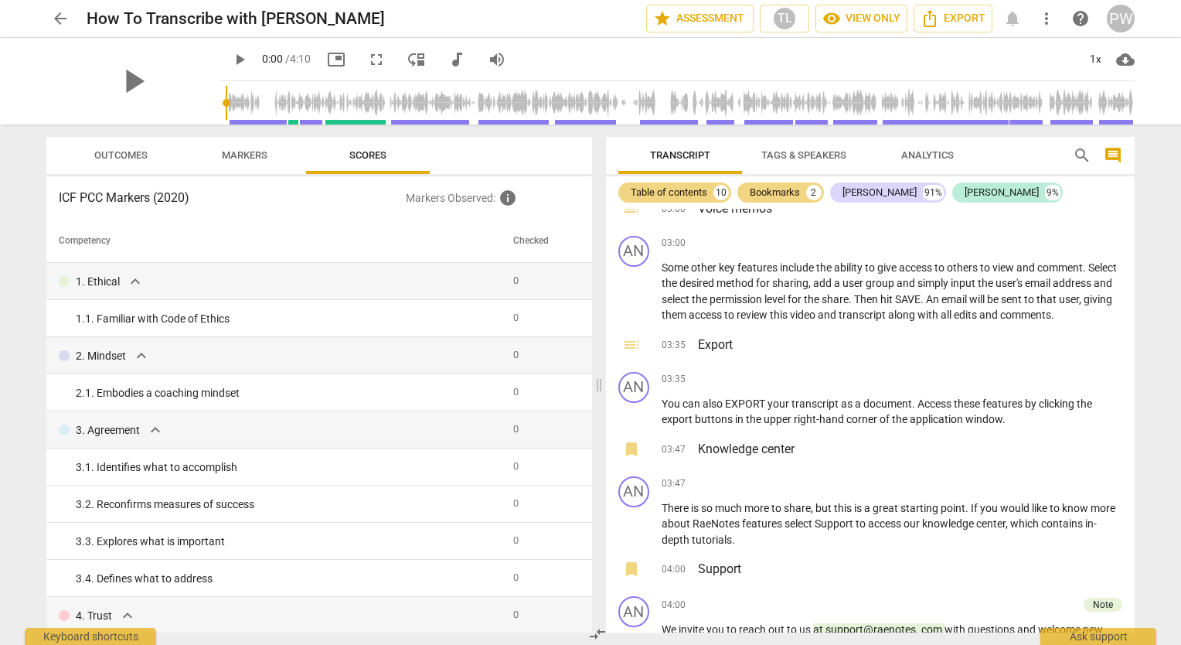
click at [1018, 18] on div "arrow_back How To Transcribe with RaeNotes star Assessment TL visibility View o…" at bounding box center [590, 19] width 1089 height 28
click at [1048, 22] on span "more_vert" at bounding box center [1047, 18] width 19 height 19
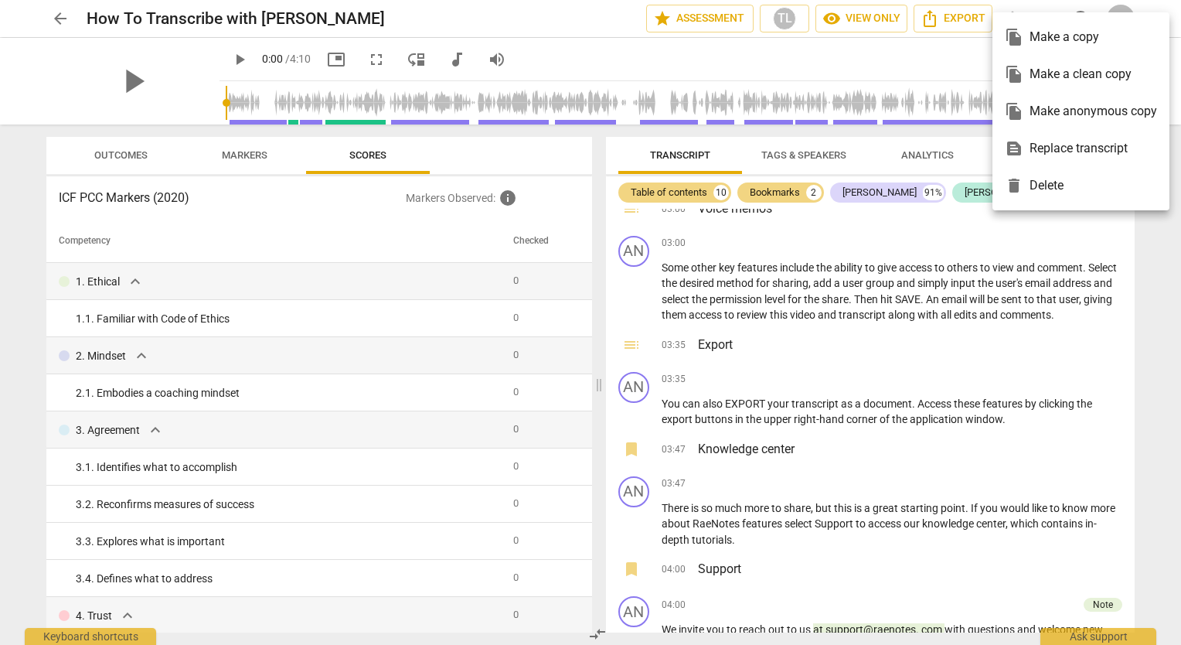
click at [873, 32] on div at bounding box center [590, 322] width 1181 height 645
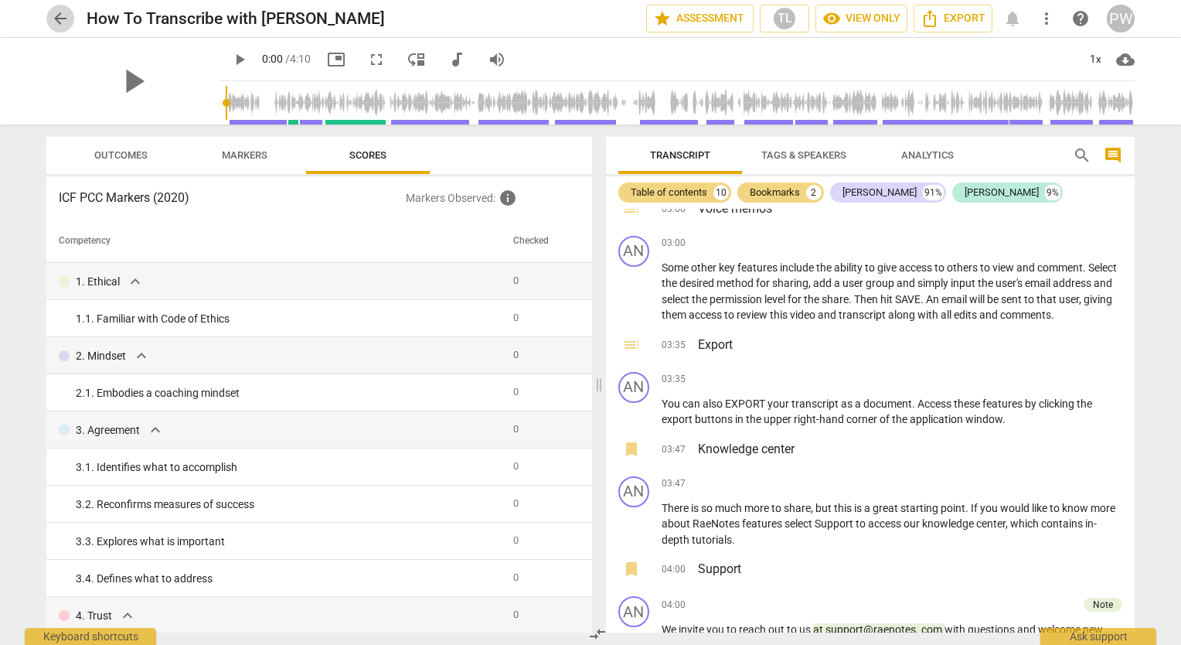
click at [57, 11] on span "arrow_back" at bounding box center [60, 18] width 19 height 19
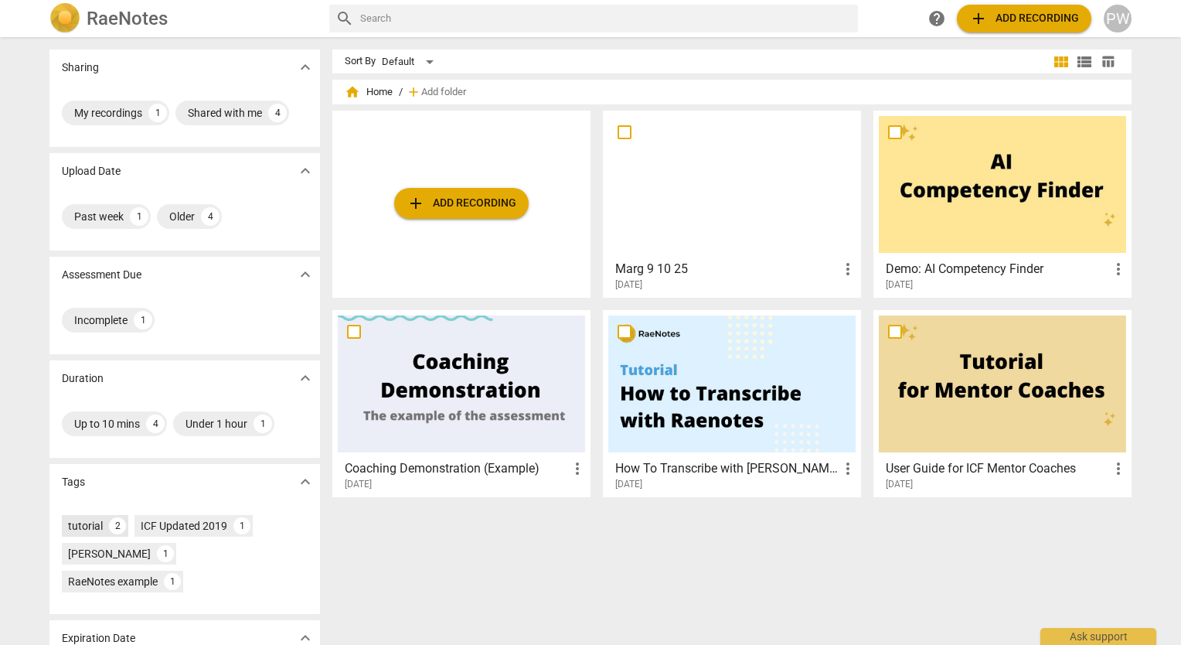
click at [93, 532] on div "tutorial" at bounding box center [85, 525] width 35 height 15
click at [98, 551] on div "[PERSON_NAME]" at bounding box center [109, 553] width 83 height 15
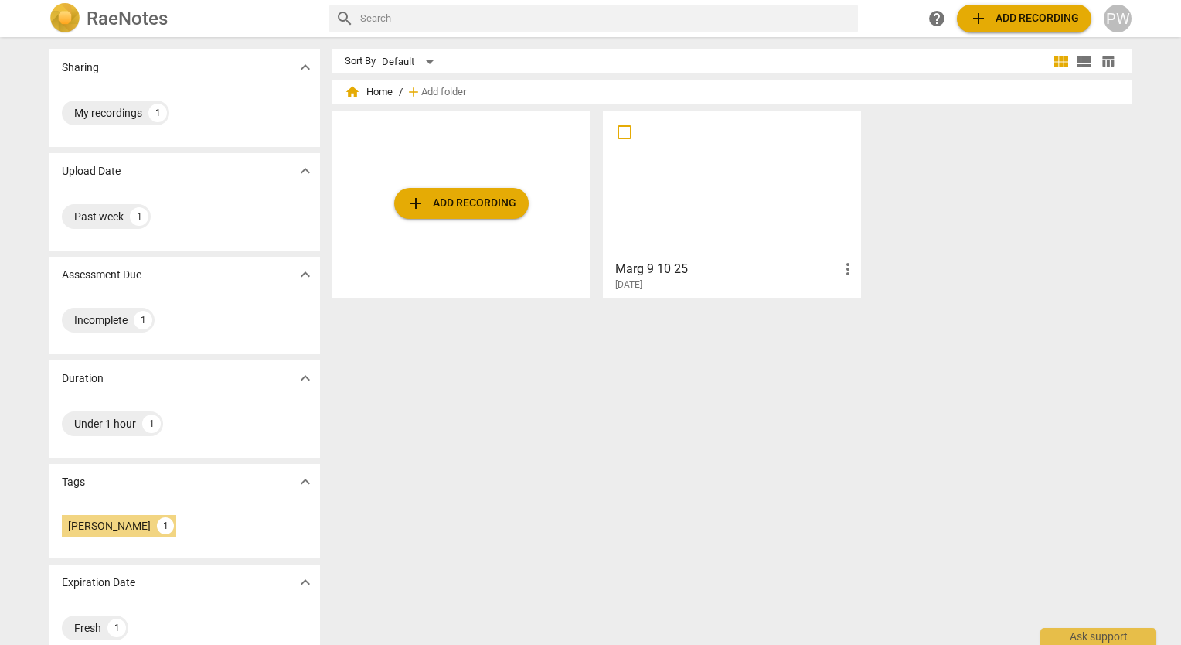
click at [765, 227] on div at bounding box center [731, 184] width 247 height 137
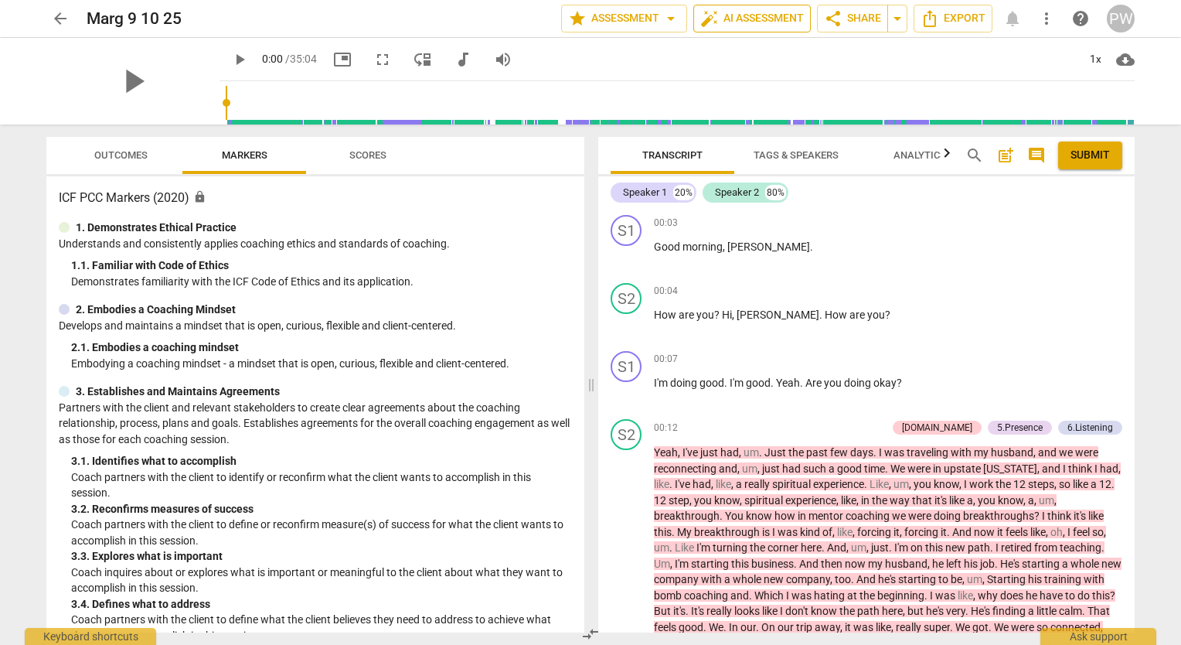
click at [742, 18] on span "auto_fix_high AI Assessment" at bounding box center [752, 18] width 104 height 19
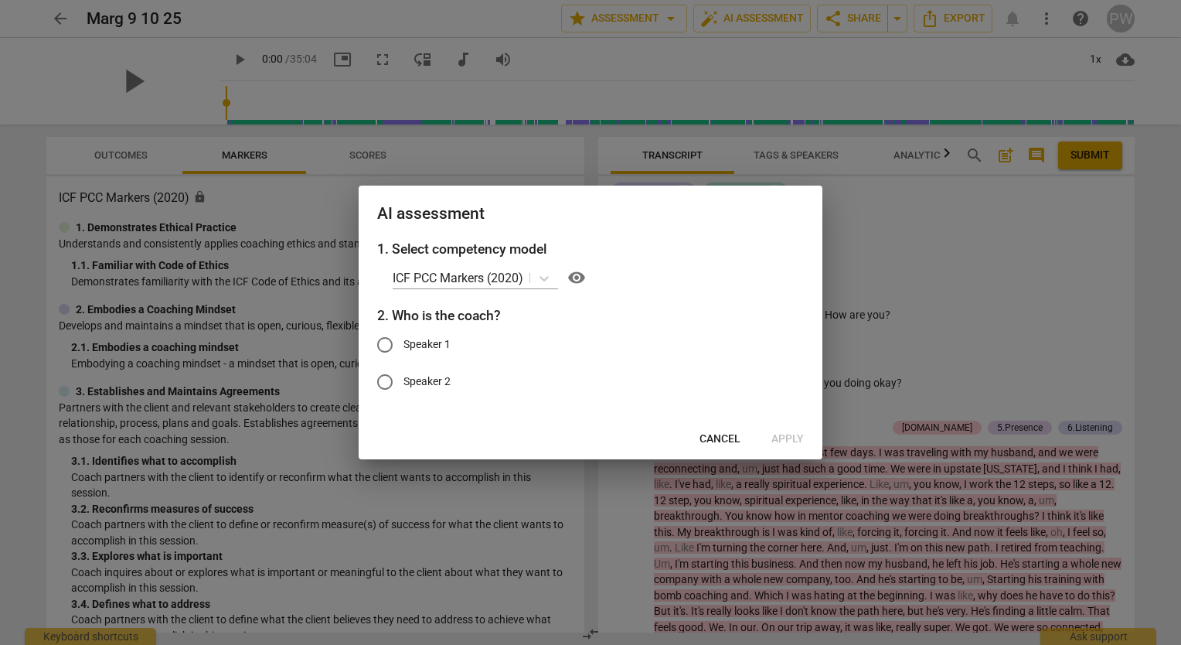
click at [727, 439] on span "Cancel" at bounding box center [720, 438] width 41 height 15
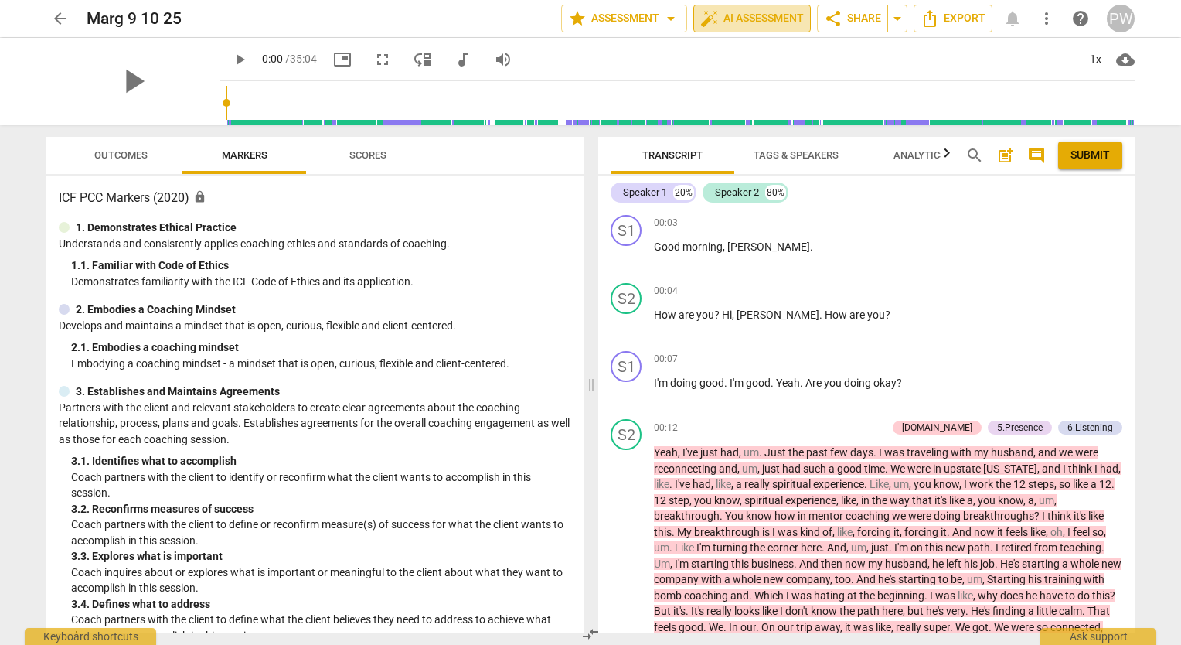
click at [761, 28] on button "auto_fix_high AI Assessment" at bounding box center [752, 19] width 118 height 28
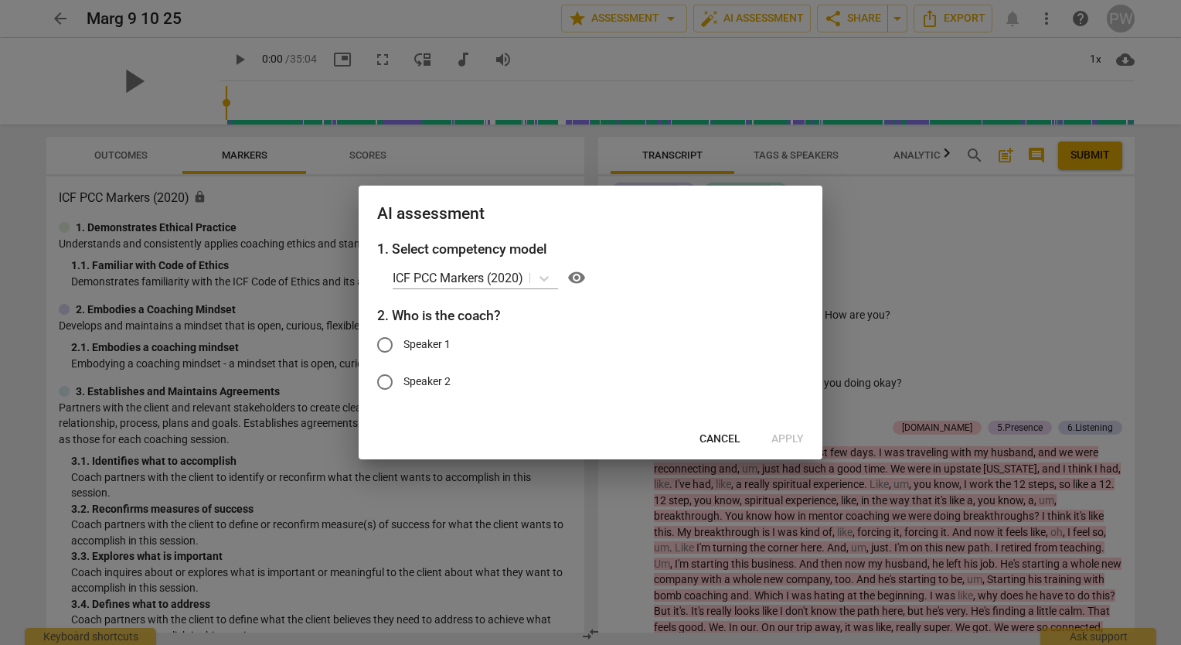
click at [397, 343] on input "Speaker 1" at bounding box center [384, 344] width 37 height 37
click at [794, 449] on button "Apply" at bounding box center [787, 439] width 57 height 28
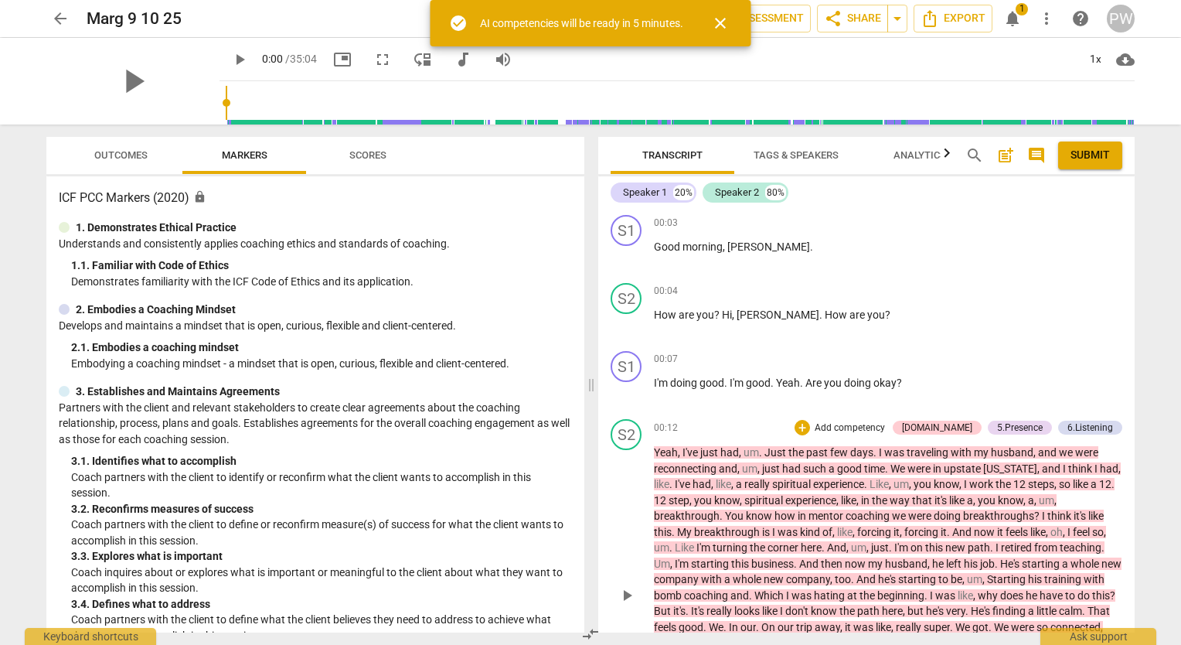
click at [801, 446] on span "the" at bounding box center [798, 452] width 18 height 12
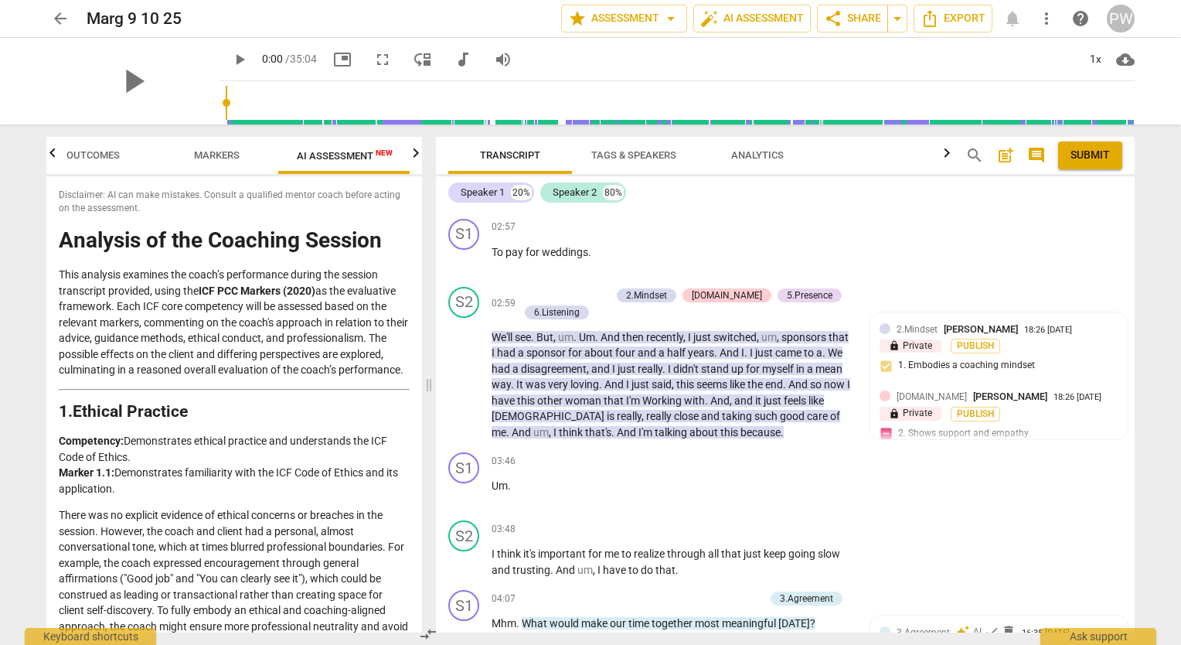
scroll to position [648, 0]
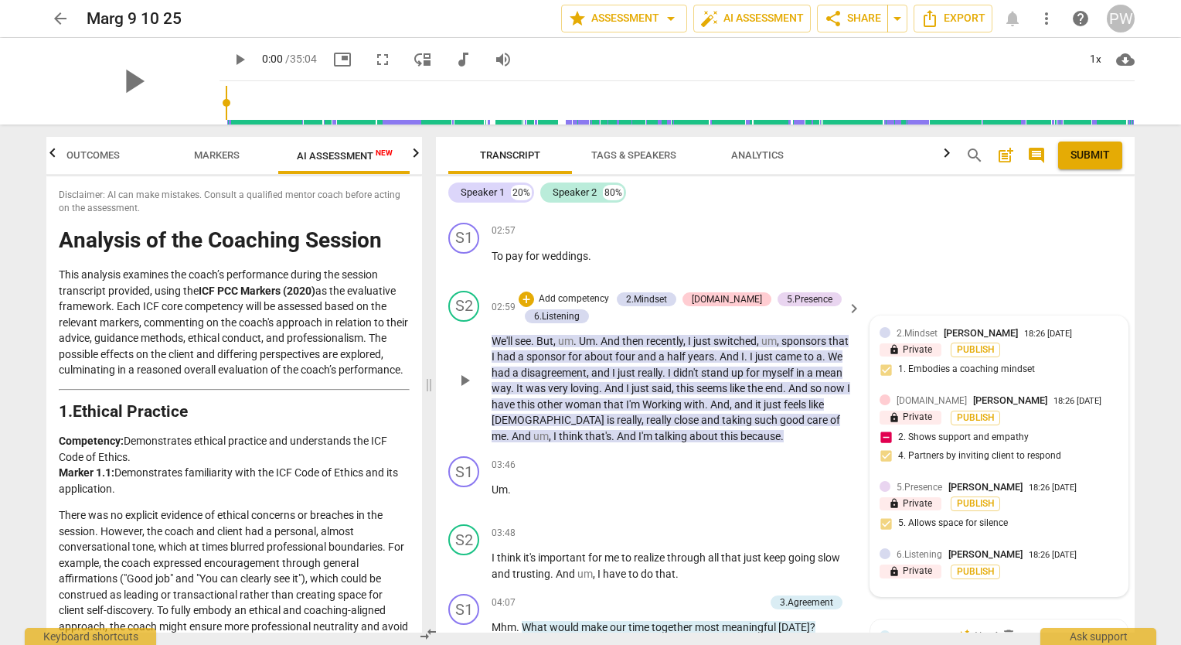
click at [1038, 419] on div "[DOMAIN_NAME] [PERSON_NAME] 18:26 [DATE] lock Private Publish 2. Shows support …" at bounding box center [999, 433] width 239 height 80
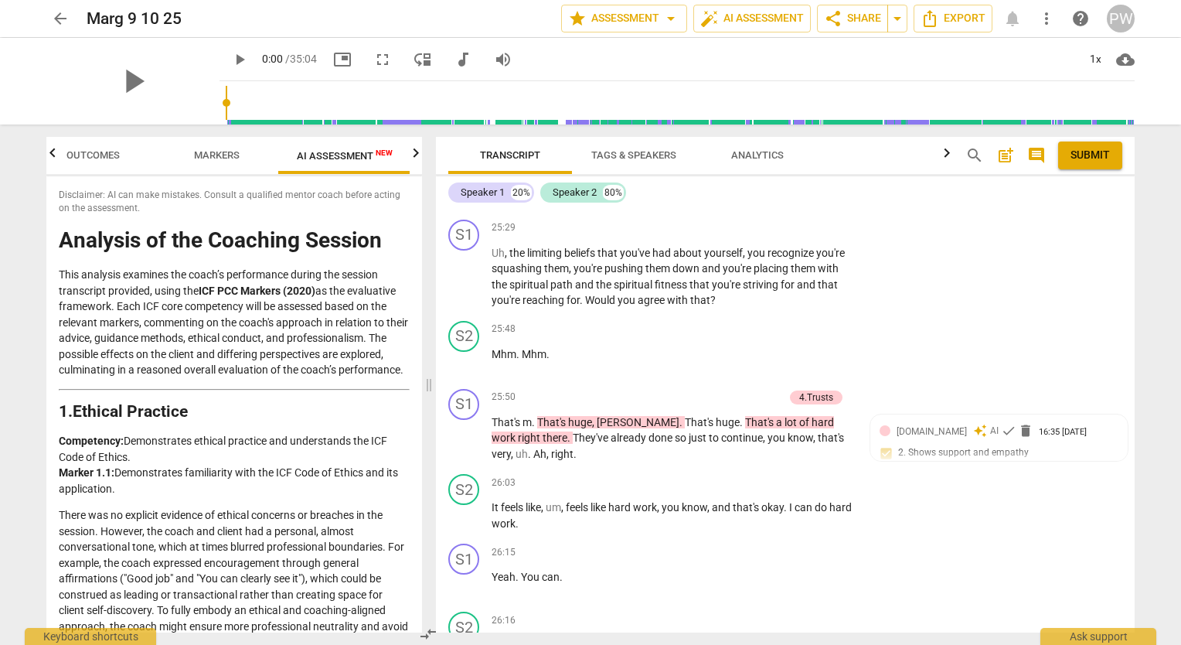
scroll to position [7122, 0]
click at [1052, 313] on div "S2 play_arrow pause 25:48 + Add competency keyboard_arrow_right Mhm . Mhm ." at bounding box center [785, 347] width 699 height 68
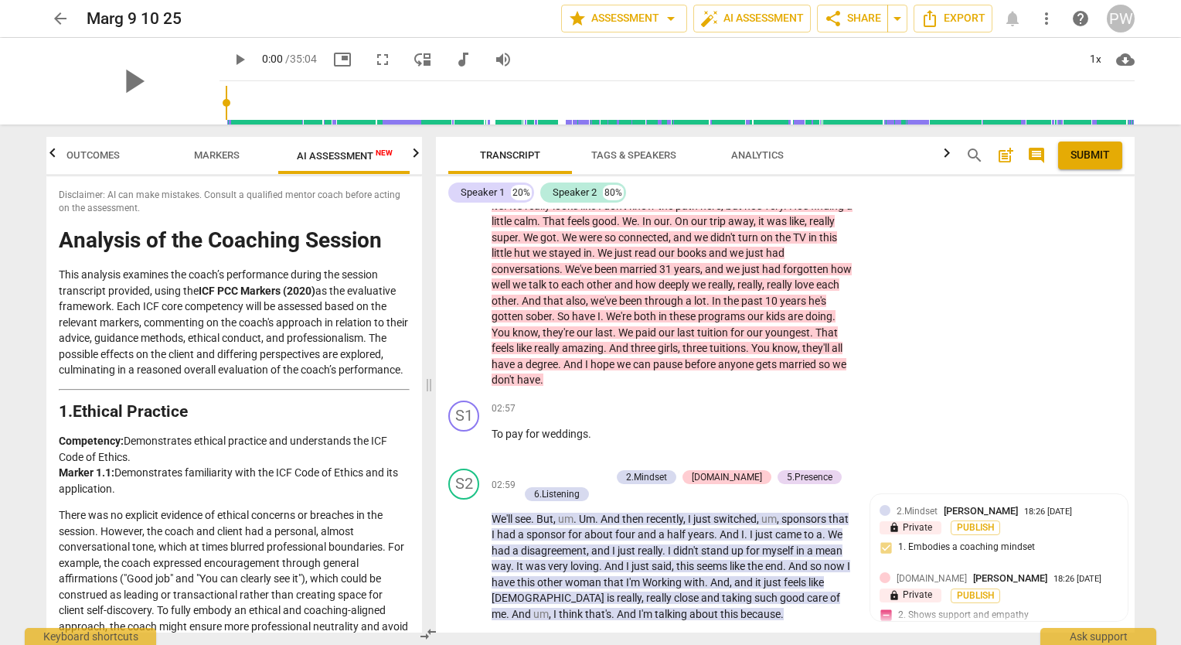
scroll to position [0, 0]
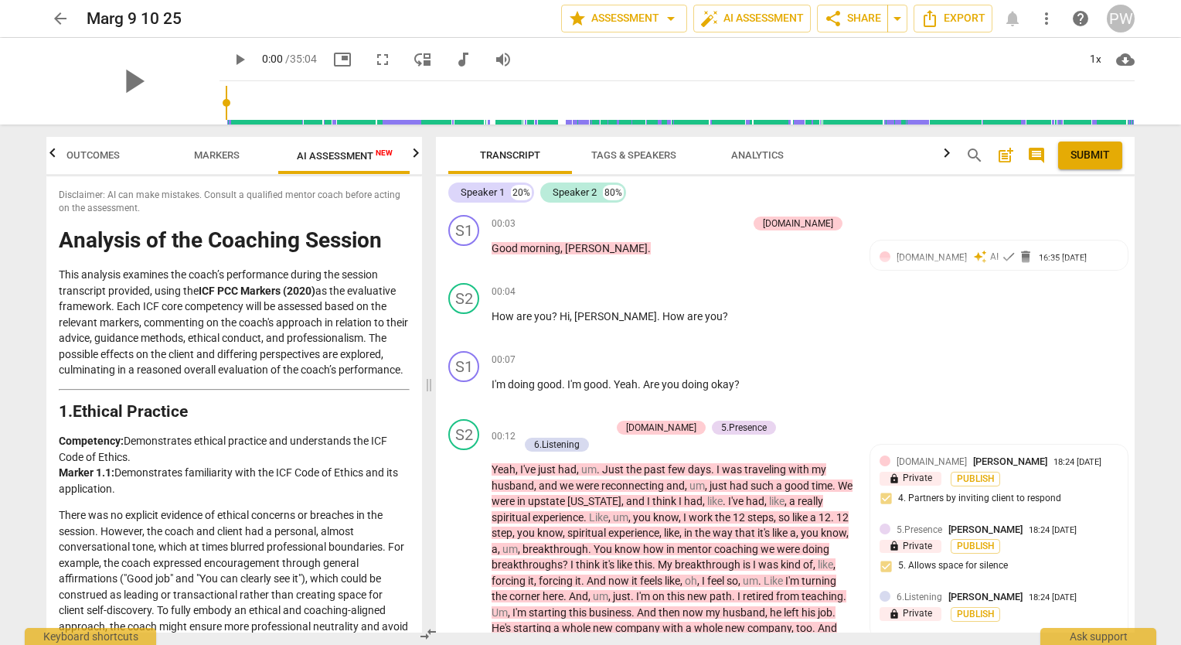
click at [213, 145] on span "Markers" at bounding box center [216, 155] width 83 height 21
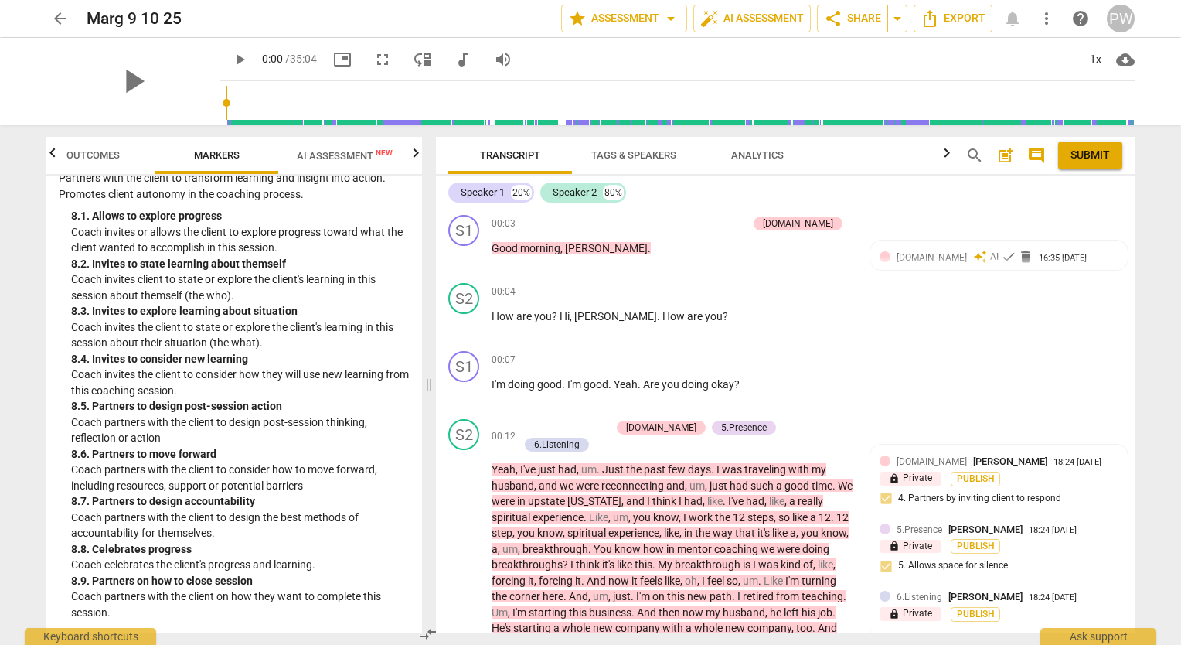
scroll to position [1970, 0]
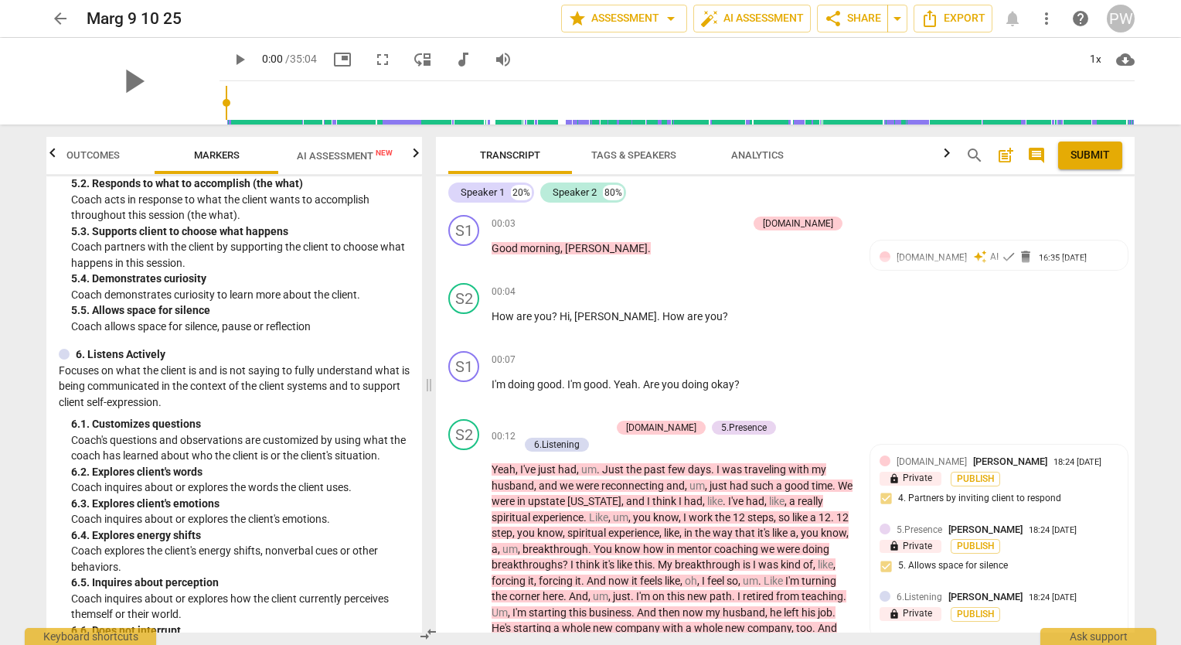
click at [146, 459] on p "Coach's questions and observations are customized by using what the coach has l…" at bounding box center [240, 448] width 339 height 32
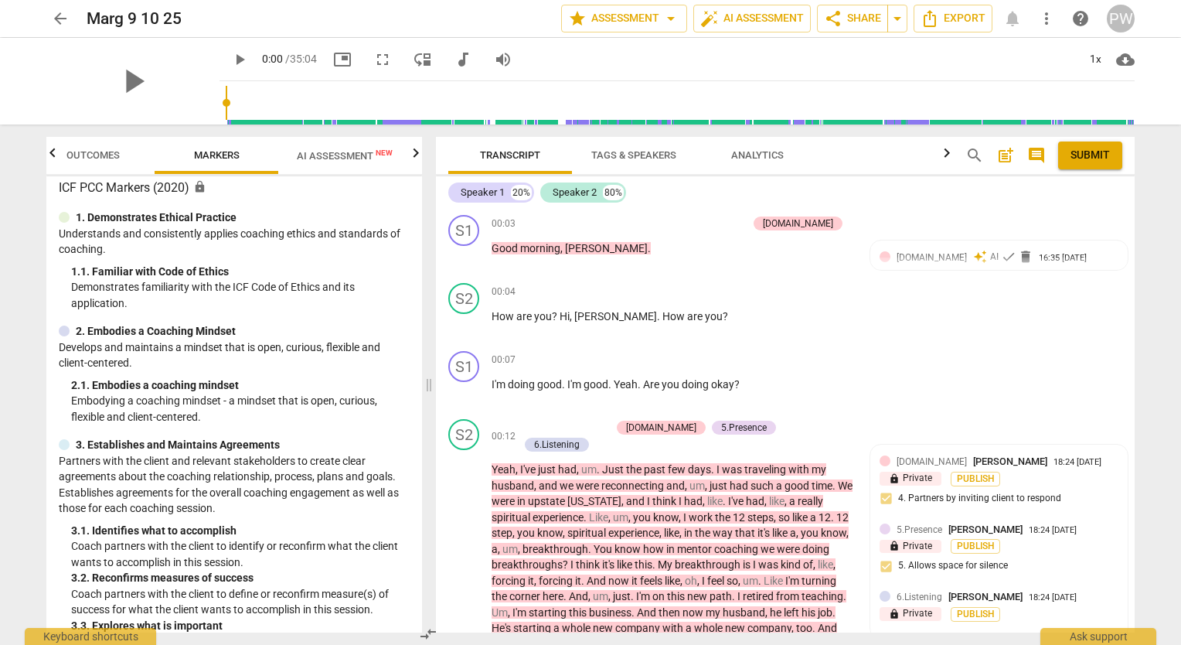
scroll to position [0, 0]
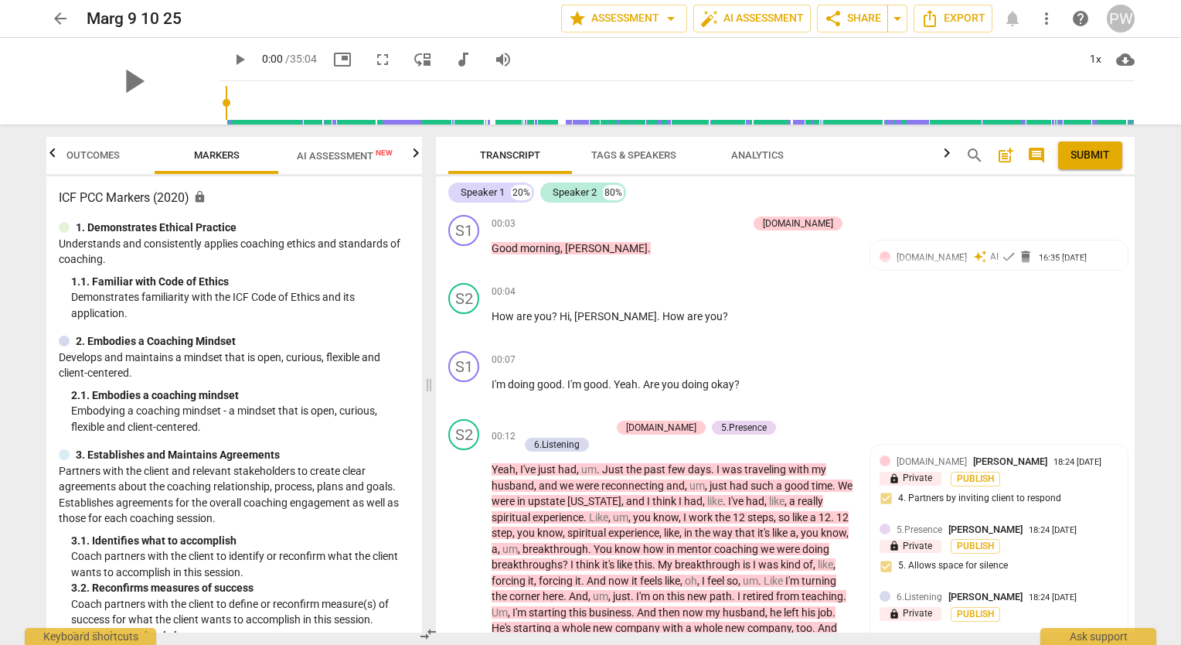
click at [88, 158] on span "Outcomes" at bounding box center [92, 155] width 53 height 12
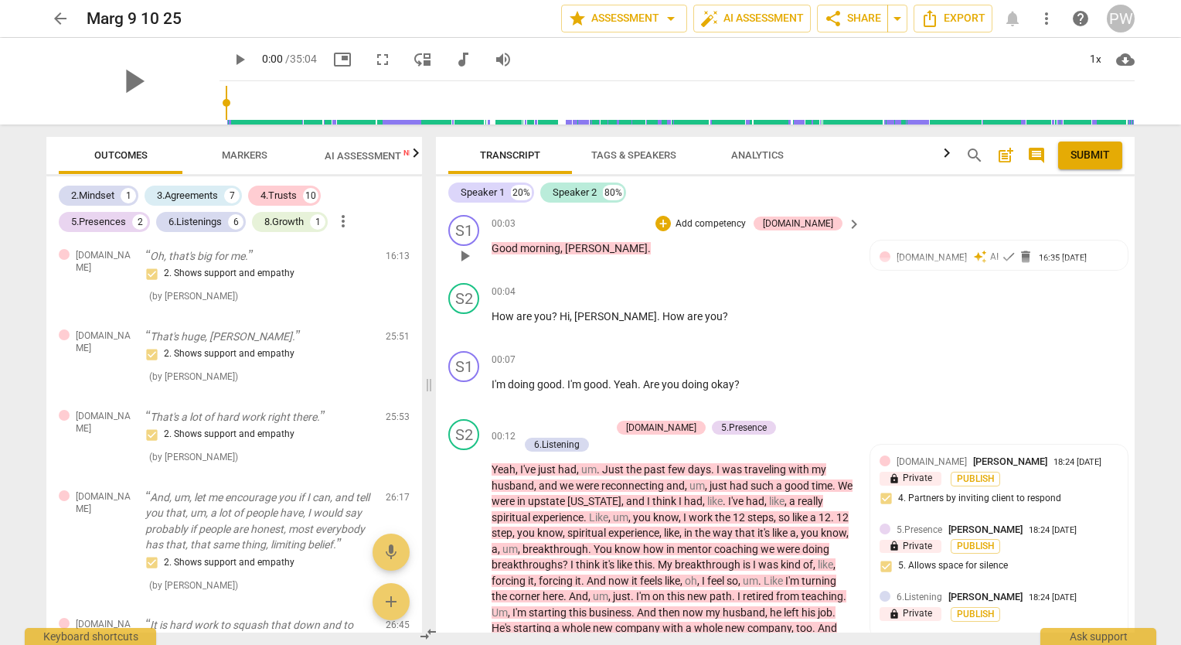
scroll to position [4283, 0]
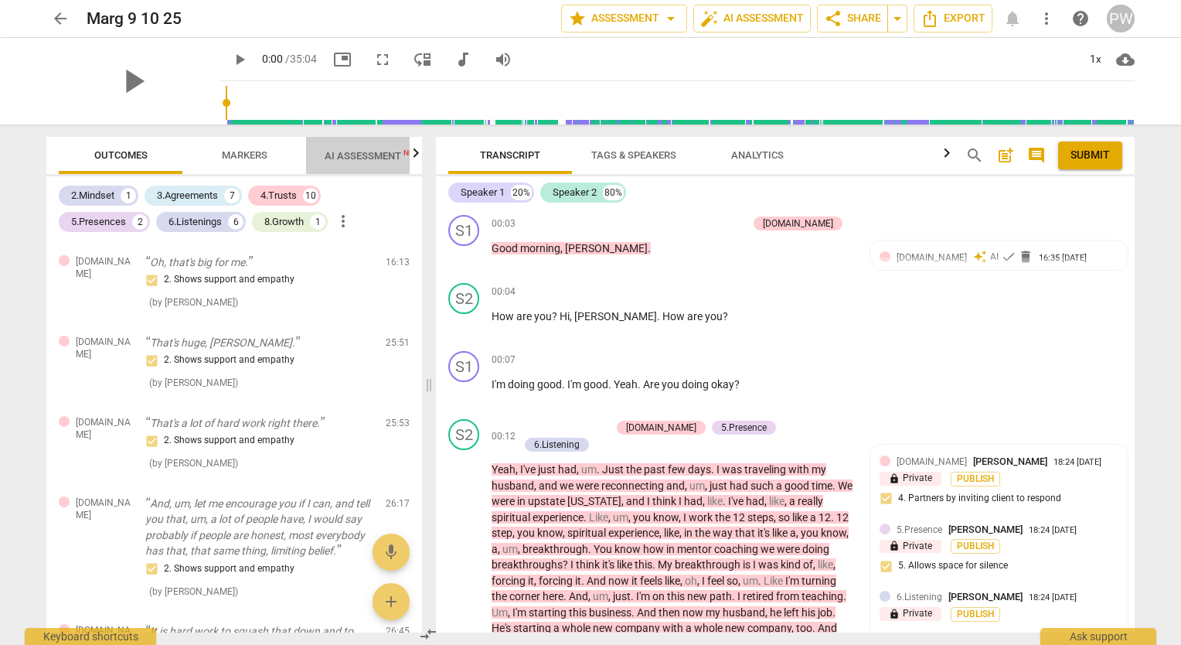
click at [408, 162] on span "AI Assessment New" at bounding box center [373, 156] width 96 height 12
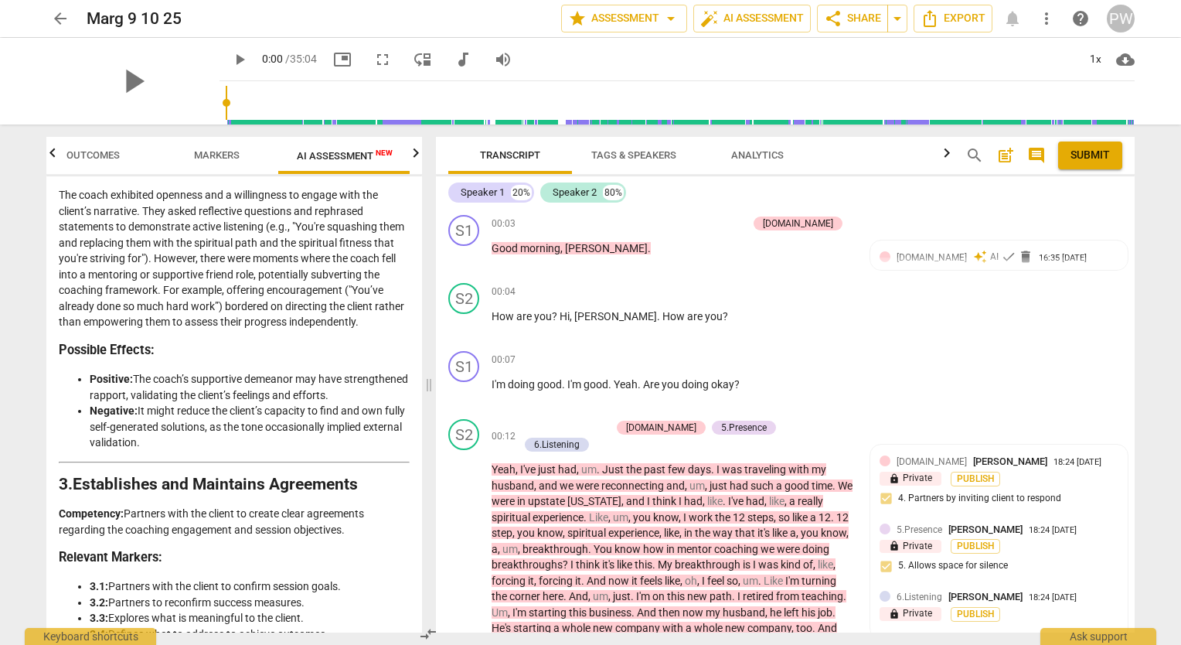
scroll to position [0, 0]
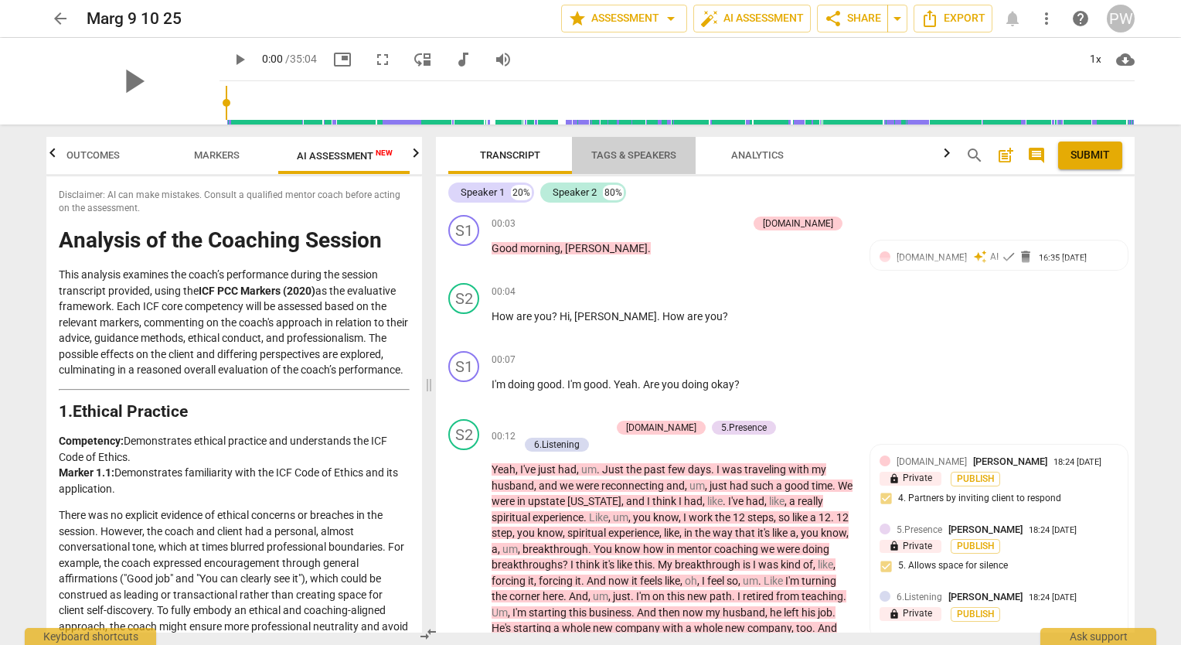
click at [615, 145] on span "Tags & Speakers" at bounding box center [634, 155] width 122 height 21
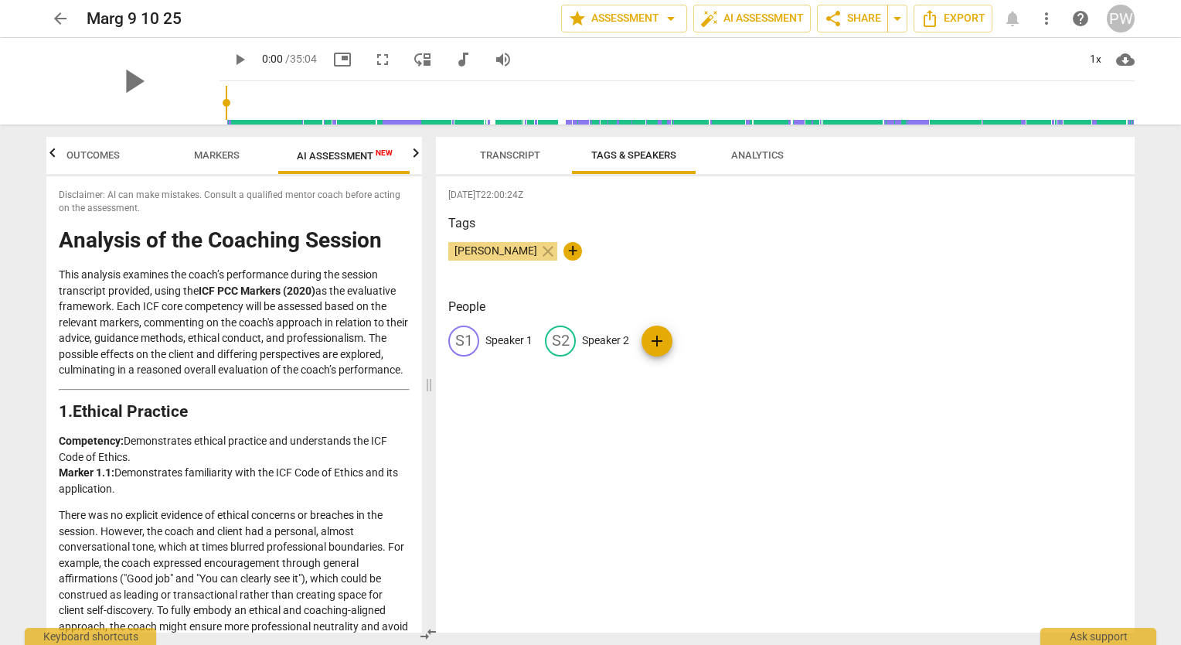
click at [455, 345] on div "S1" at bounding box center [463, 340] width 31 height 31
click at [659, 343] on span "edit" at bounding box center [661, 341] width 19 height 19
click at [784, 332] on span "add" at bounding box center [793, 341] width 19 height 19
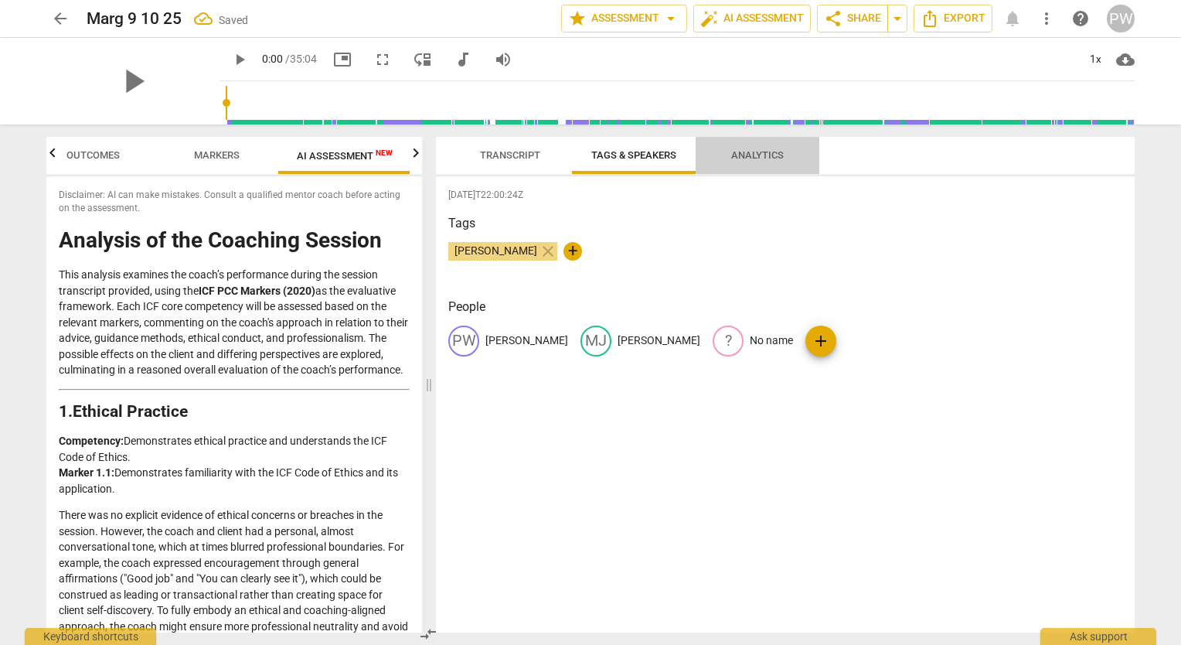
click at [751, 156] on span "Analytics" at bounding box center [757, 155] width 53 height 12
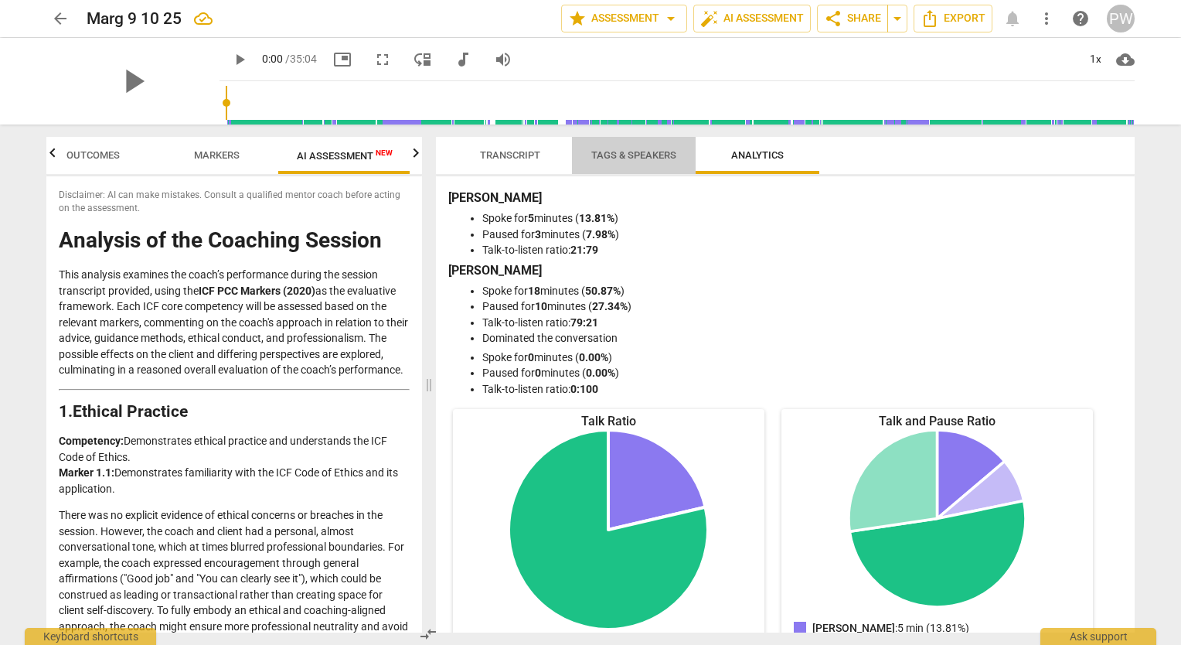
click at [609, 156] on span "Tags & Speakers" at bounding box center [633, 155] width 85 height 12
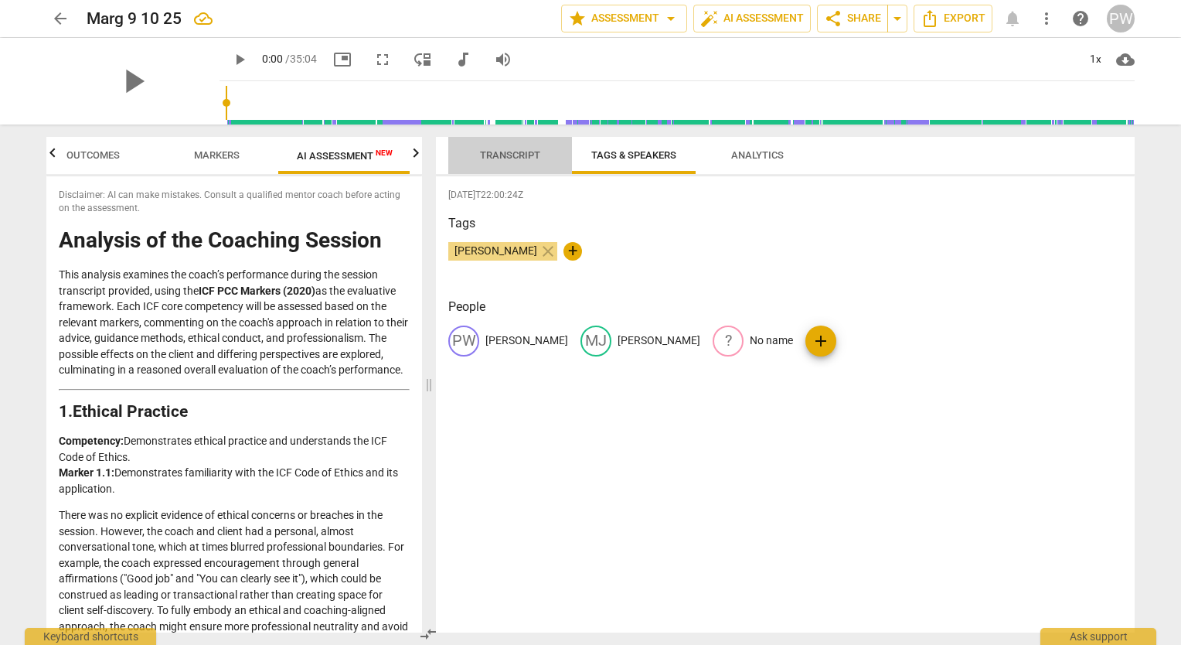
click at [516, 160] on span "Transcript" at bounding box center [510, 155] width 60 height 12
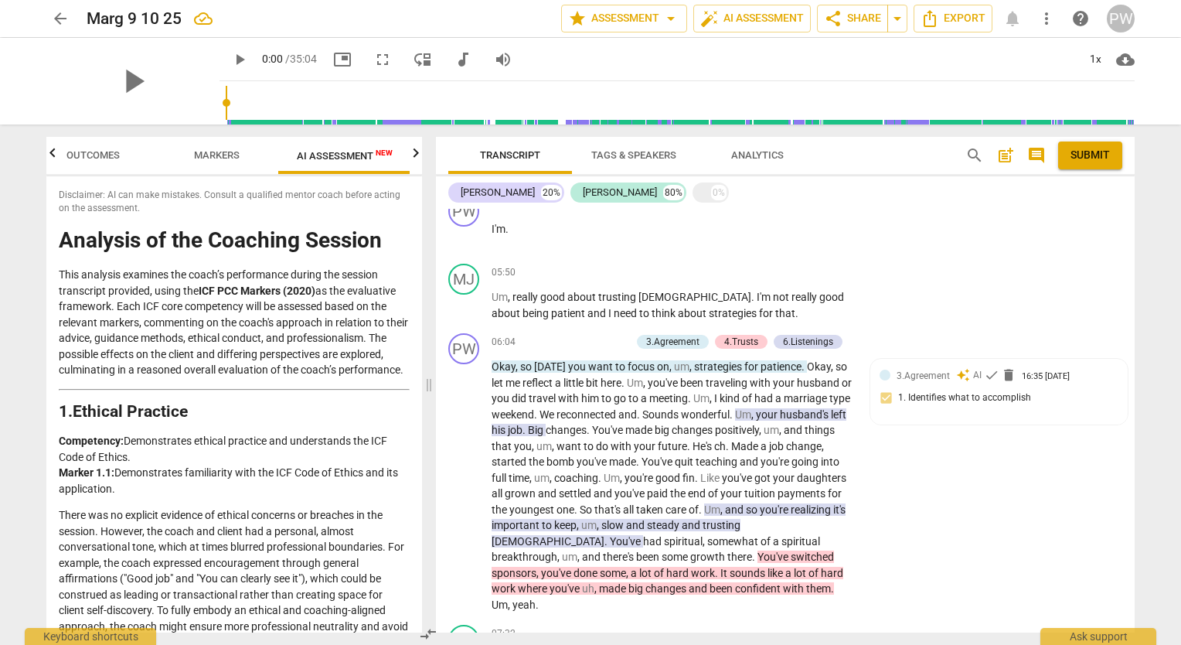
scroll to position [1318, 0]
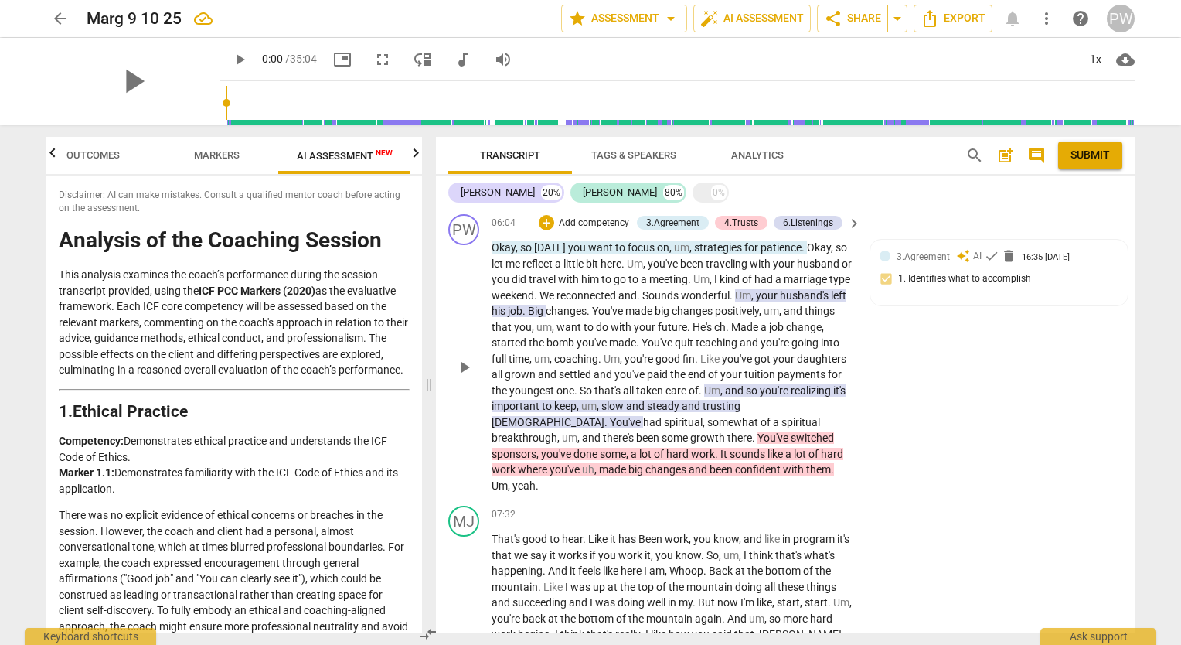
click at [520, 312] on p "Okay , so [DATE] you want to focus on , um , strategies for patience . Okay , s…" at bounding box center [673, 367] width 362 height 254
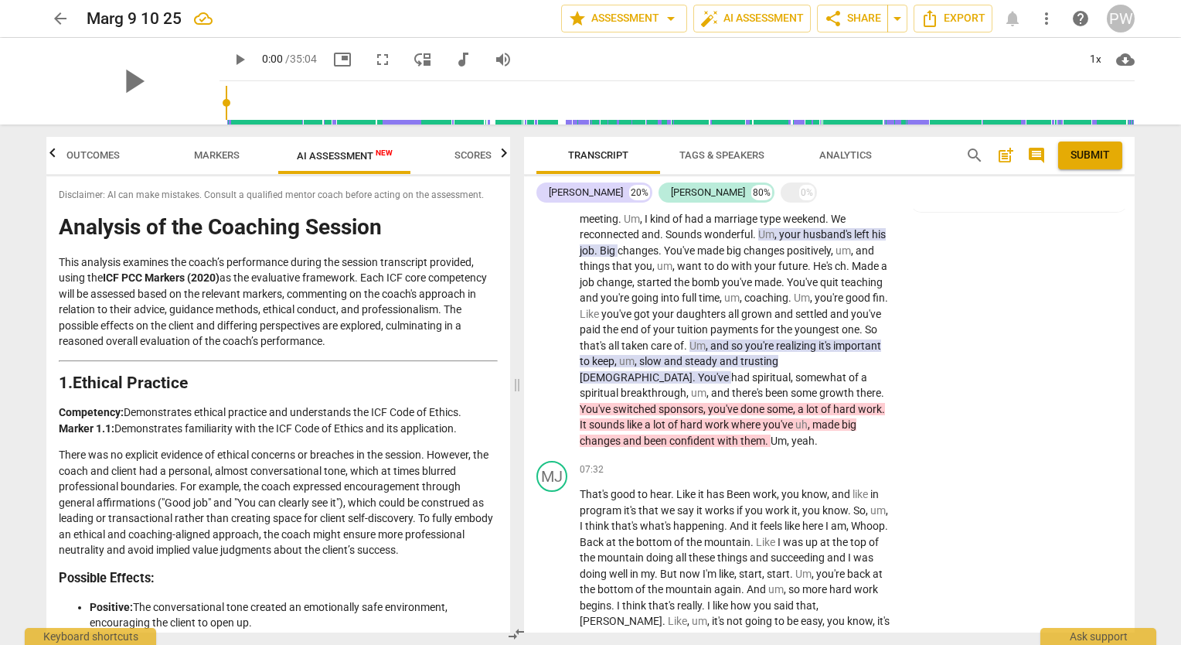
scroll to position [1830, 0]
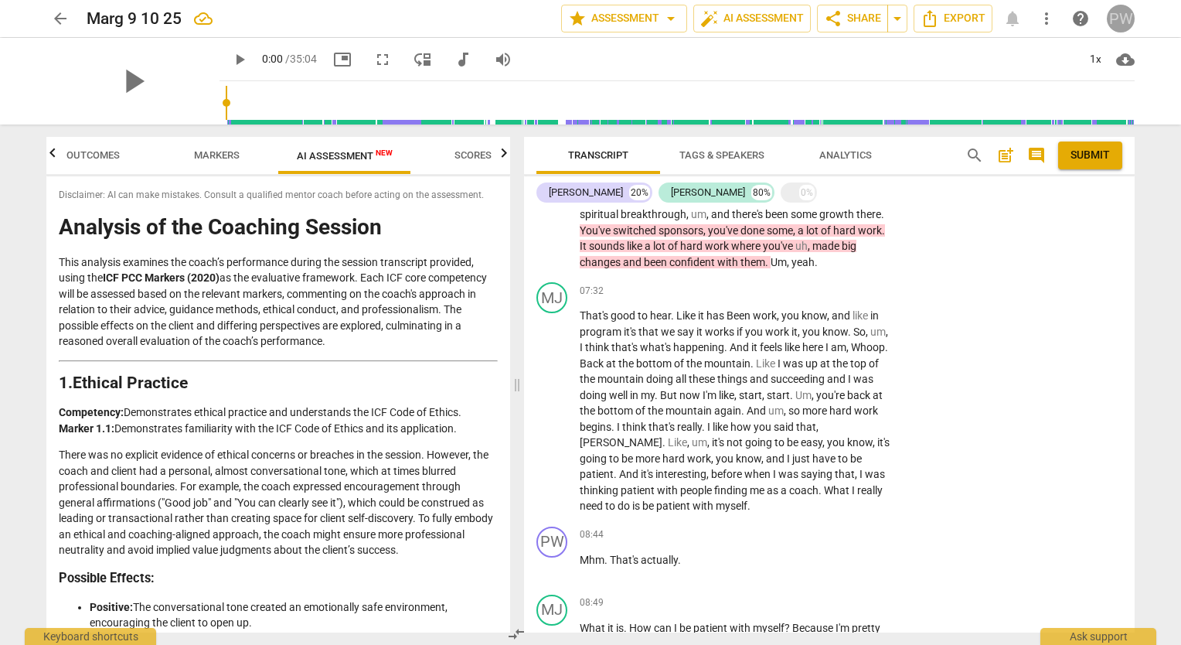
click at [1126, 8] on div "PW" at bounding box center [1121, 19] width 28 height 28
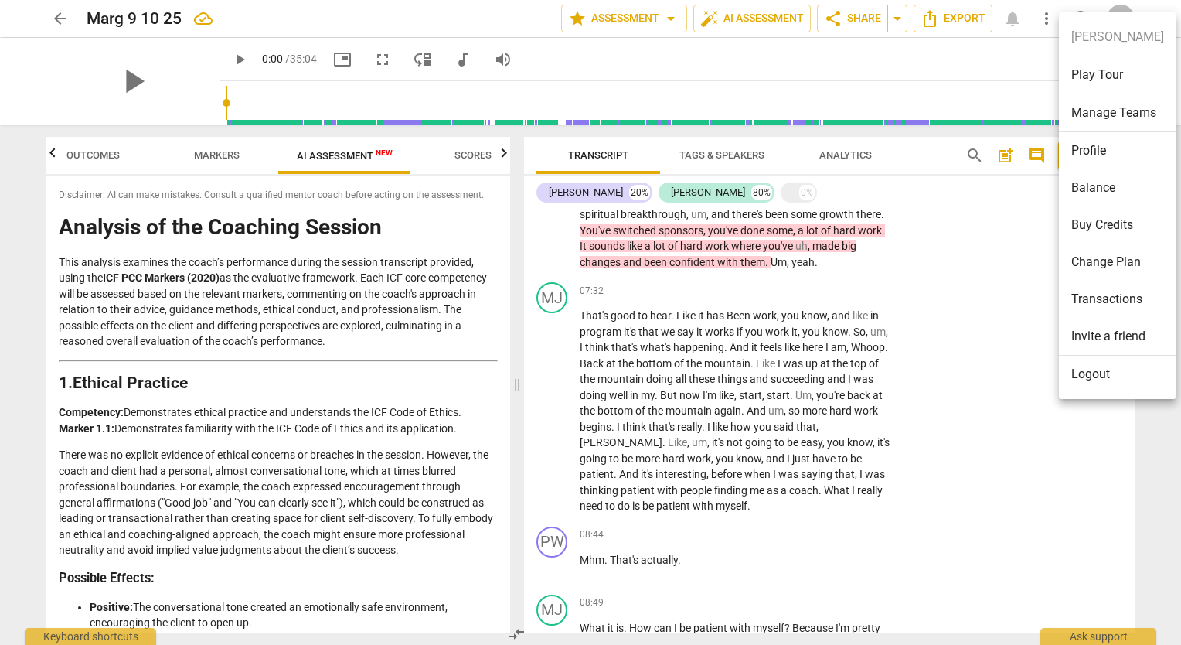
click at [961, 252] on div at bounding box center [590, 322] width 1181 height 645
